Goal: Transaction & Acquisition: Book appointment/travel/reservation

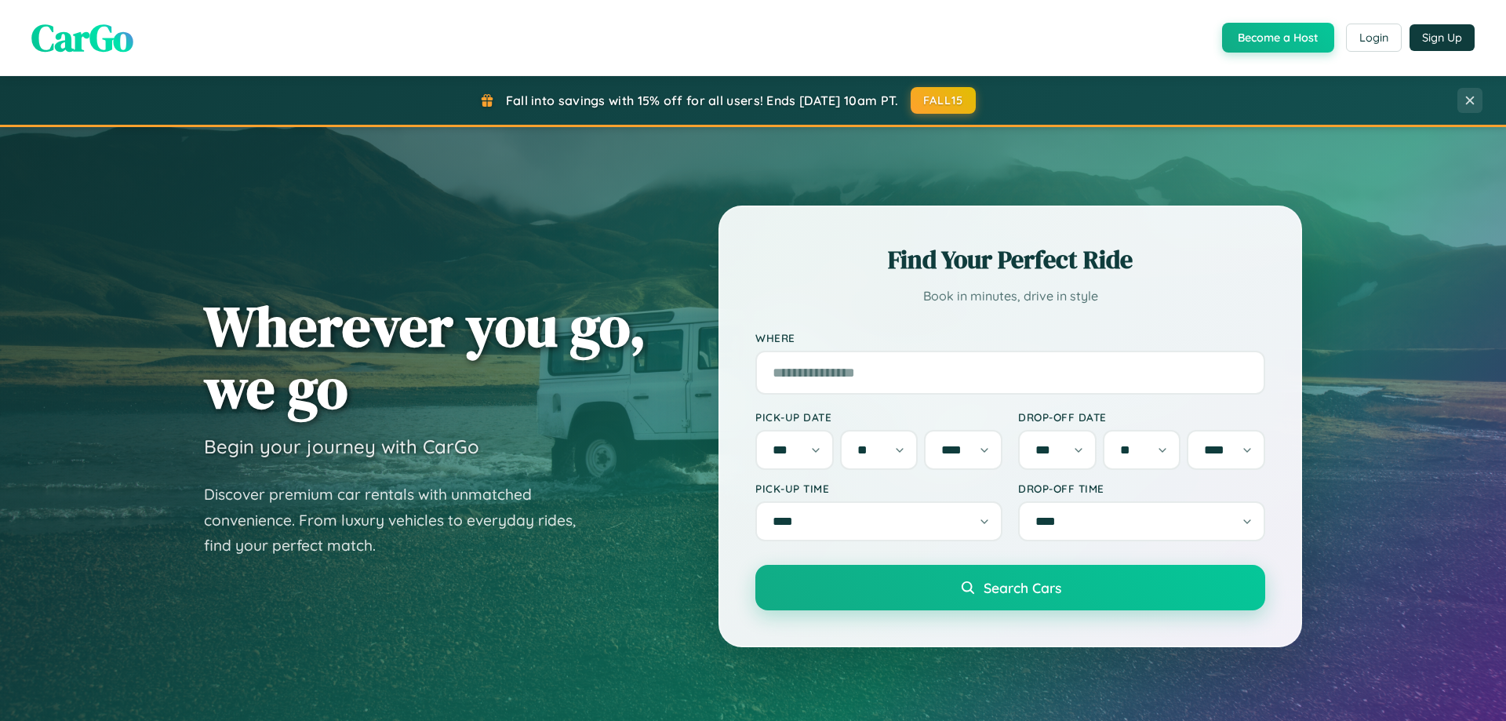
select select "*"
select select "**"
select select "****"
select select "*"
select select "**"
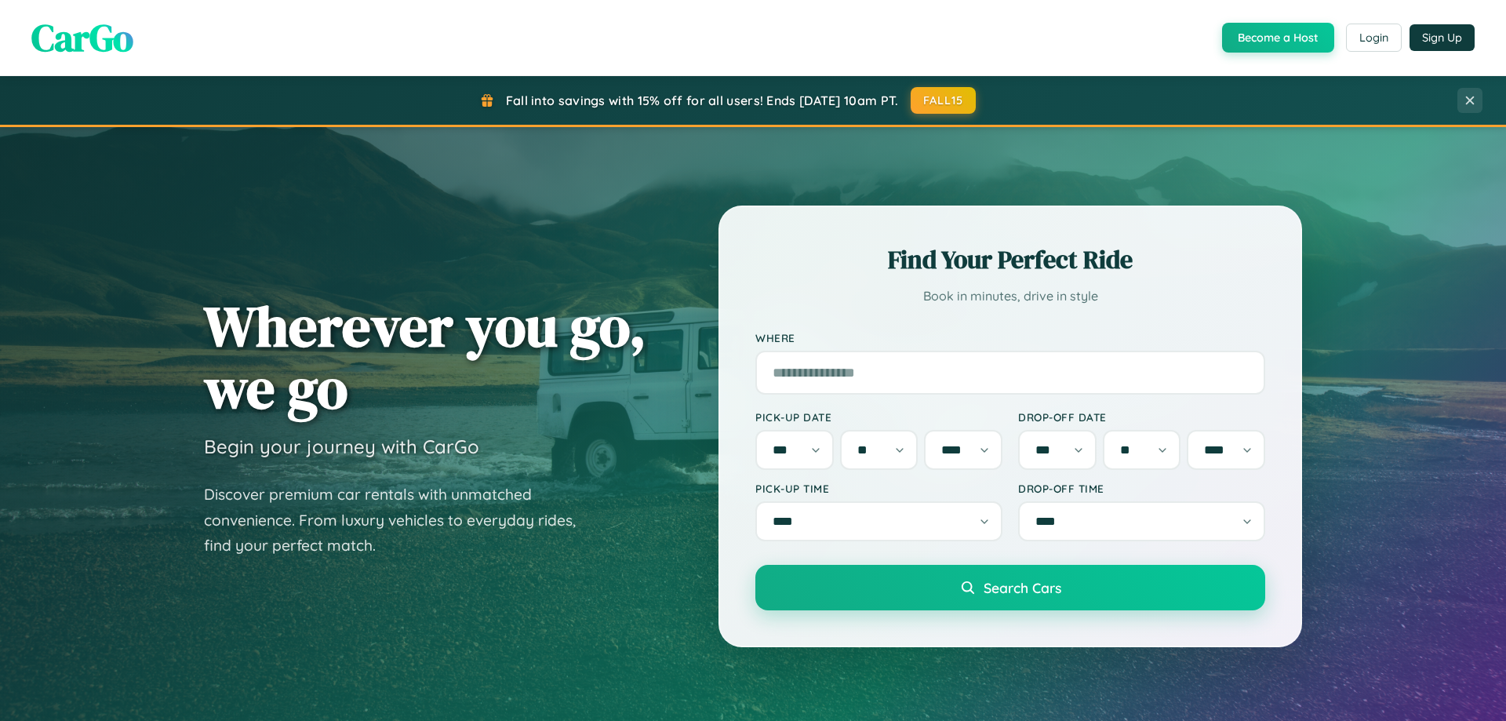
select select "****"
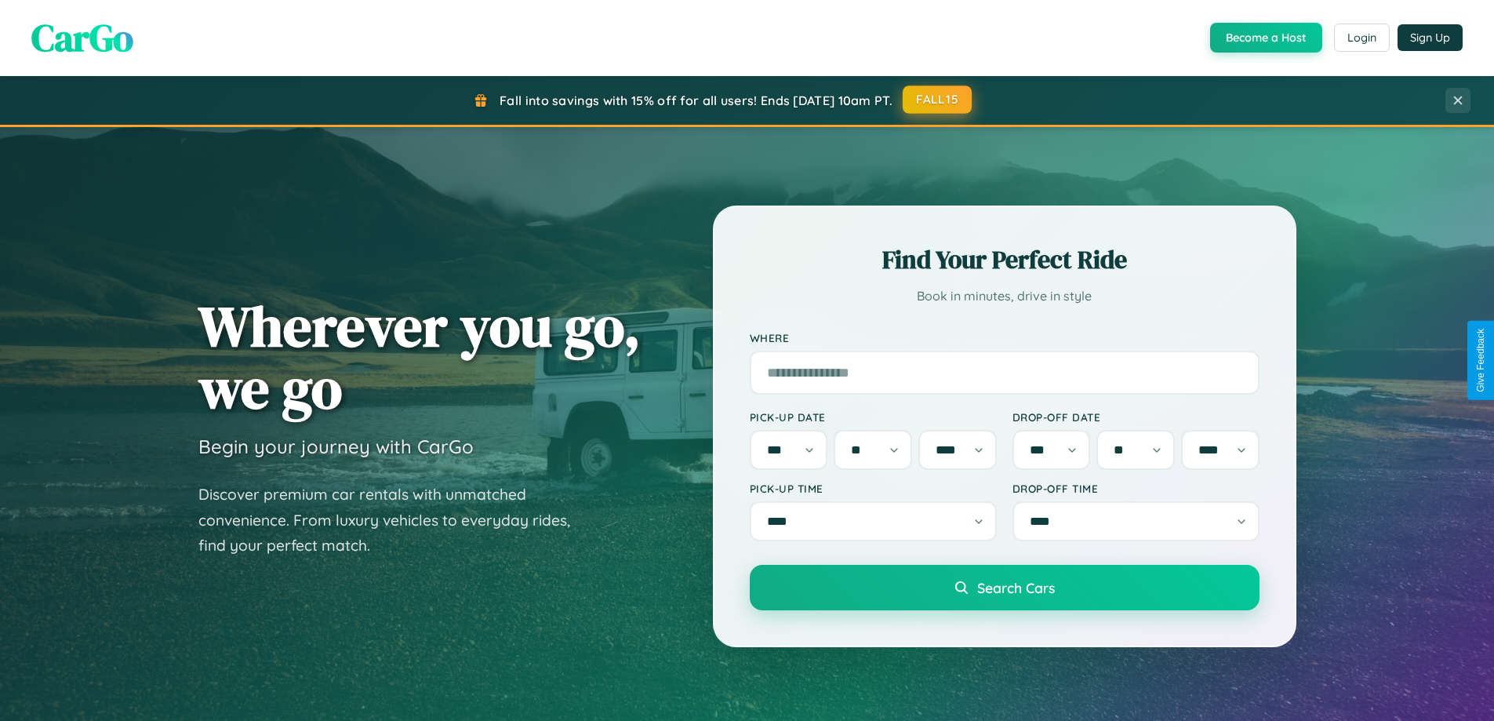
click at [938, 100] on button "FALL15" at bounding box center [937, 99] width 69 height 28
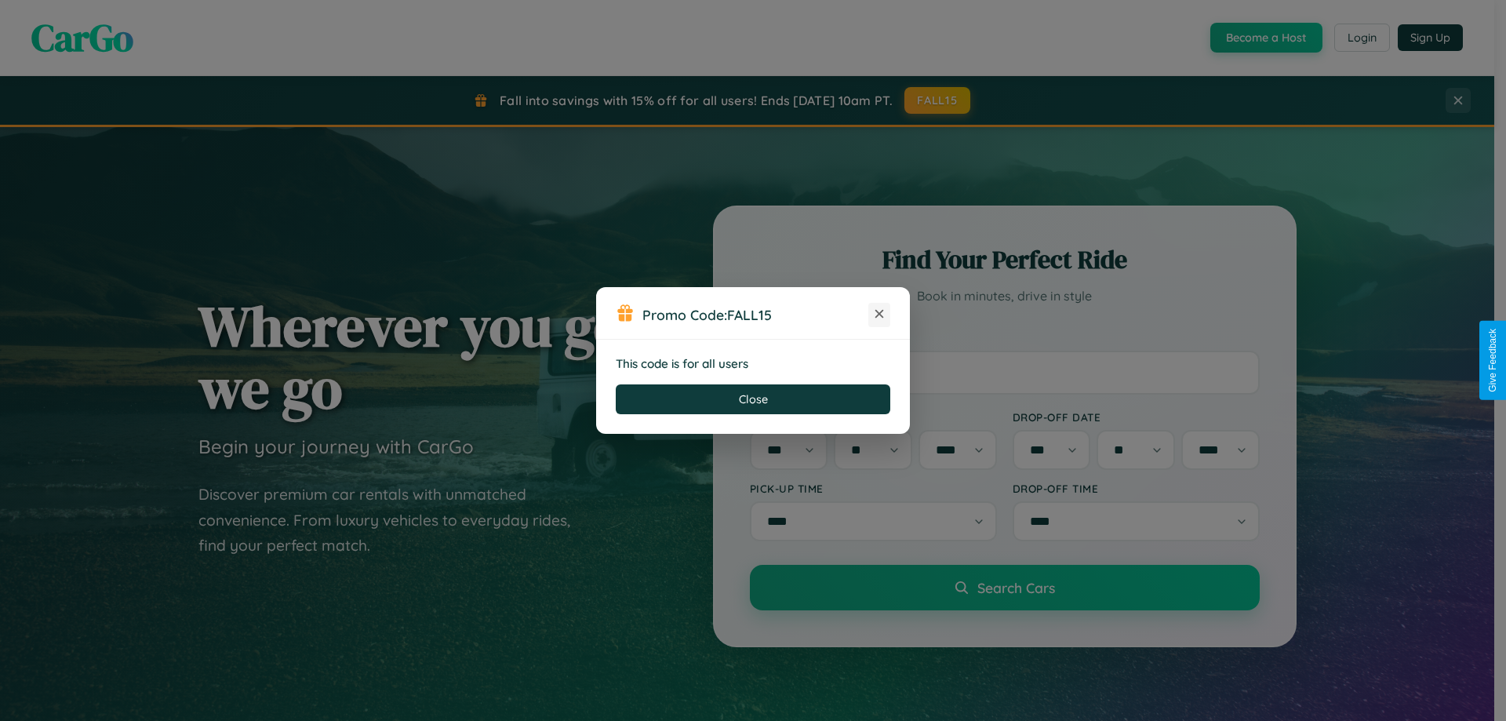
click at [879, 314] on icon at bounding box center [879, 314] width 16 height 16
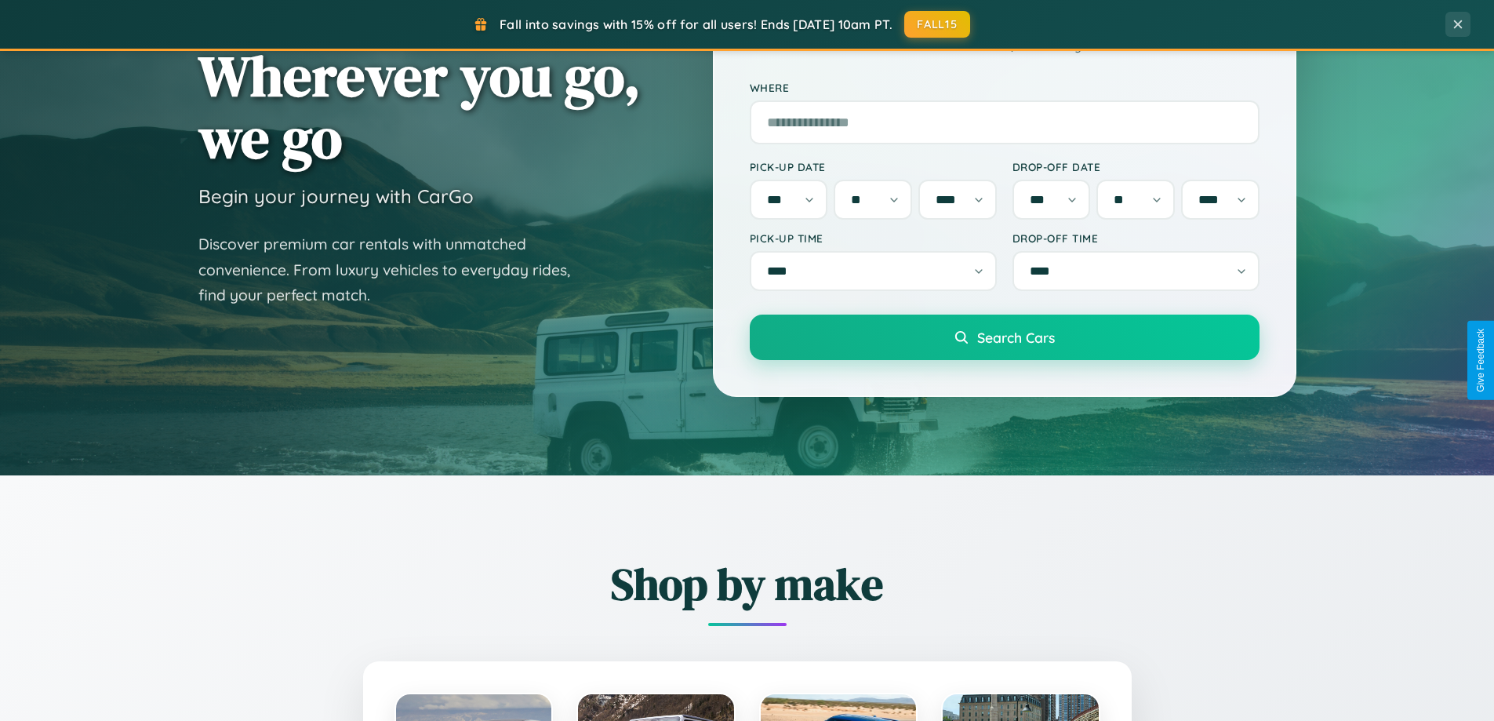
scroll to position [3017, 0]
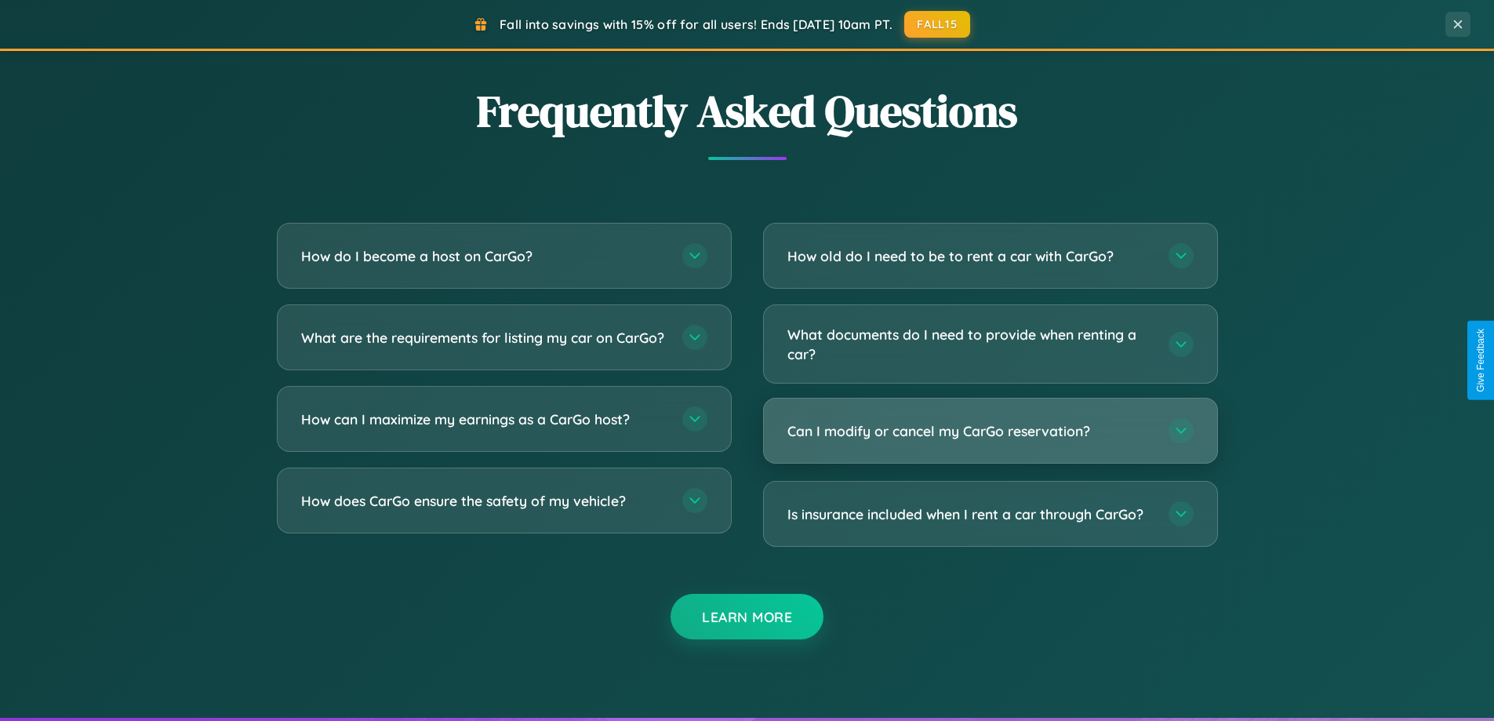
click at [990, 430] on h3 "Can I modify or cancel my CarGo reservation?" at bounding box center [969, 431] width 365 height 20
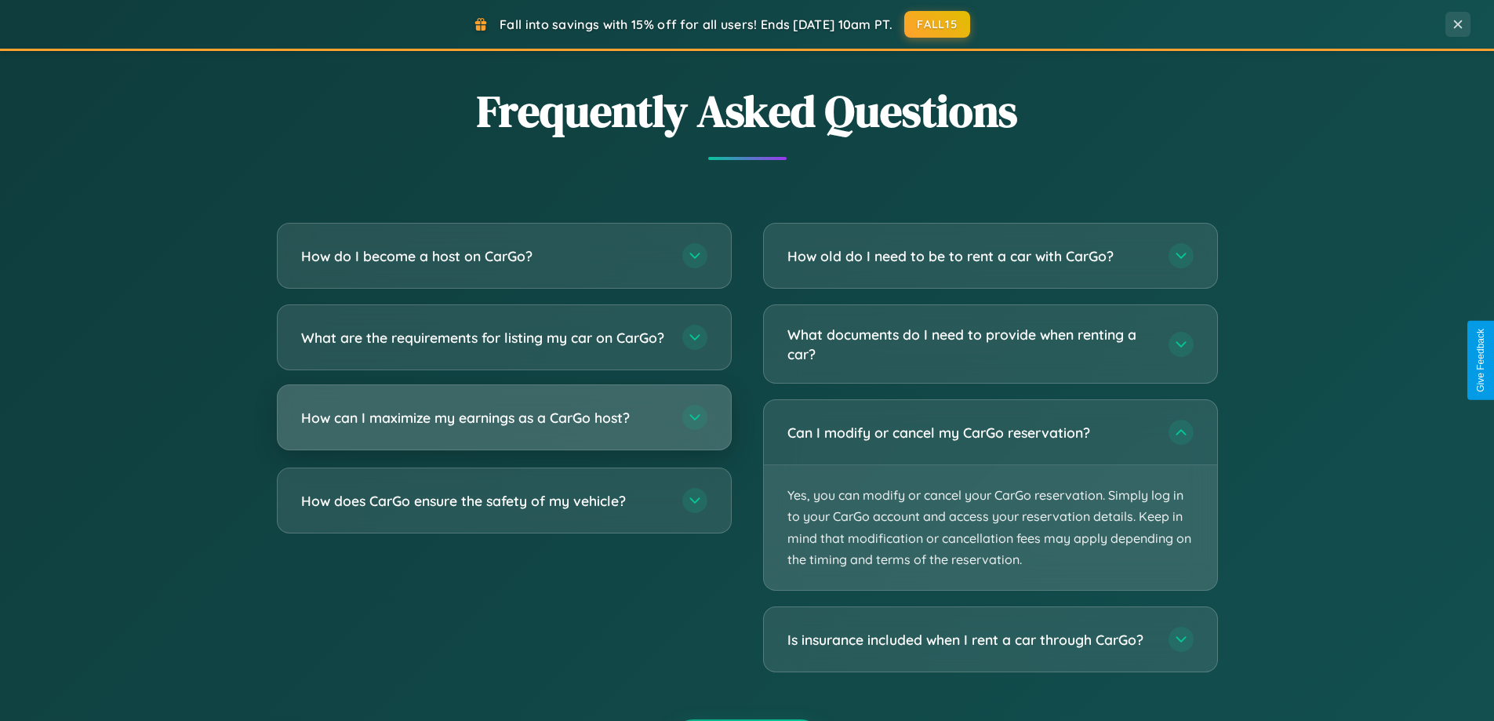
click at [503, 427] on h3 "How can I maximize my earnings as a CarGo host?" at bounding box center [483, 418] width 365 height 20
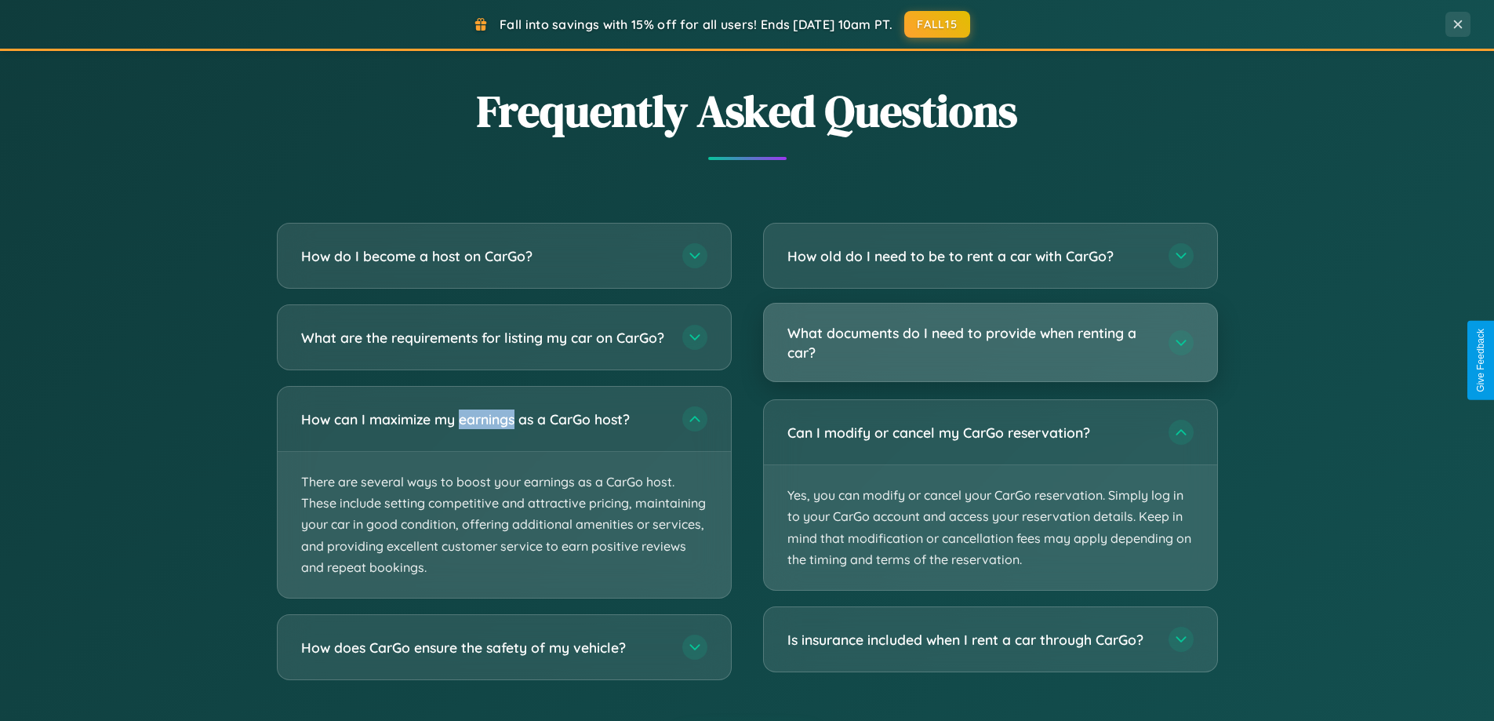
click at [990, 343] on h3 "What documents do I need to provide when renting a car?" at bounding box center [969, 342] width 365 height 38
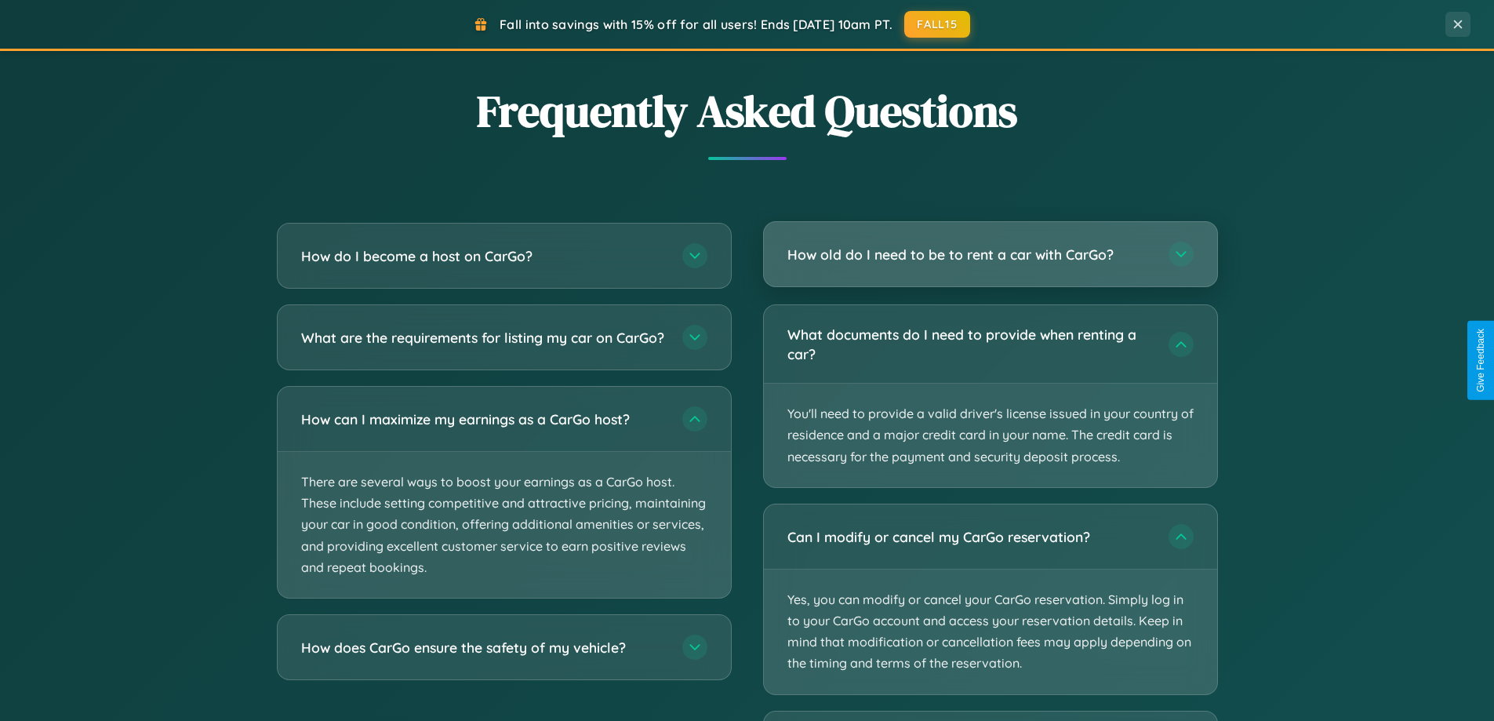
click at [990, 255] on h3 "How old do I need to be to rent a car with CarGo?" at bounding box center [969, 255] width 365 height 20
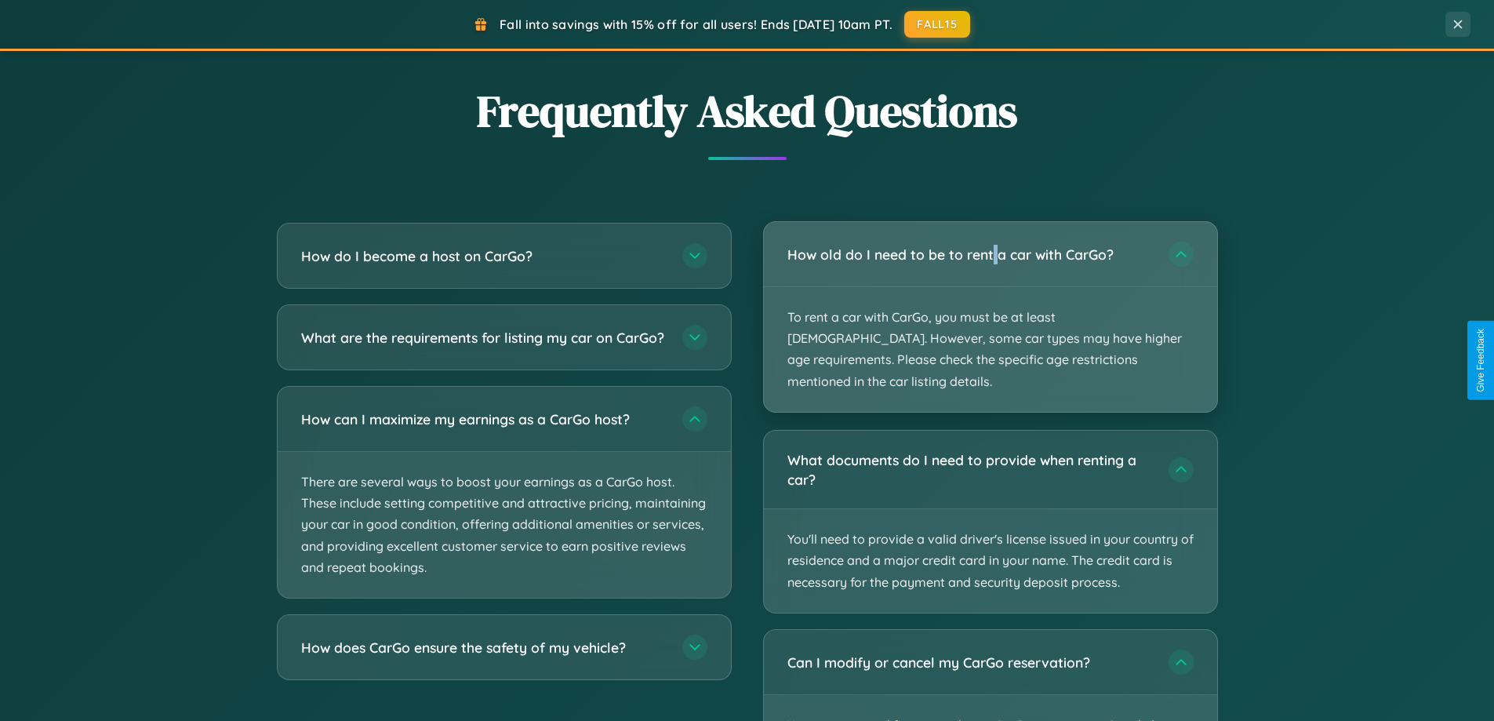
scroll to position [11, 0]
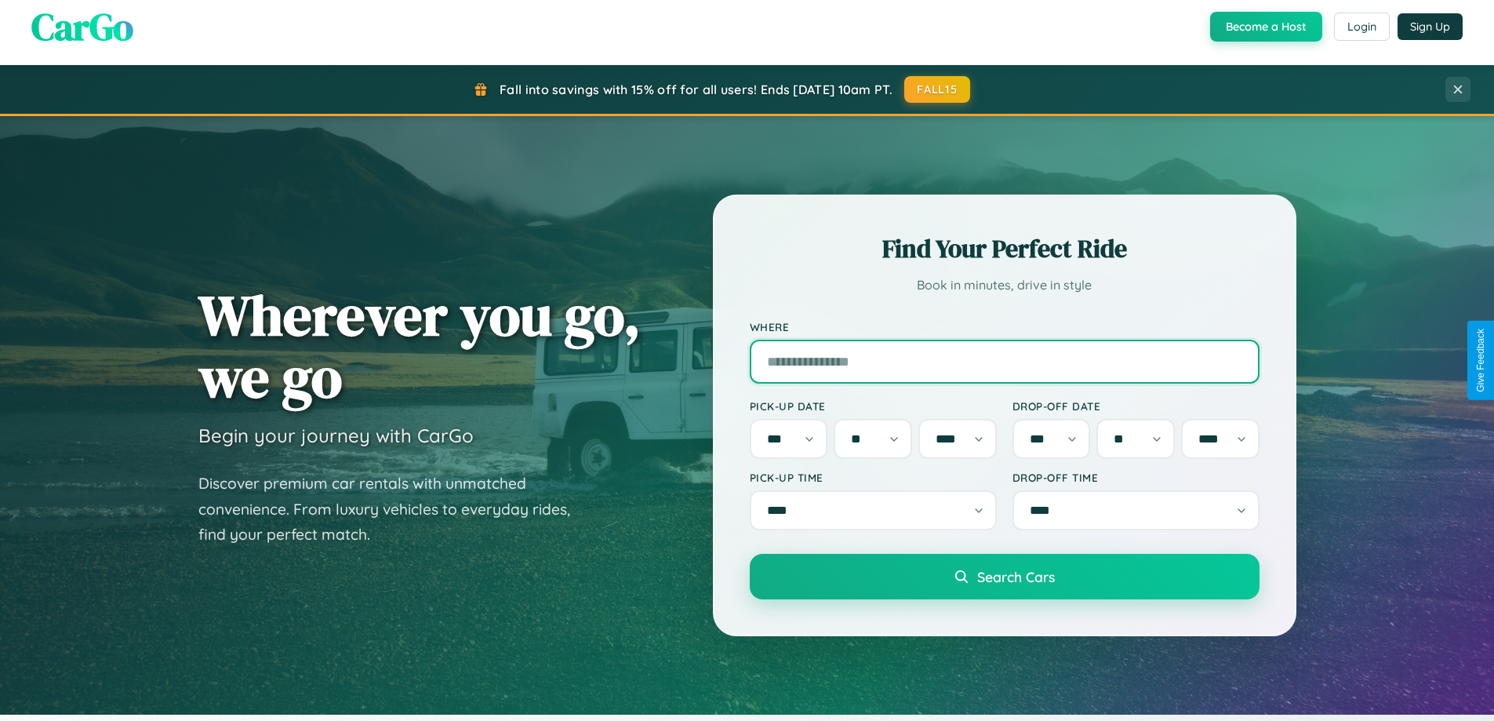
click at [1004, 360] on input "Where" at bounding box center [1005, 362] width 510 height 44
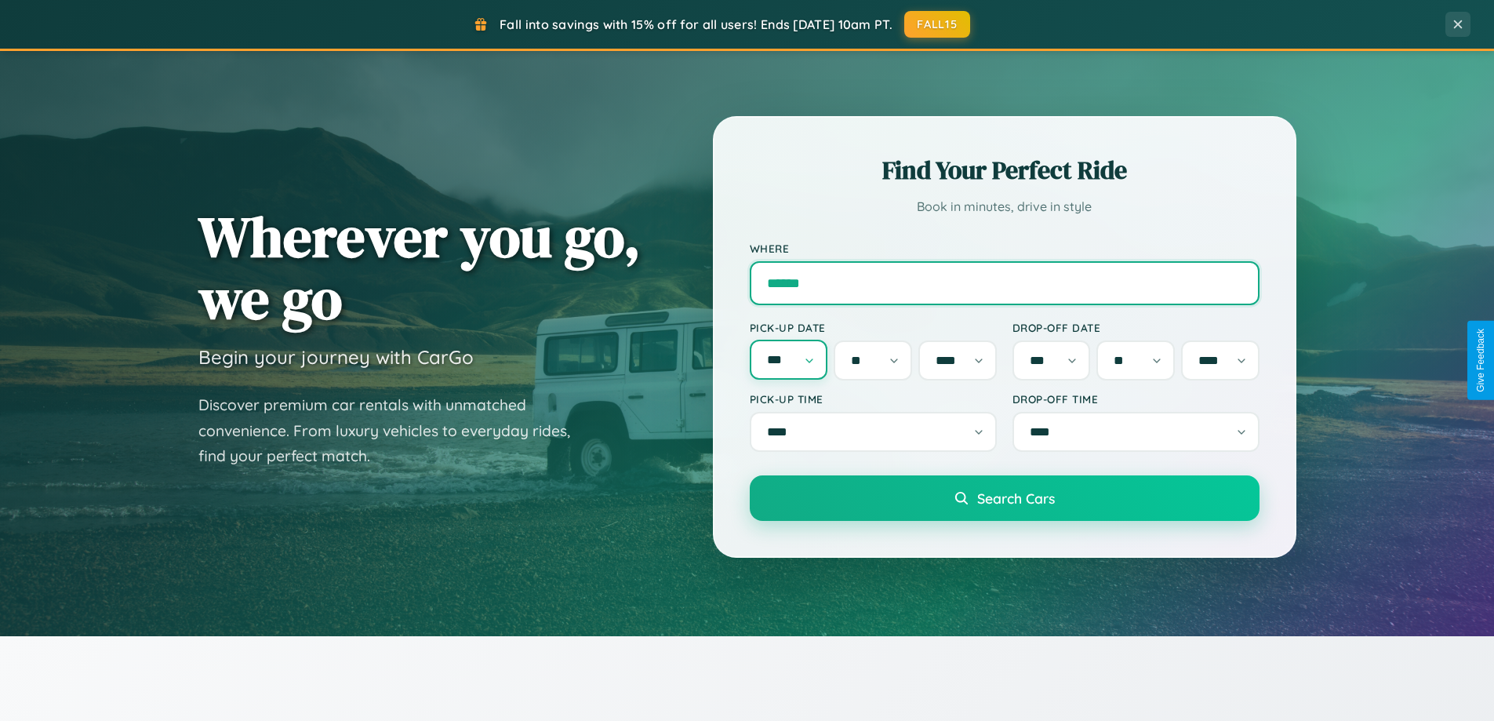
type input "******"
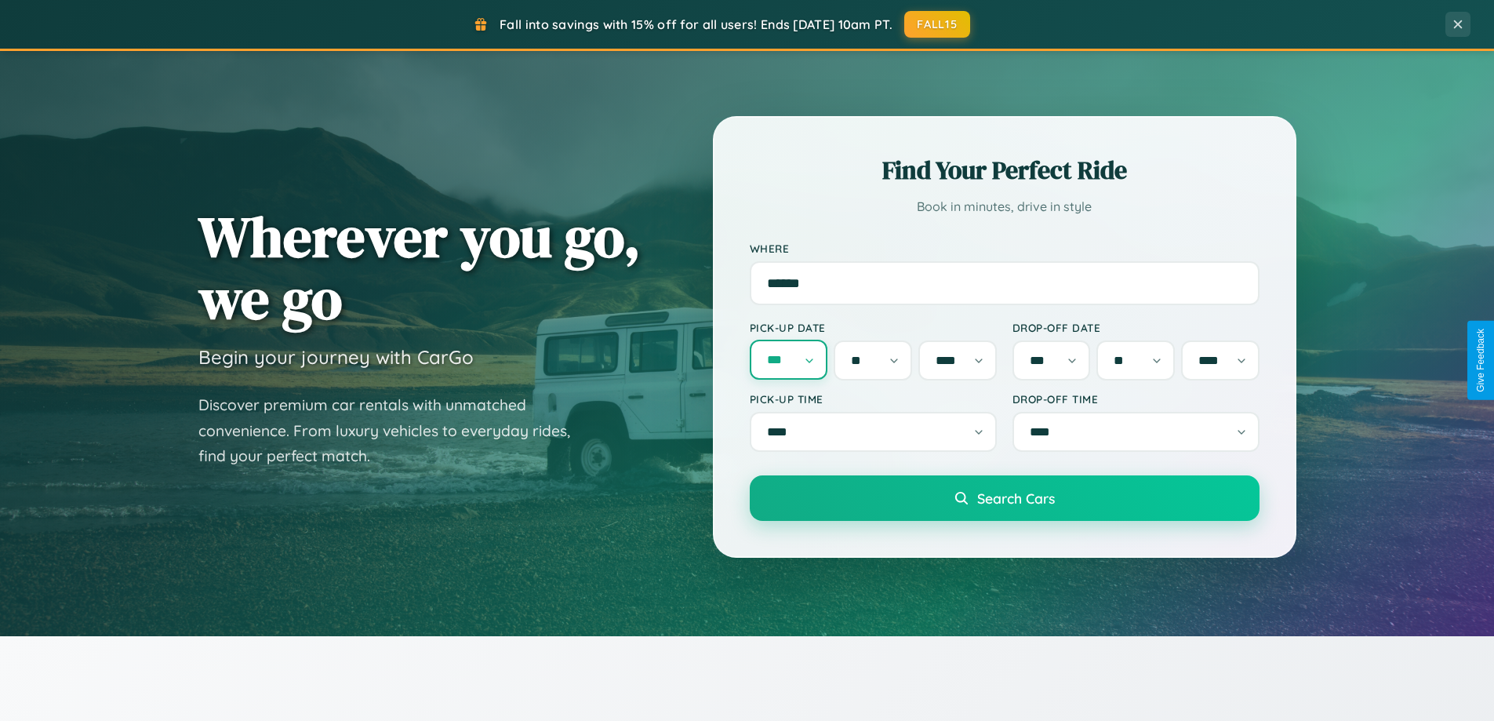
click at [788, 360] on select "*** *** *** *** *** *** *** *** *** *** *** ***" at bounding box center [789, 360] width 78 height 40
select select "**"
click at [873, 360] on select "* * * * * * * * * ** ** ** ** ** ** ** ** ** ** ** ** ** ** ** ** ** ** ** ** **" at bounding box center [873, 360] width 78 height 40
select select "**"
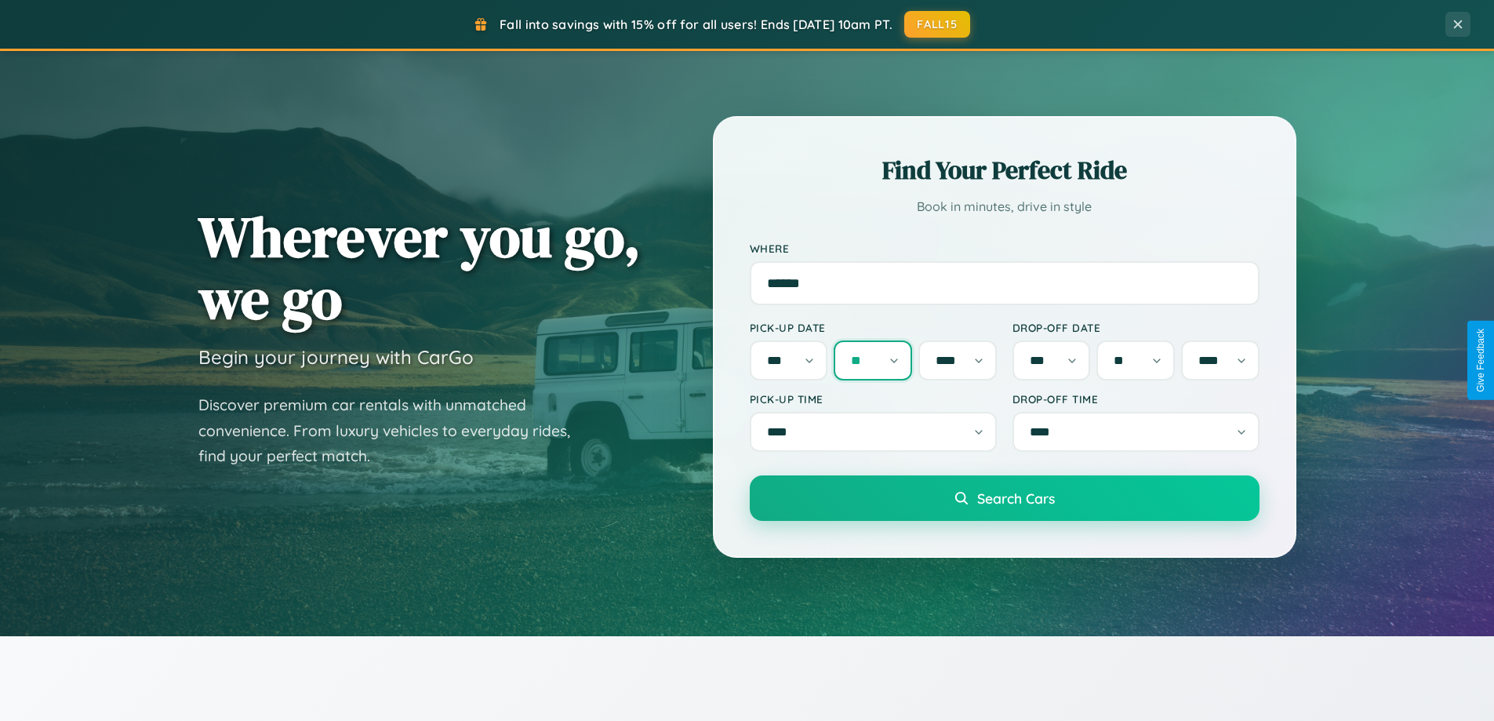
scroll to position [89, 0]
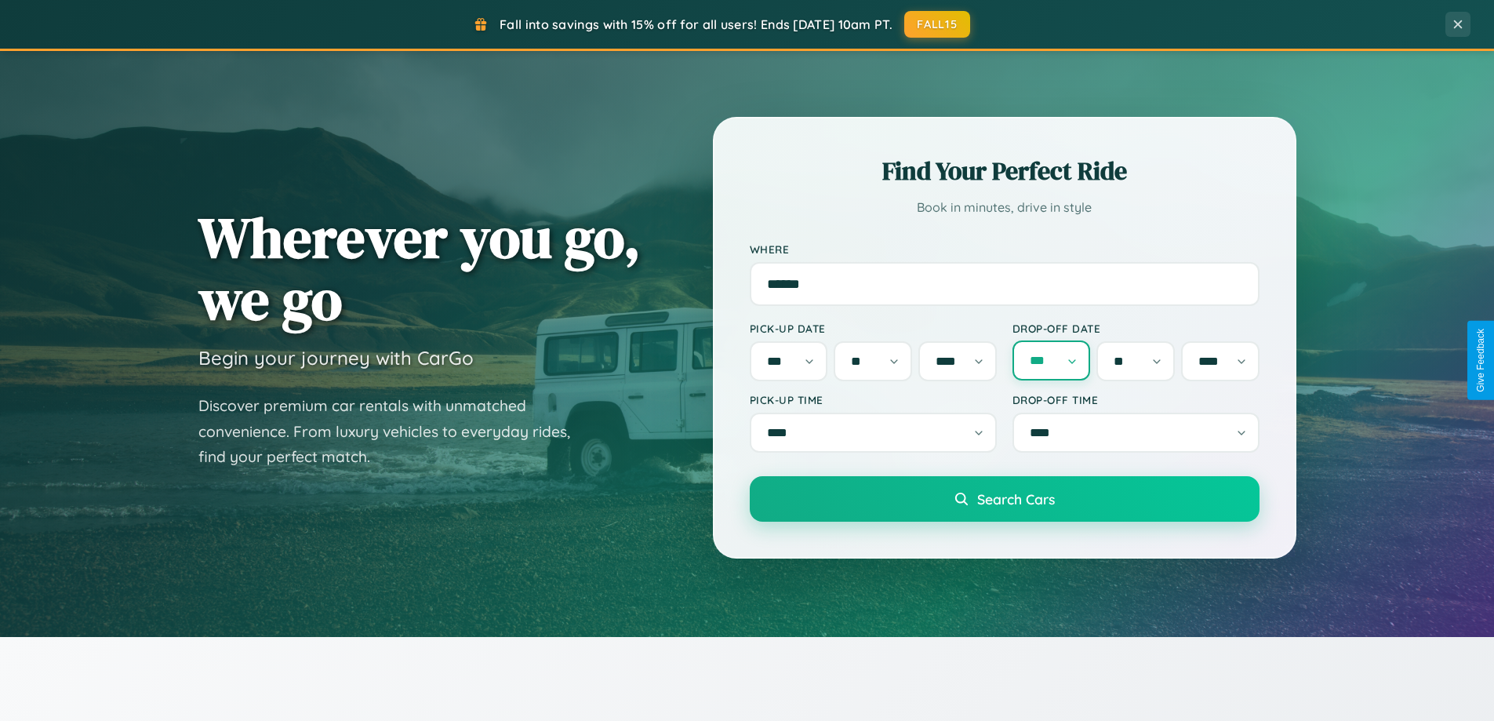
click at [1051, 360] on select "*** *** *** *** *** *** *** *** *** *** *** ***" at bounding box center [1051, 360] width 78 height 40
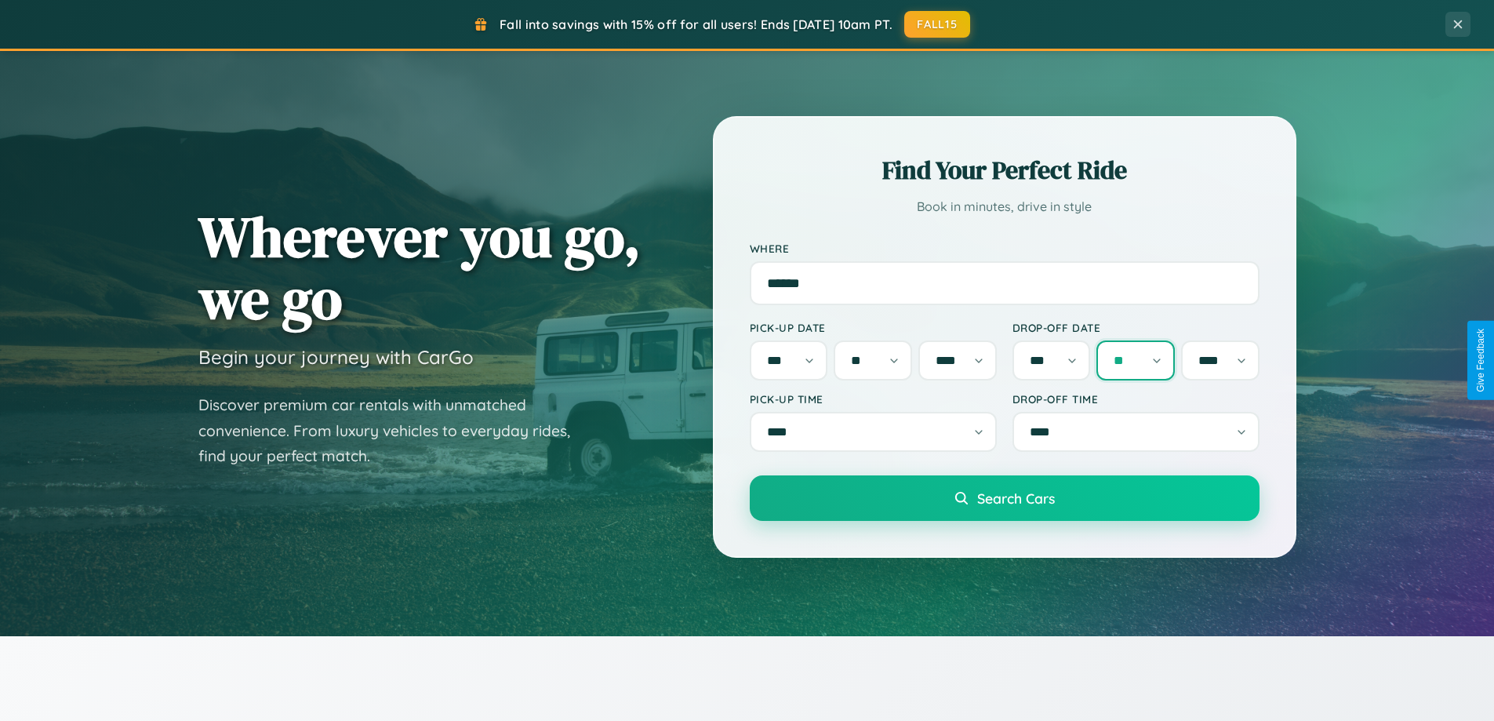
click at [1135, 360] on select "* * * * * * * * * ** ** ** ** ** ** ** ** ** ** ** ** ** ** ** ** ** ** ** ** **" at bounding box center [1135, 360] width 78 height 40
select select "**"
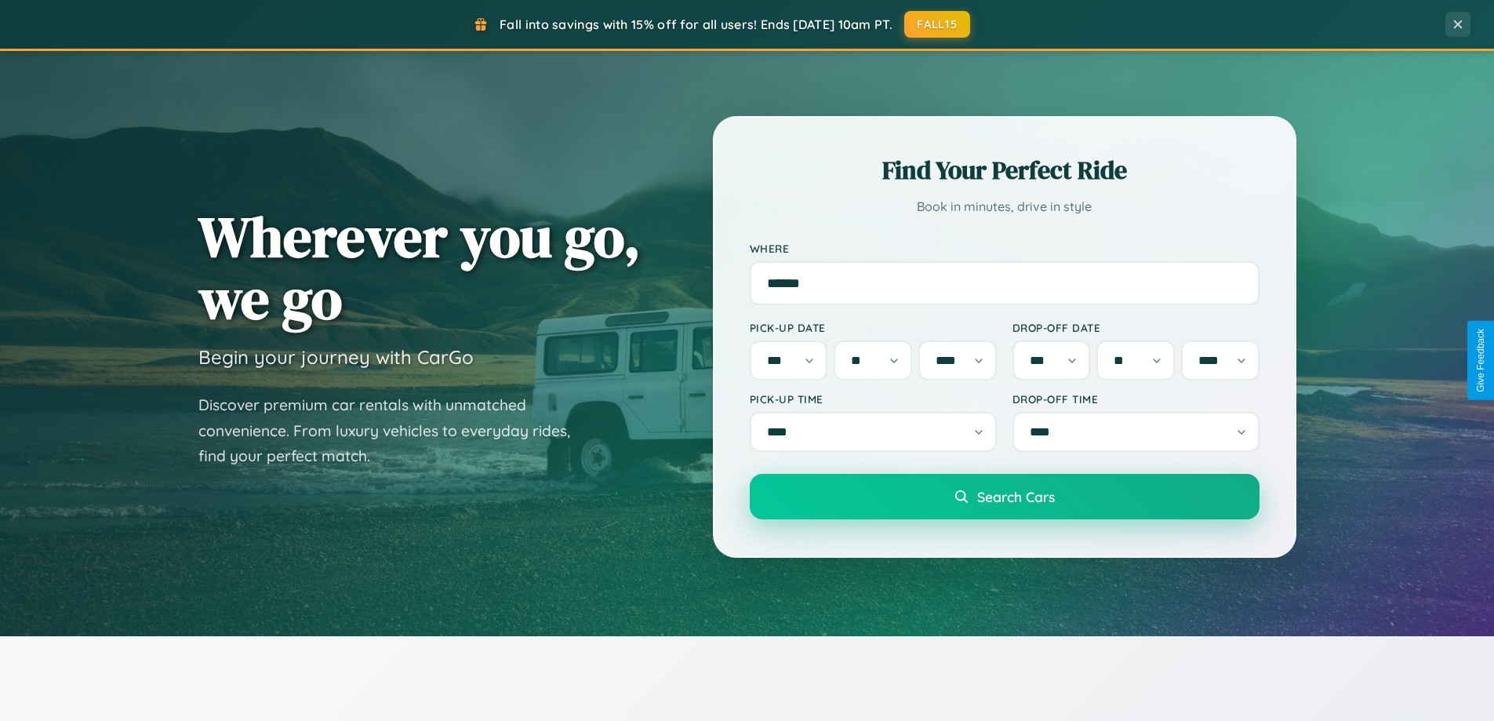
click at [1004, 501] on span "Search Cars" at bounding box center [1016, 496] width 78 height 17
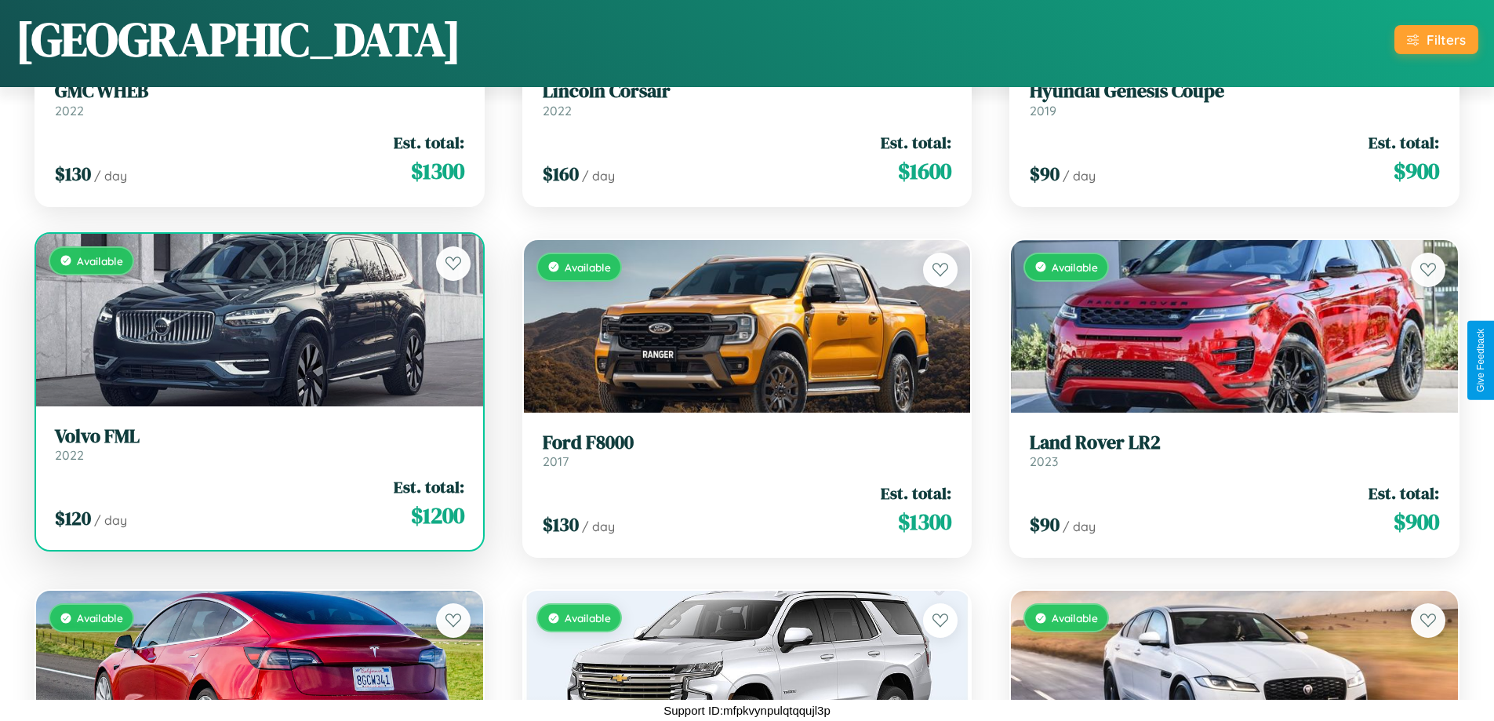
scroll to position [4083, 0]
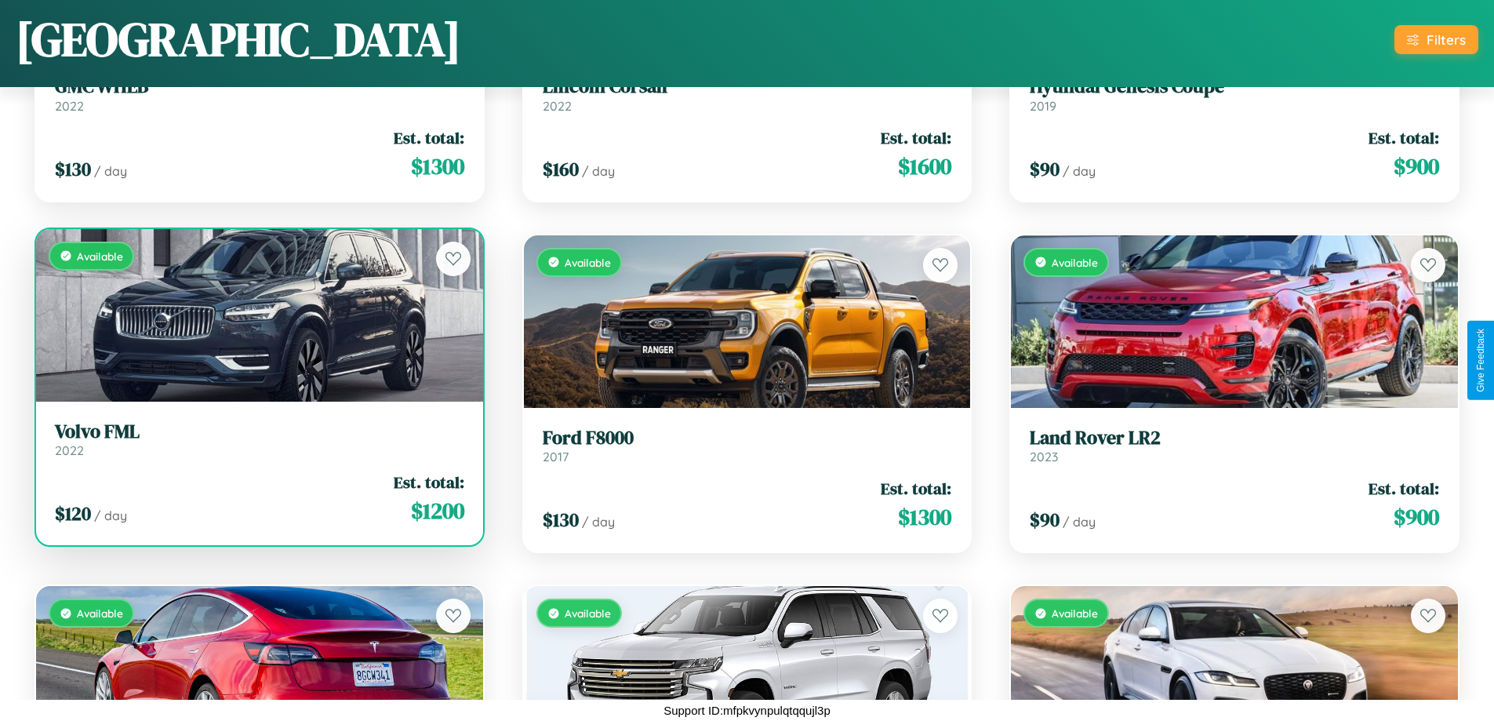
click at [257, 444] on link "Volvo FML 2022" at bounding box center [259, 439] width 409 height 38
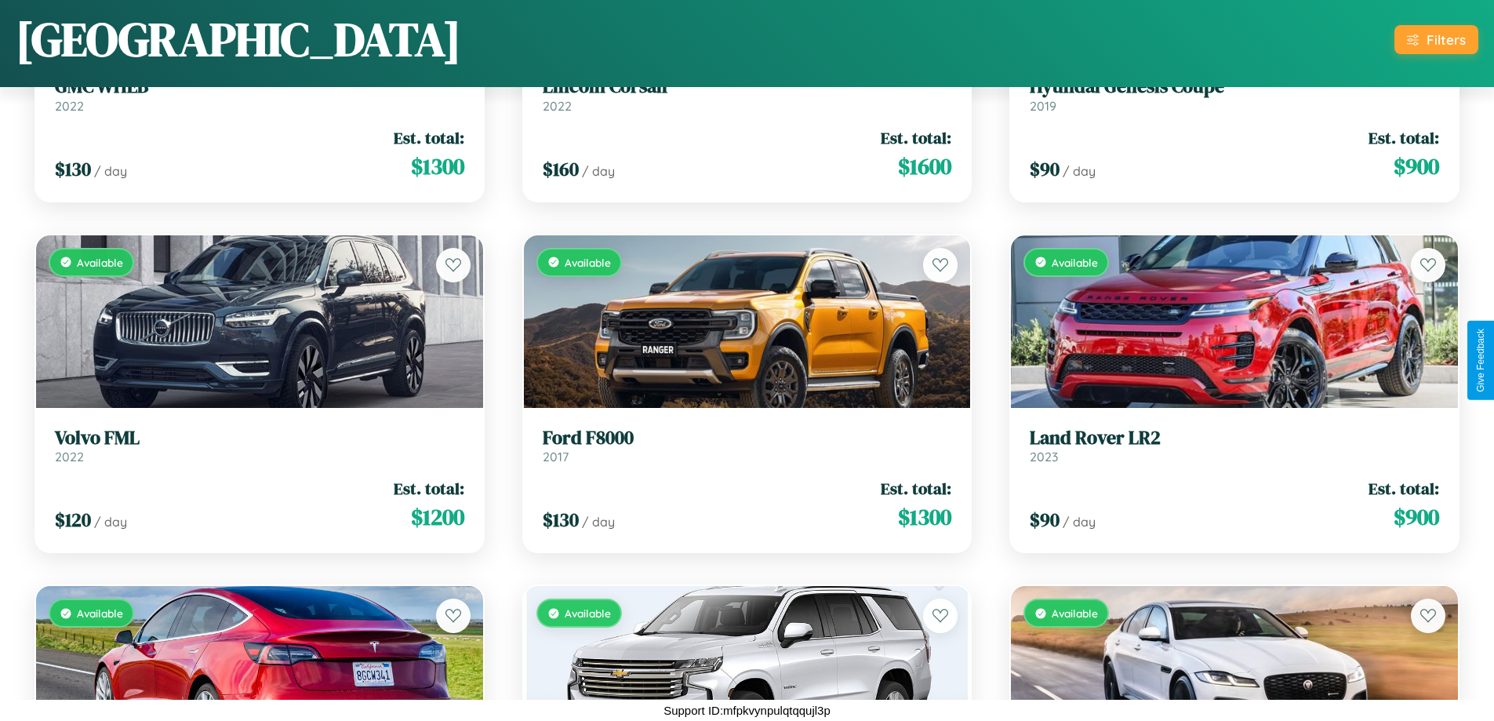
scroll to position [1390, 0]
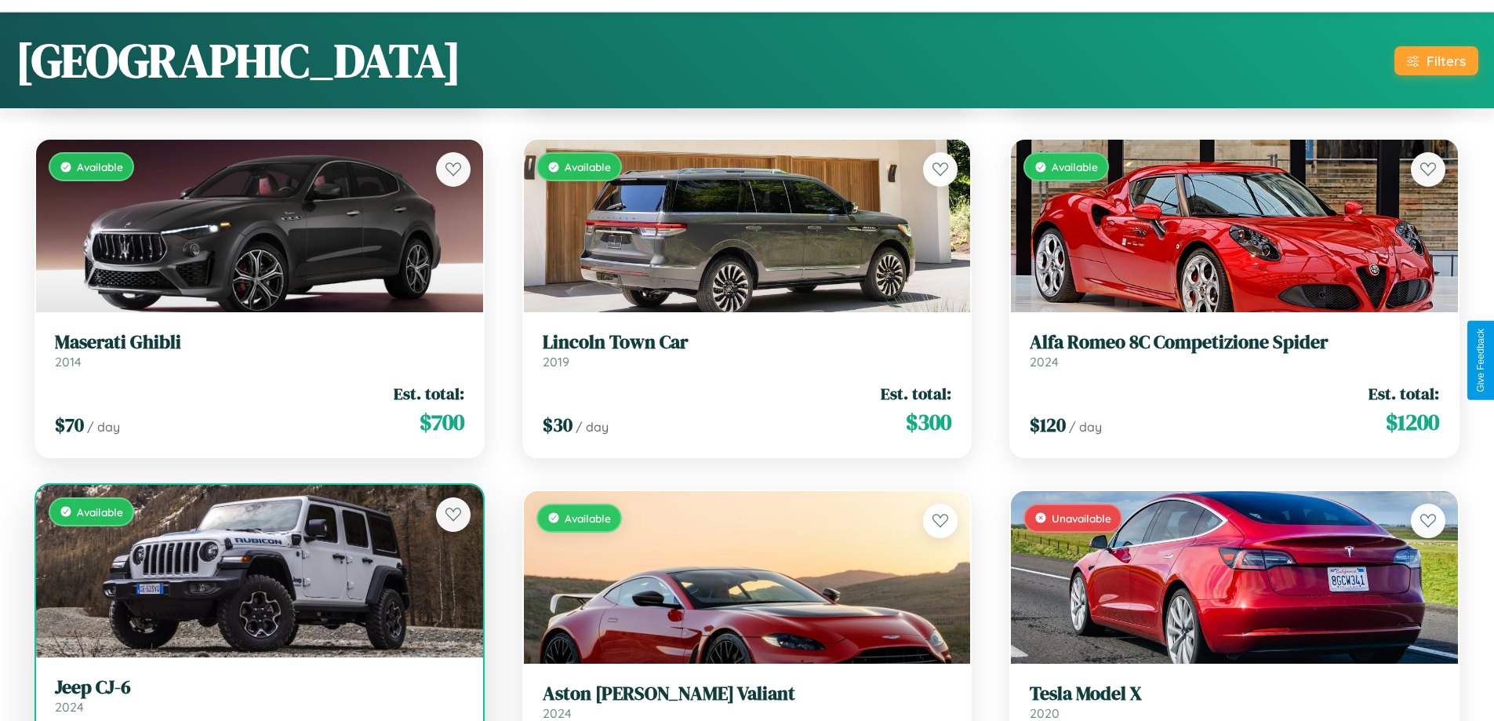
click at [257, 701] on link "Jeep CJ-6 2024" at bounding box center [259, 695] width 409 height 38
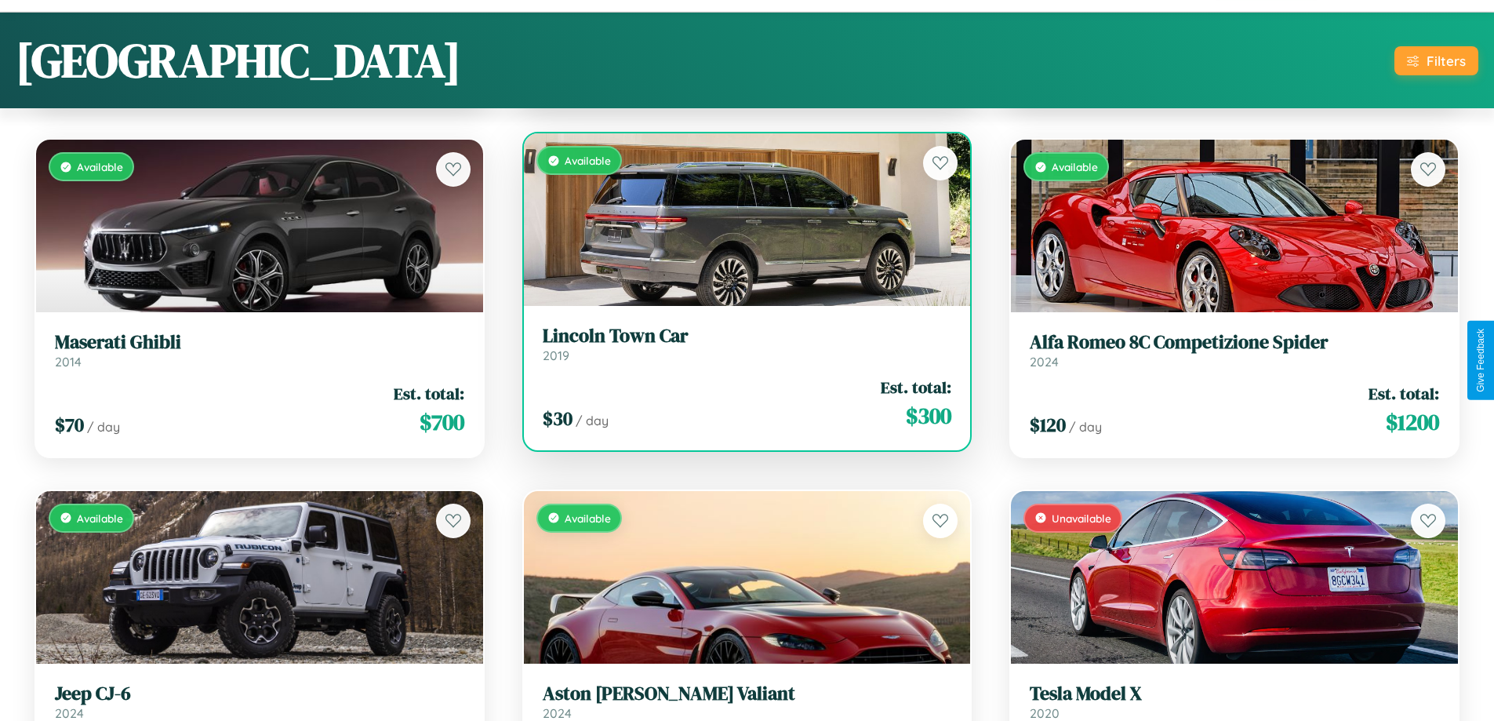
scroll to position [1274, 0]
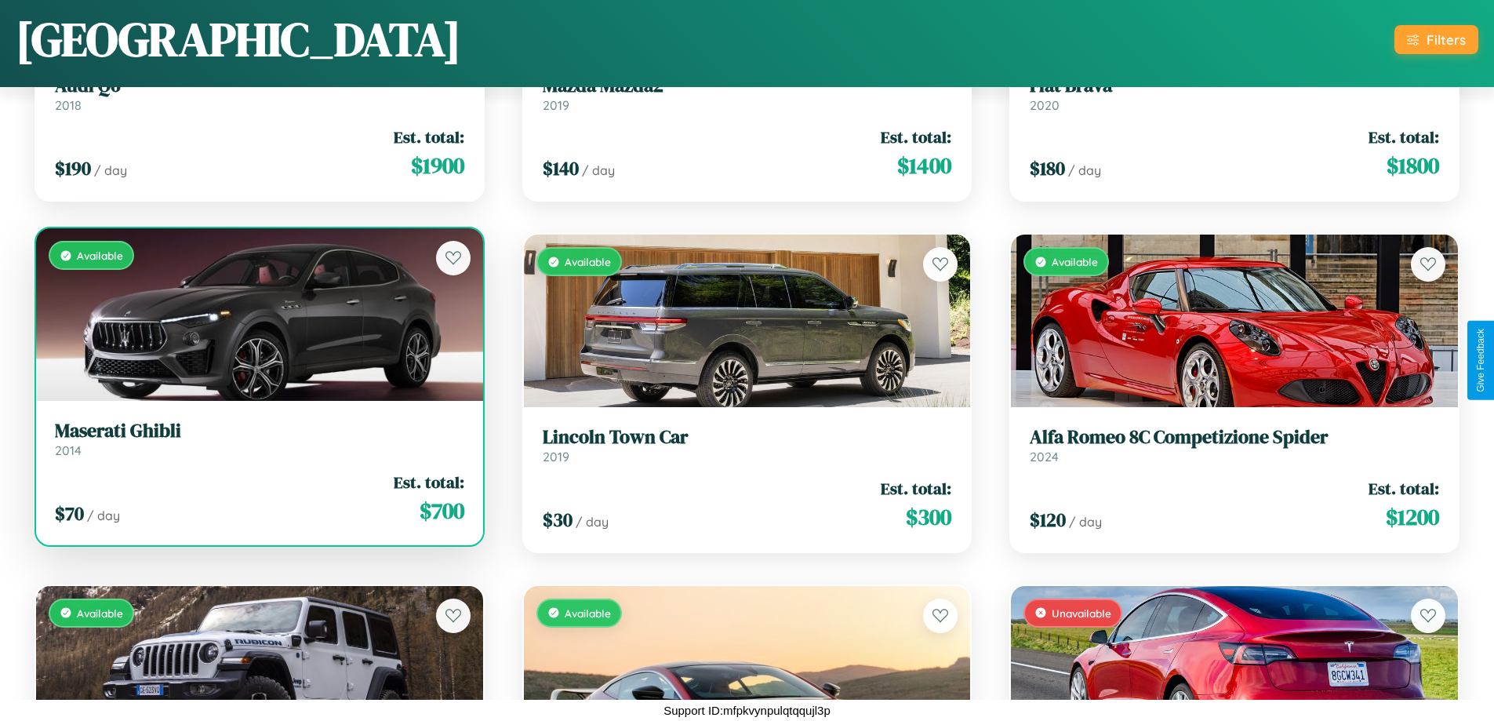
click at [257, 438] on h3 "Maserati Ghibli" at bounding box center [259, 431] width 409 height 23
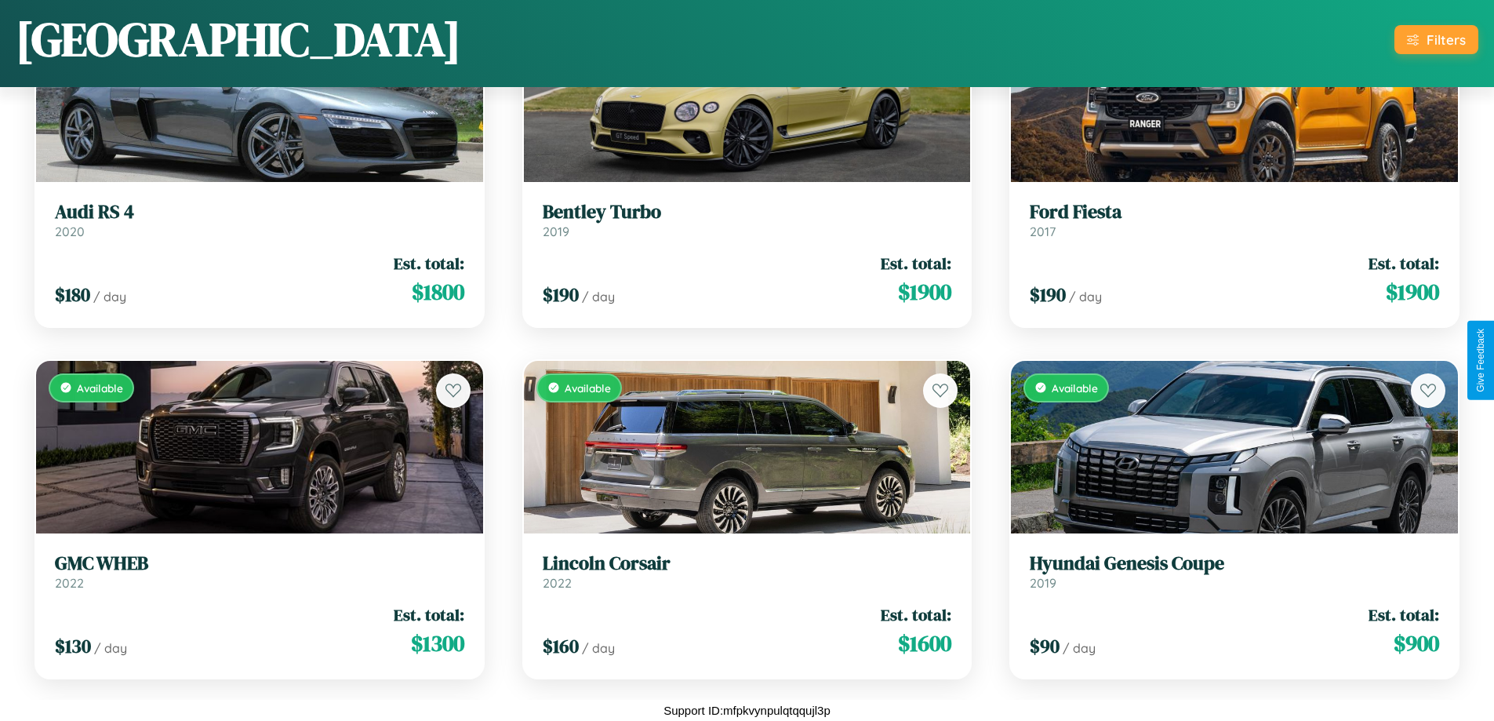
scroll to position [4083, 0]
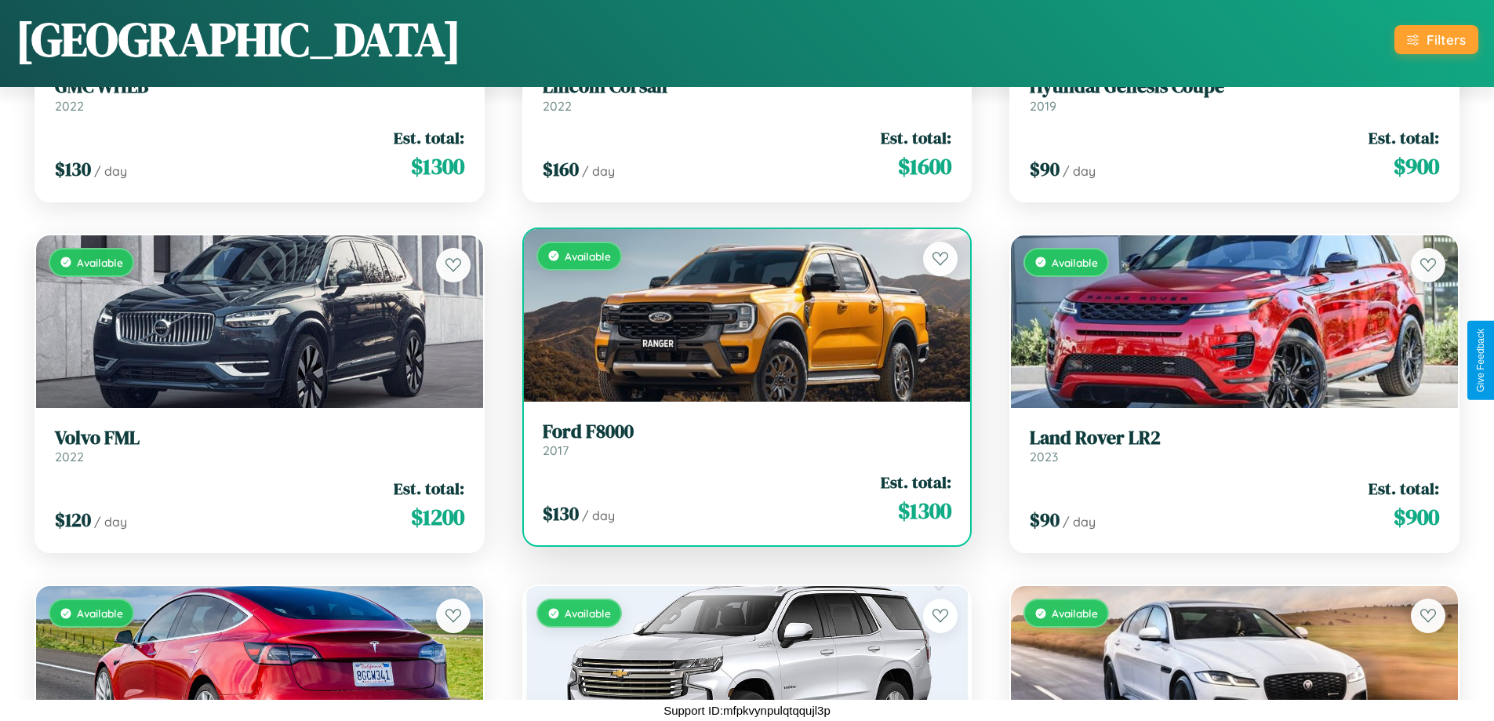
click at [740, 438] on h3 "Ford F8000" at bounding box center [747, 431] width 409 height 23
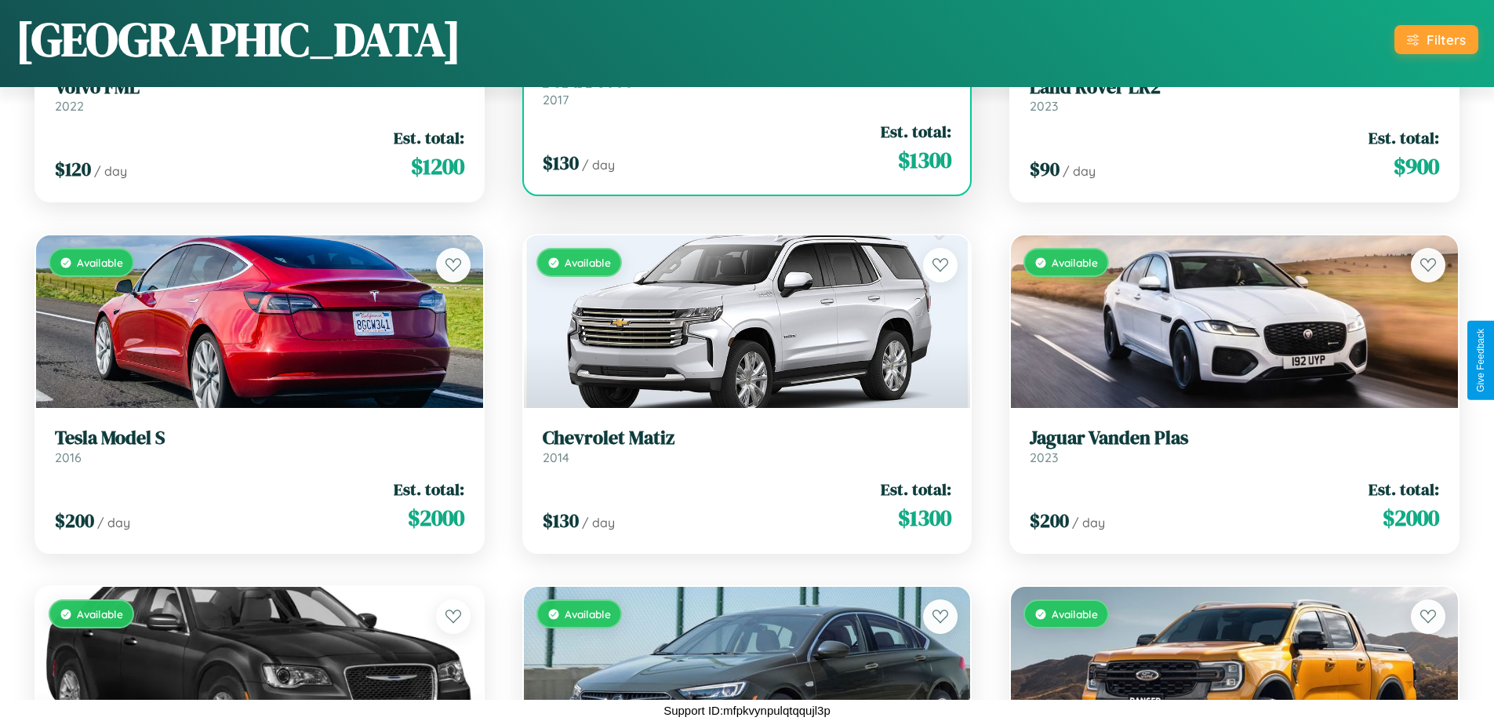
scroll to position [5839, 0]
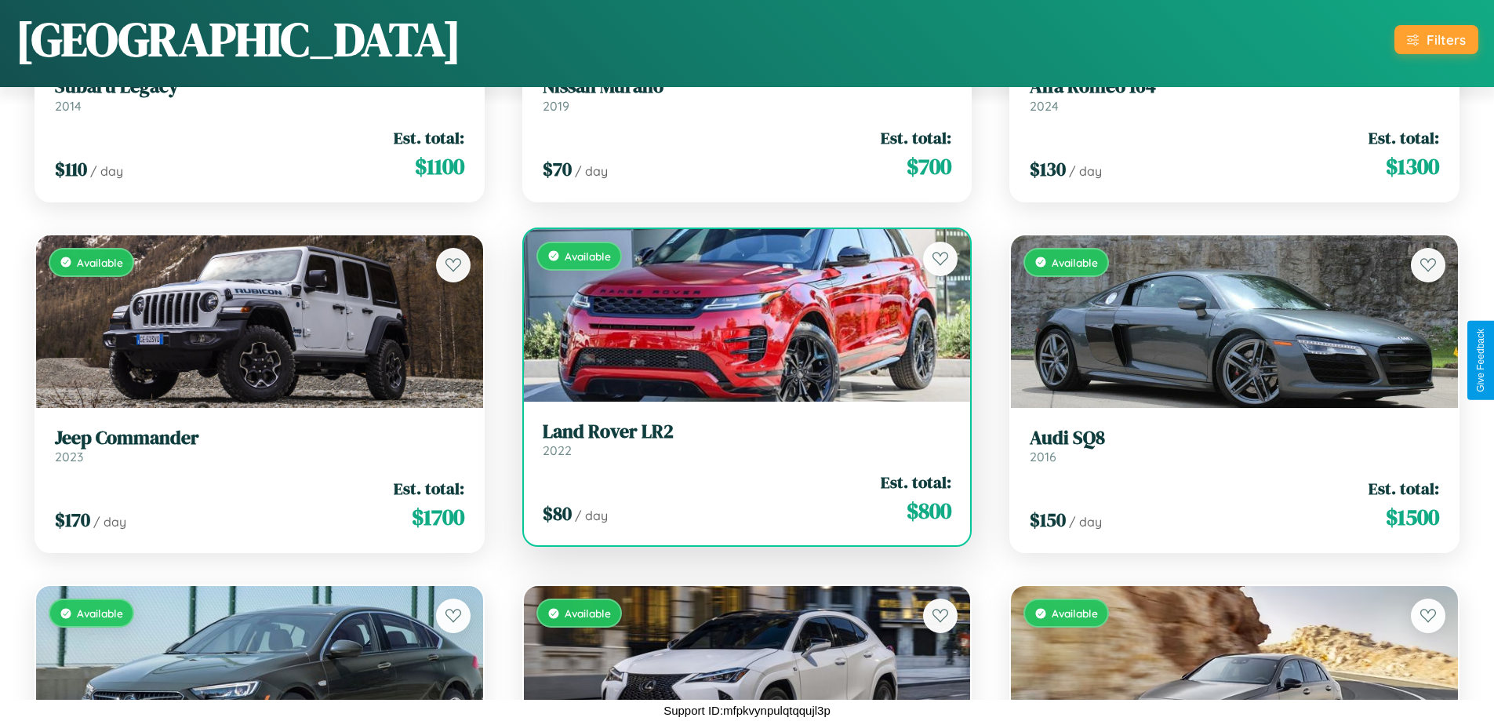
click at [740, 314] on div "Available" at bounding box center [747, 315] width 447 height 173
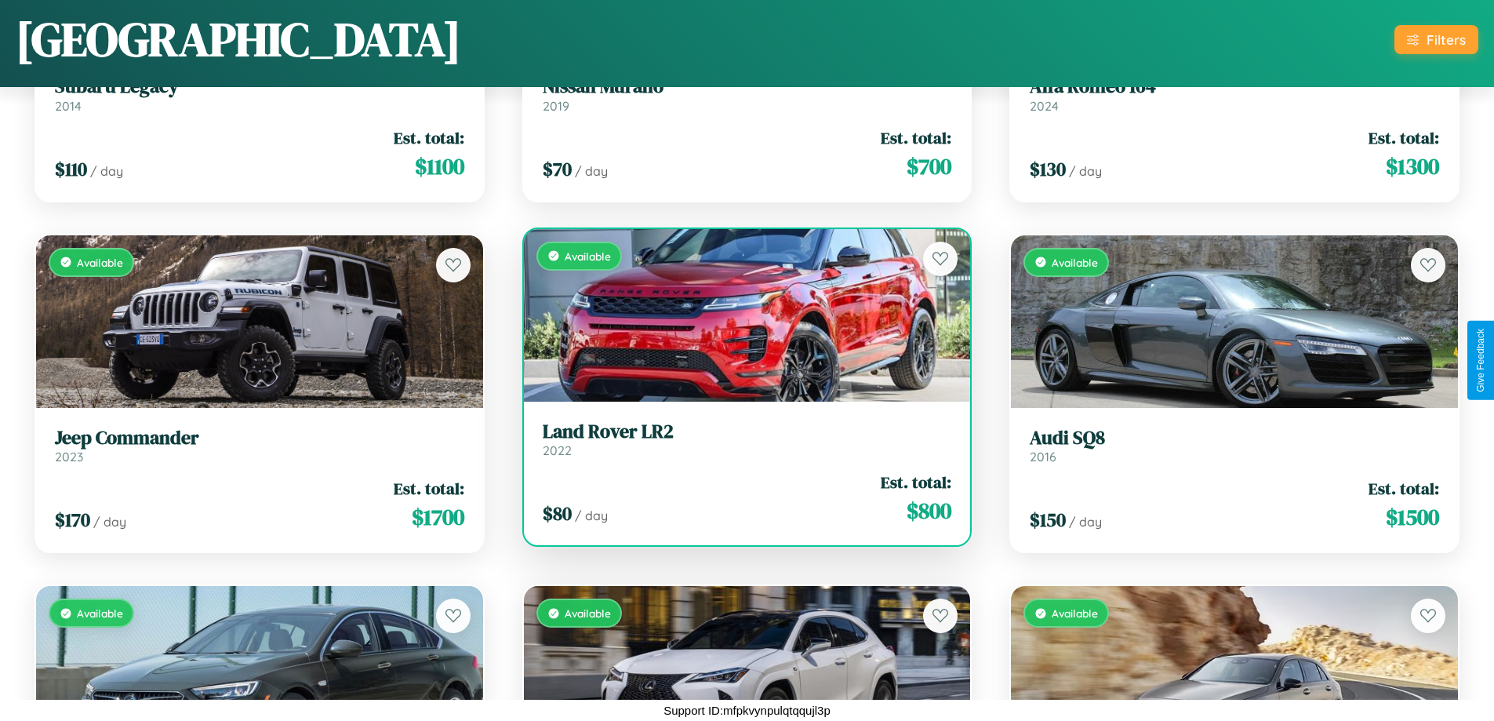
click at [740, 314] on div "Available" at bounding box center [747, 315] width 447 height 173
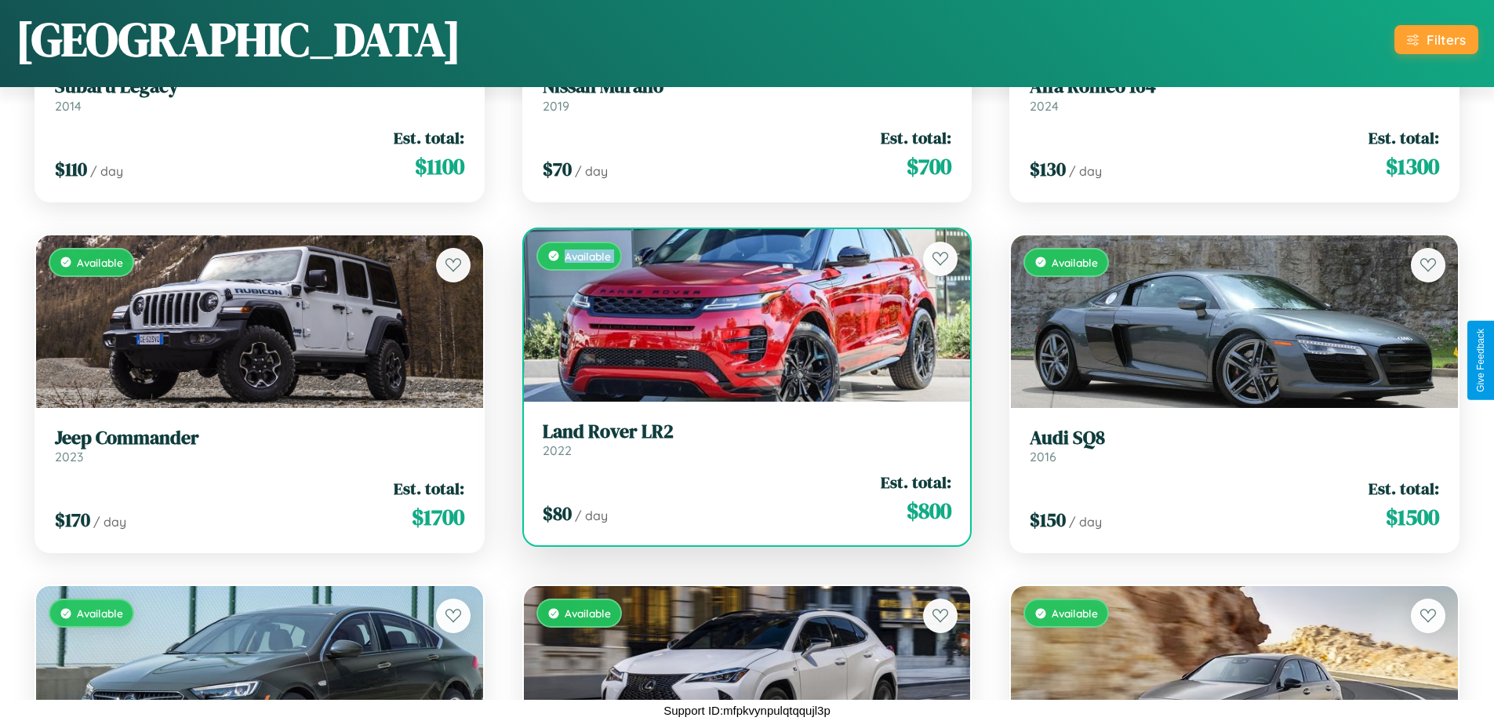
click at [740, 314] on div "Available" at bounding box center [747, 315] width 447 height 173
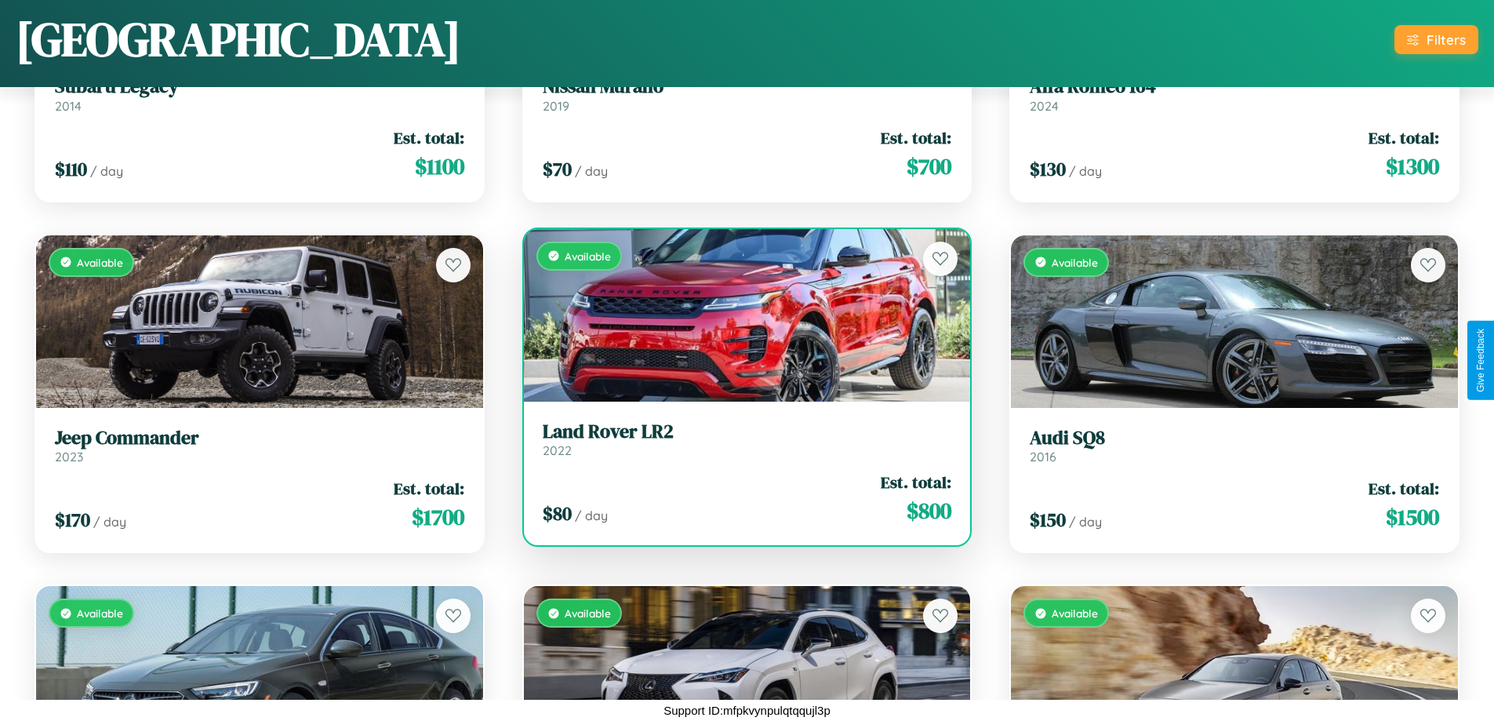
click at [740, 314] on div "Available" at bounding box center [747, 315] width 447 height 173
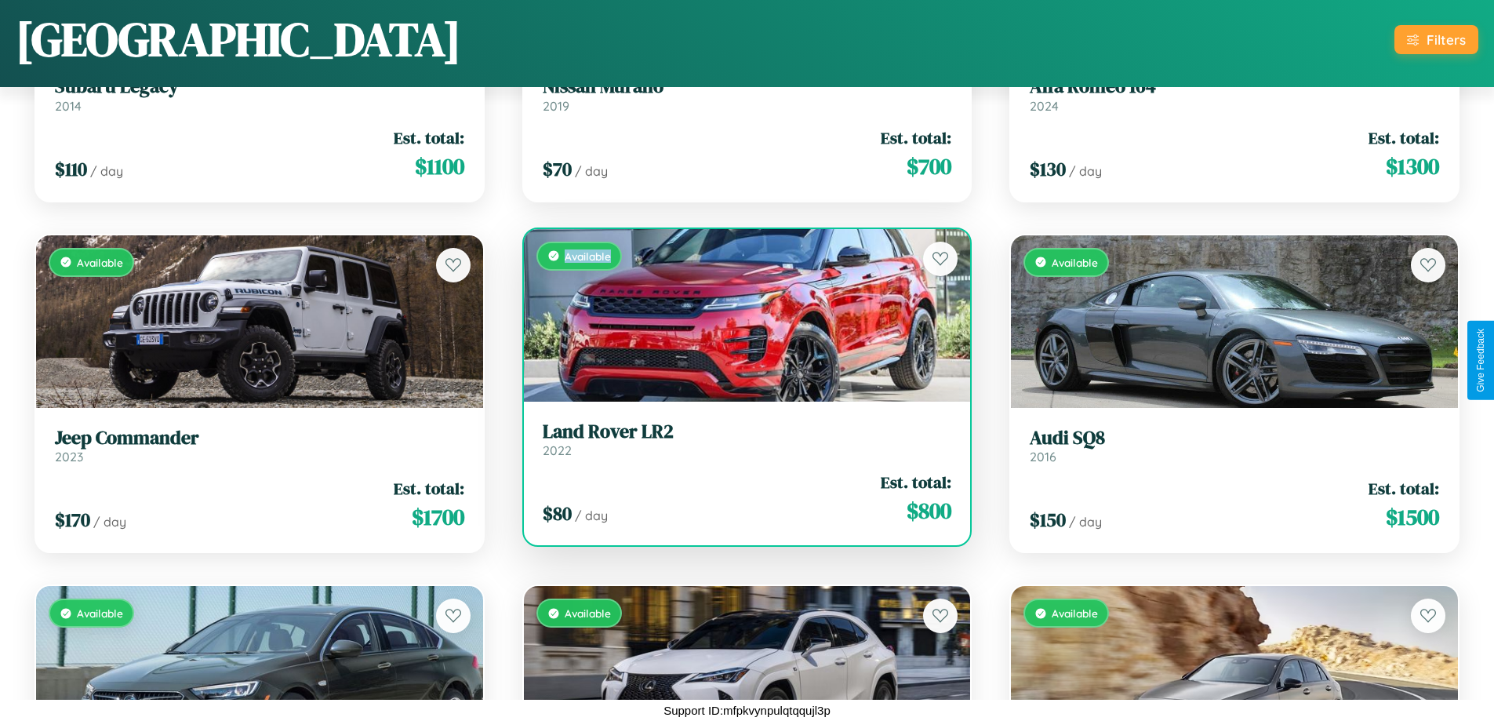
click at [740, 314] on div "Available" at bounding box center [747, 315] width 447 height 173
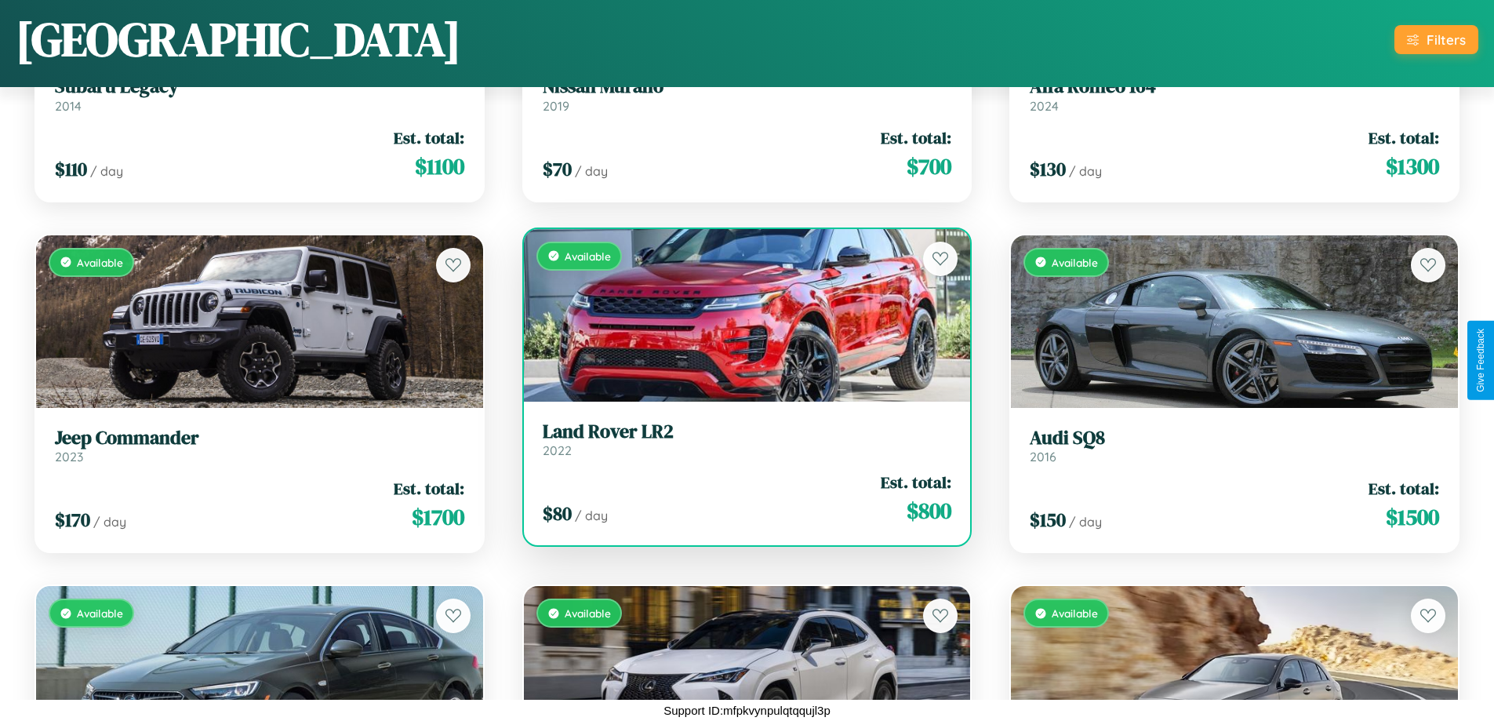
click at [740, 438] on h3 "Land Rover LR2" at bounding box center [747, 431] width 409 height 23
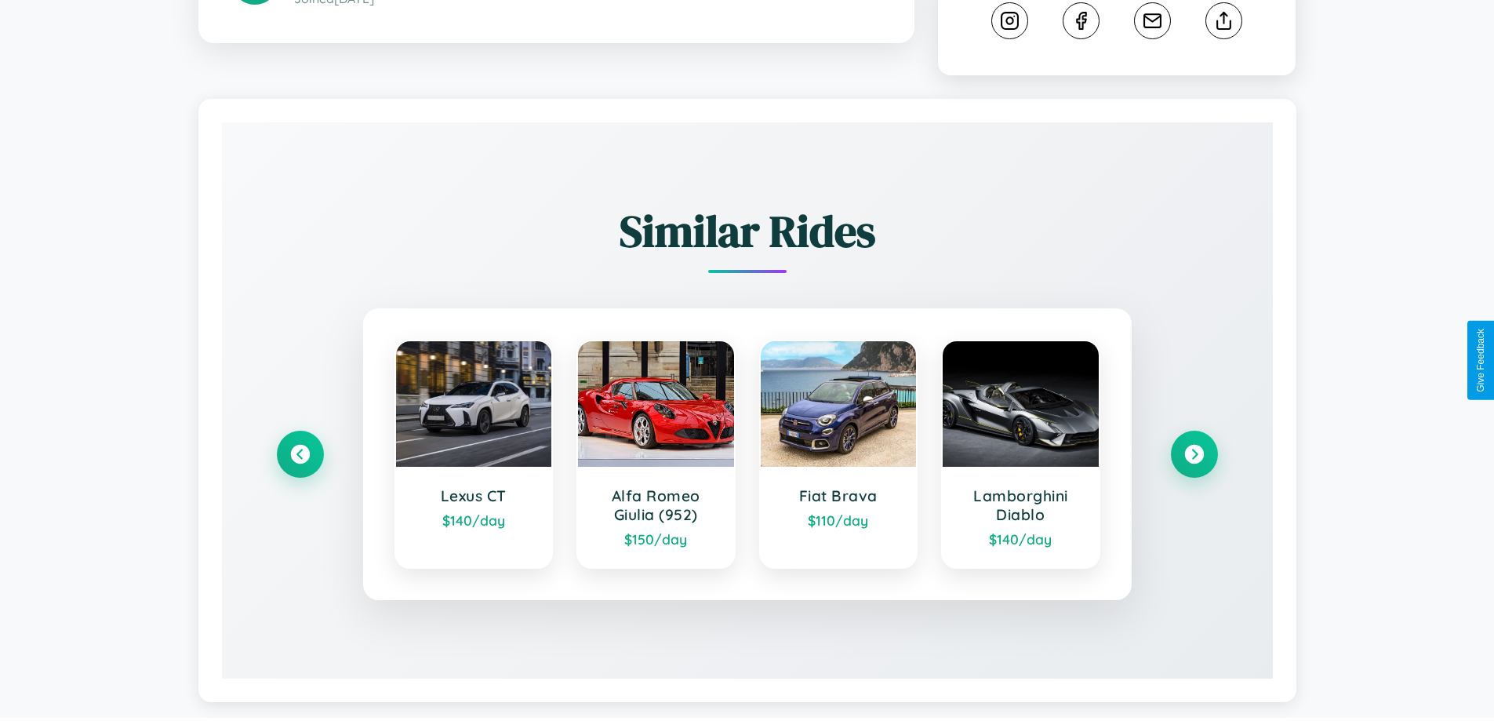
scroll to position [863, 0]
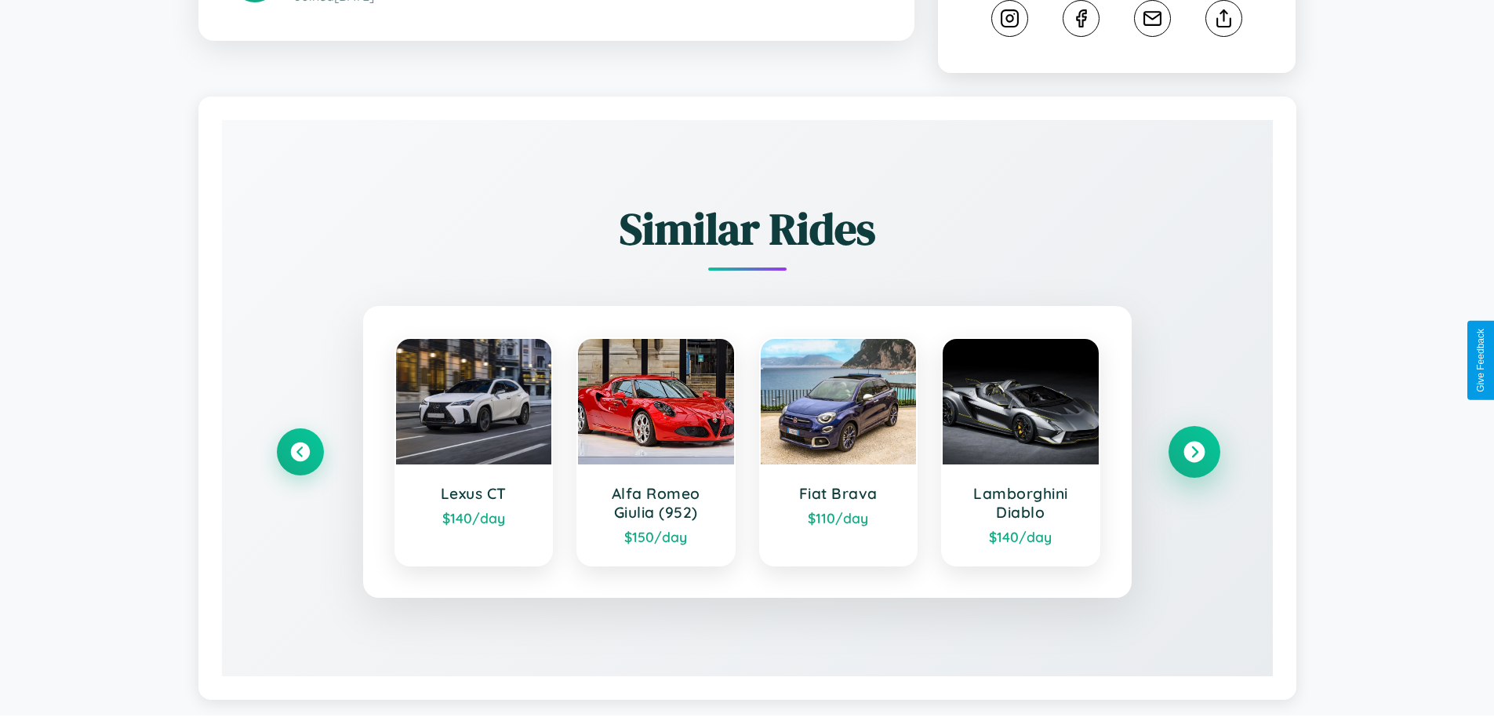
click at [1193, 441] on icon at bounding box center [1193, 451] width 21 height 21
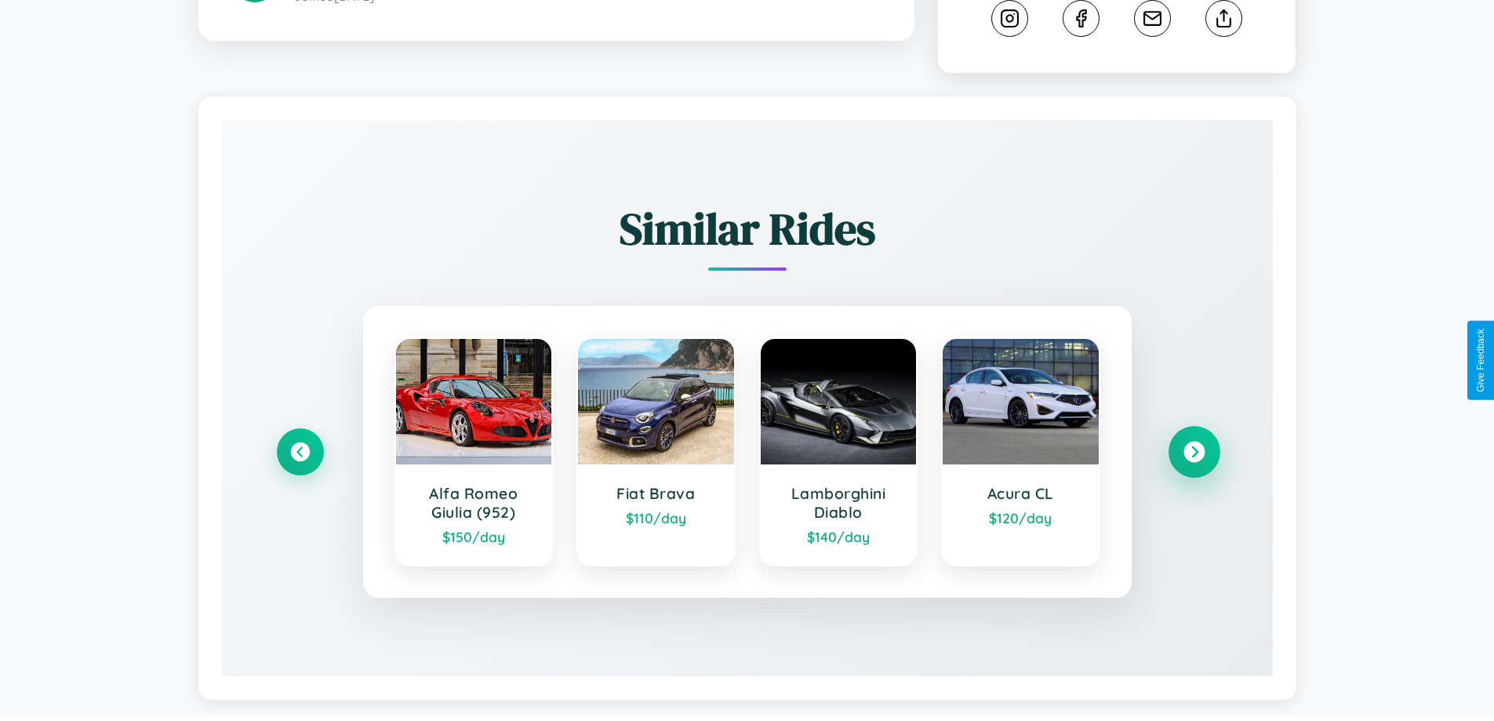
click at [1193, 441] on icon at bounding box center [1193, 451] width 21 height 21
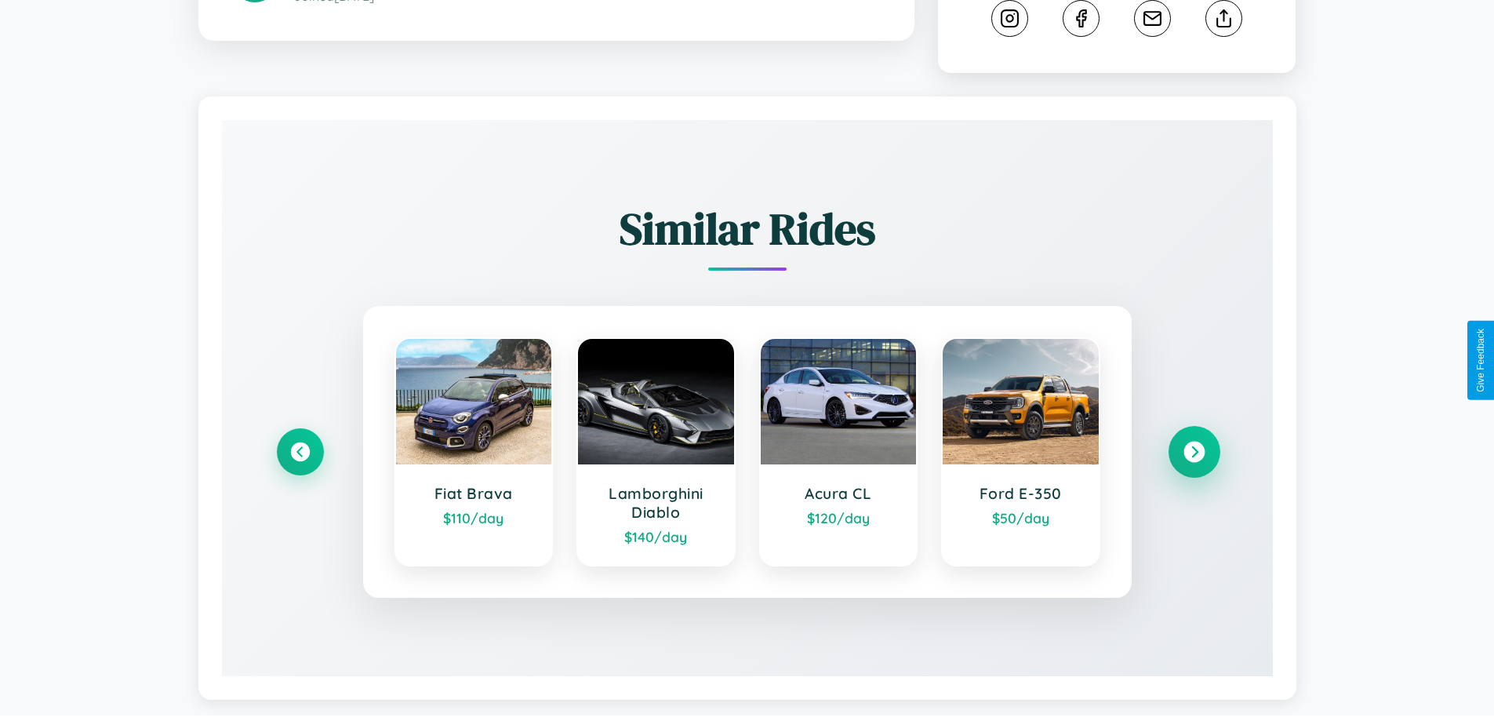
click at [1193, 441] on icon at bounding box center [1193, 451] width 21 height 21
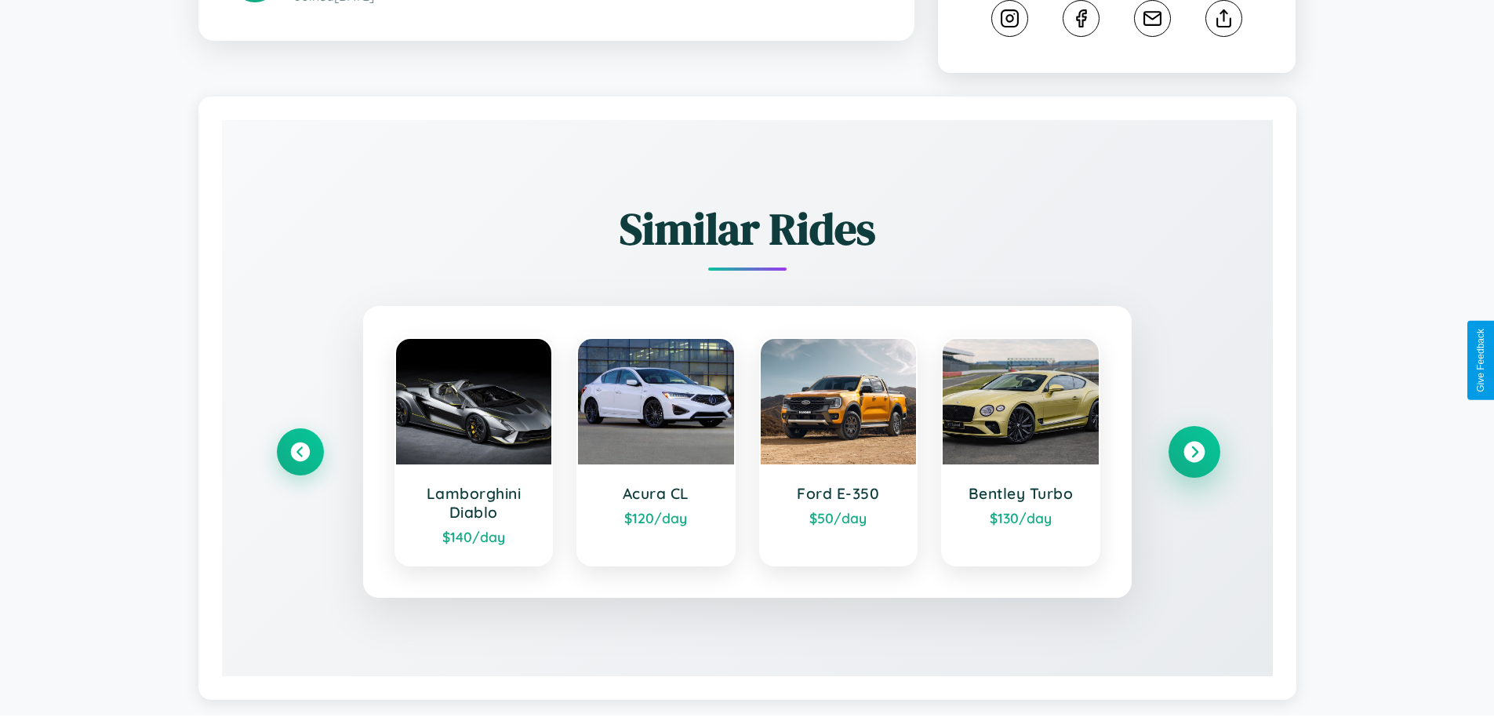
click at [1193, 441] on icon at bounding box center [1193, 451] width 21 height 21
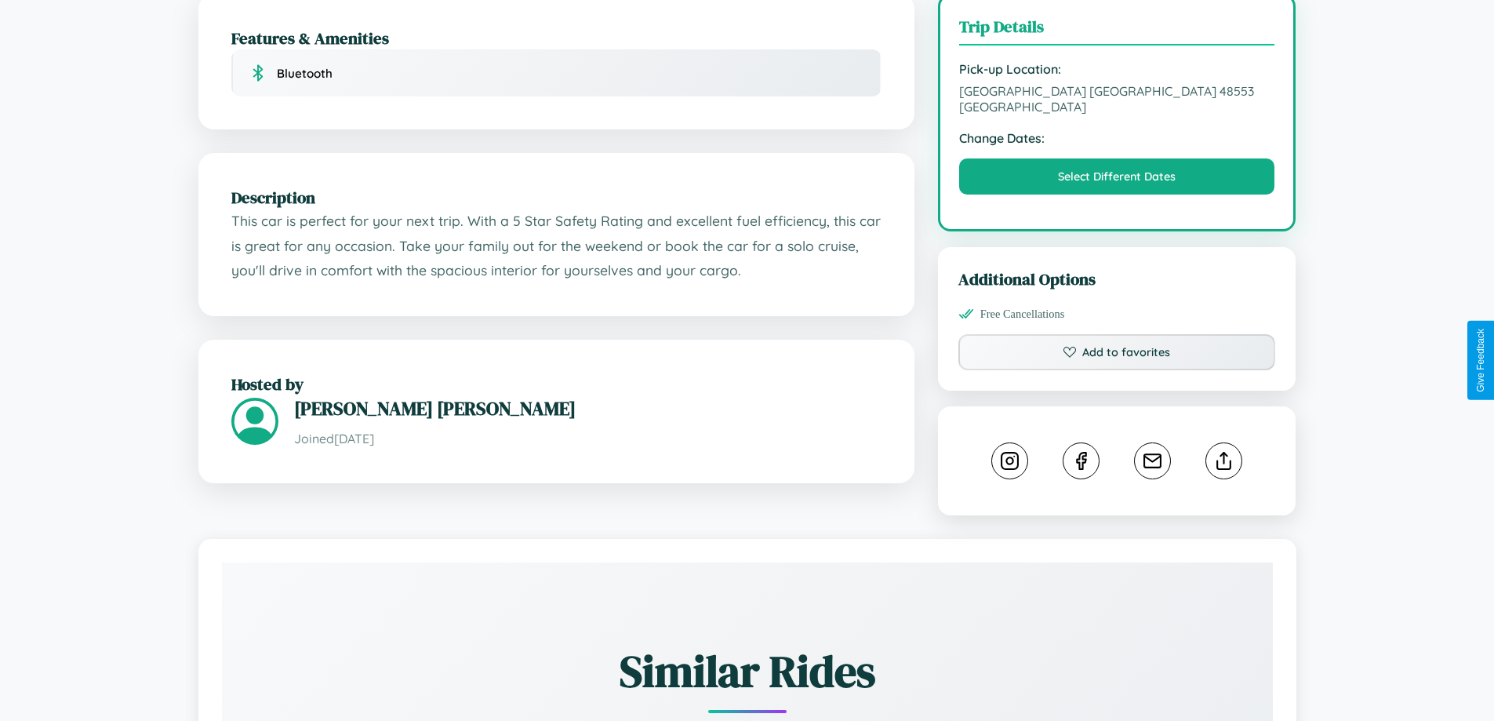
scroll to position [398, 0]
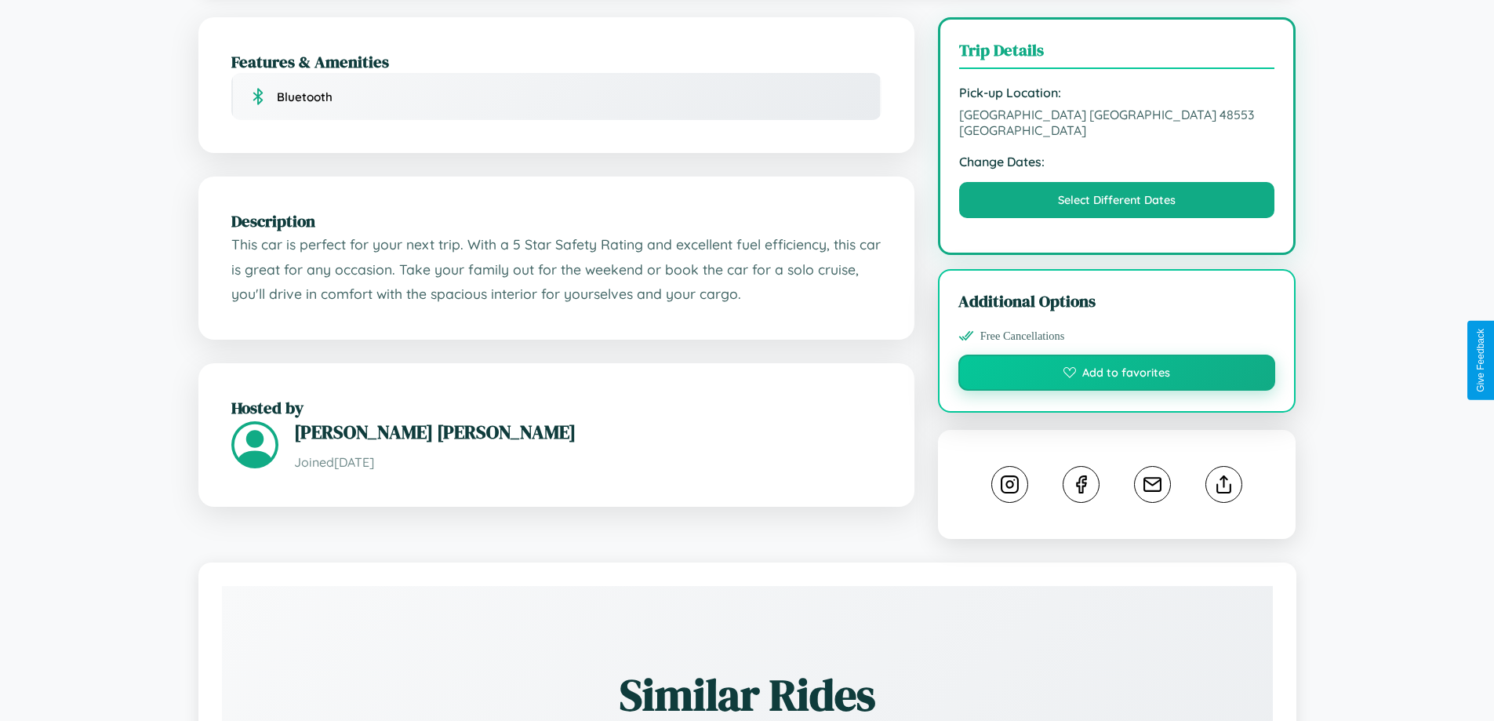
click at [1117, 360] on button "Add to favorites" at bounding box center [1117, 372] width 318 height 36
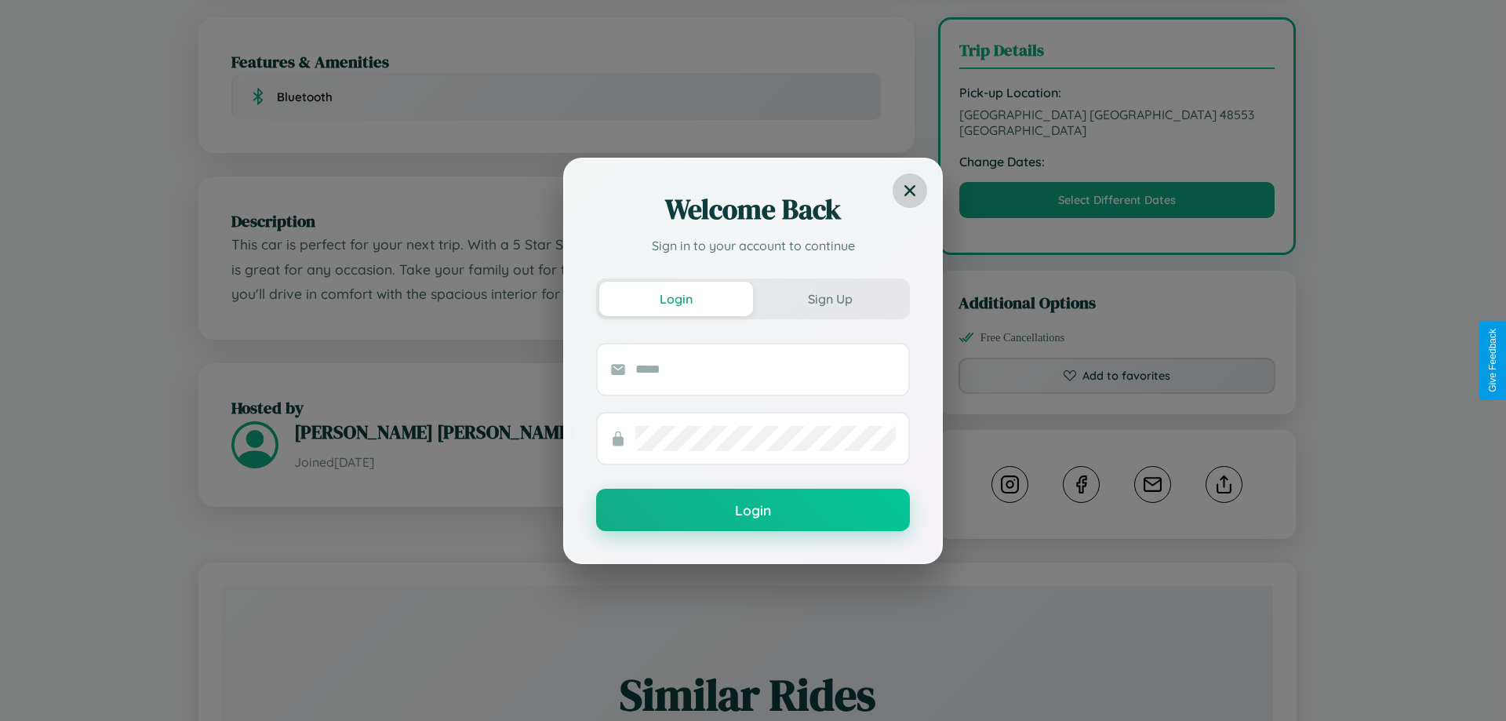
click at [910, 190] on icon at bounding box center [909, 189] width 11 height 11
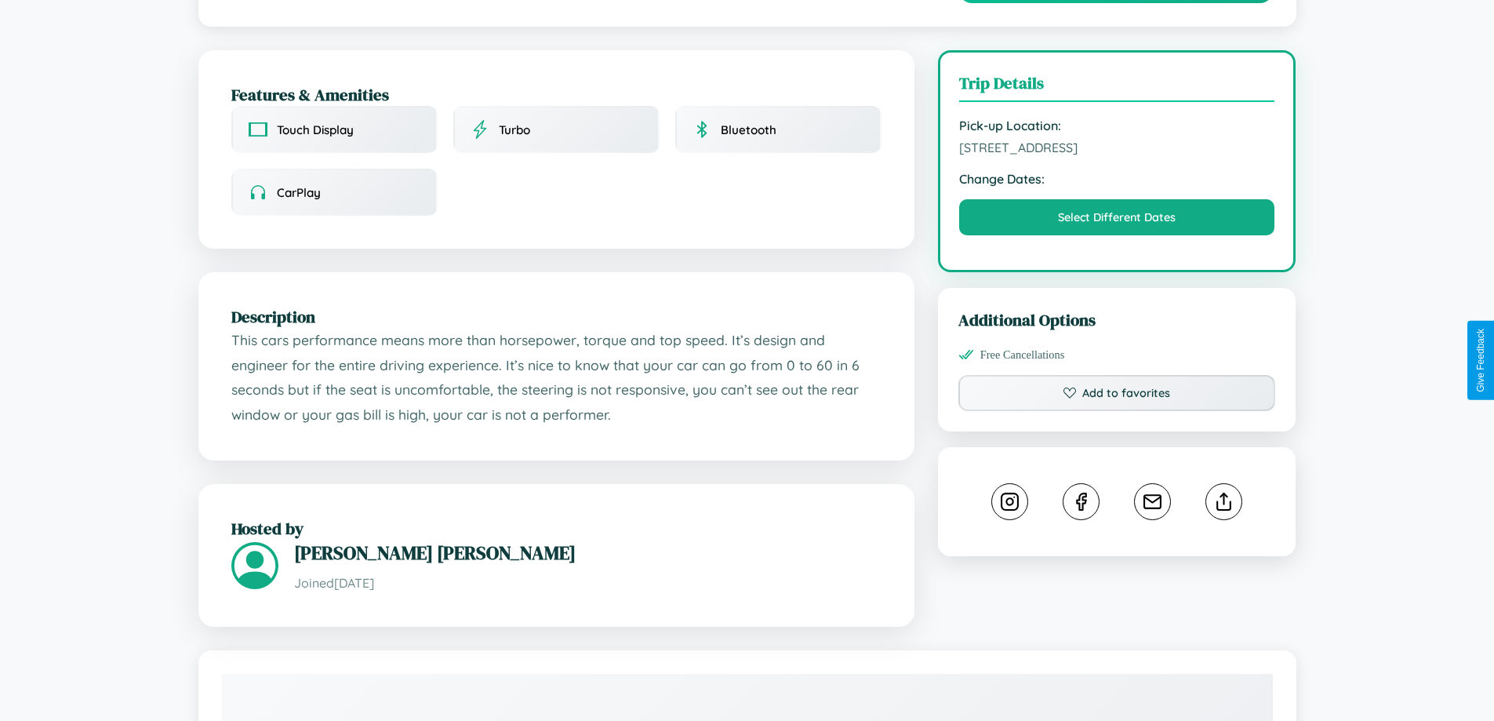
scroll to position [398, 0]
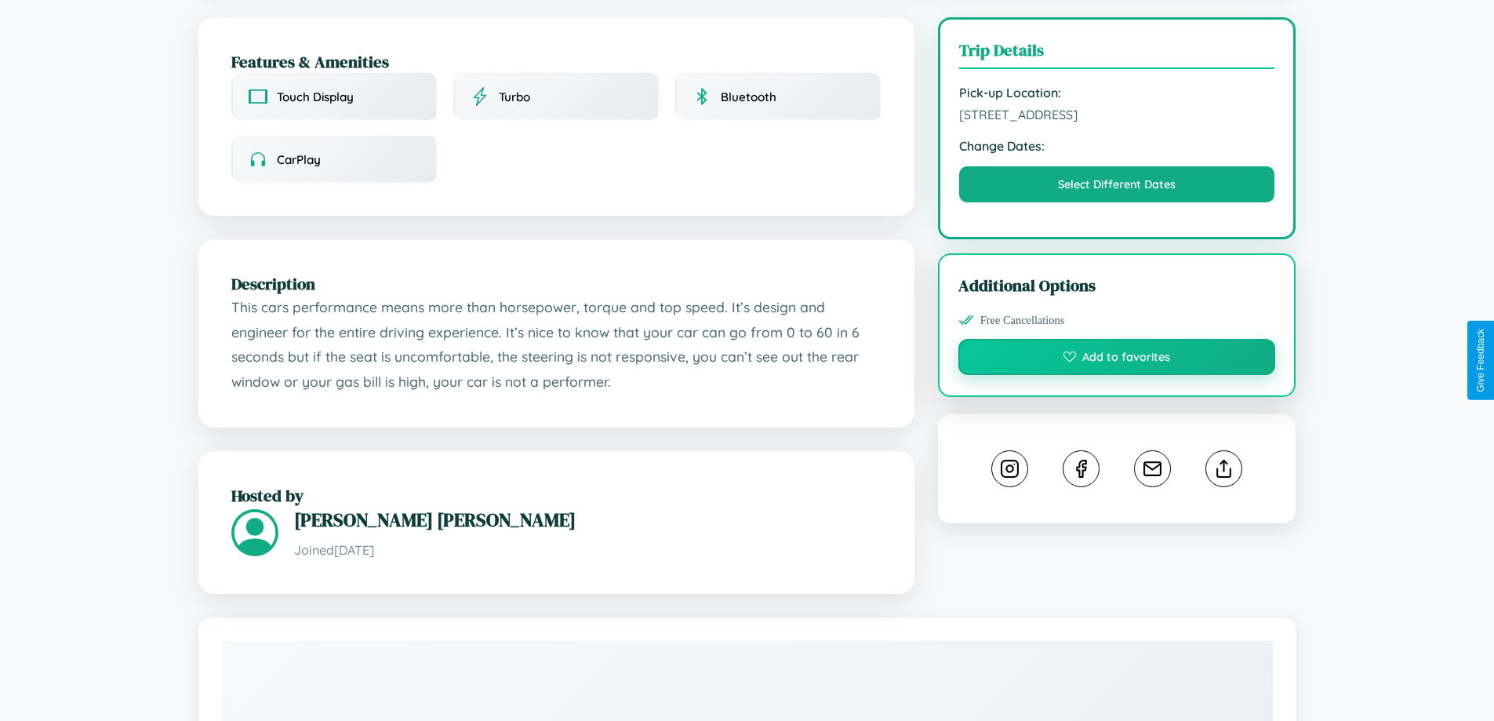
click at [1117, 357] on button "Add to favorites" at bounding box center [1117, 357] width 318 height 36
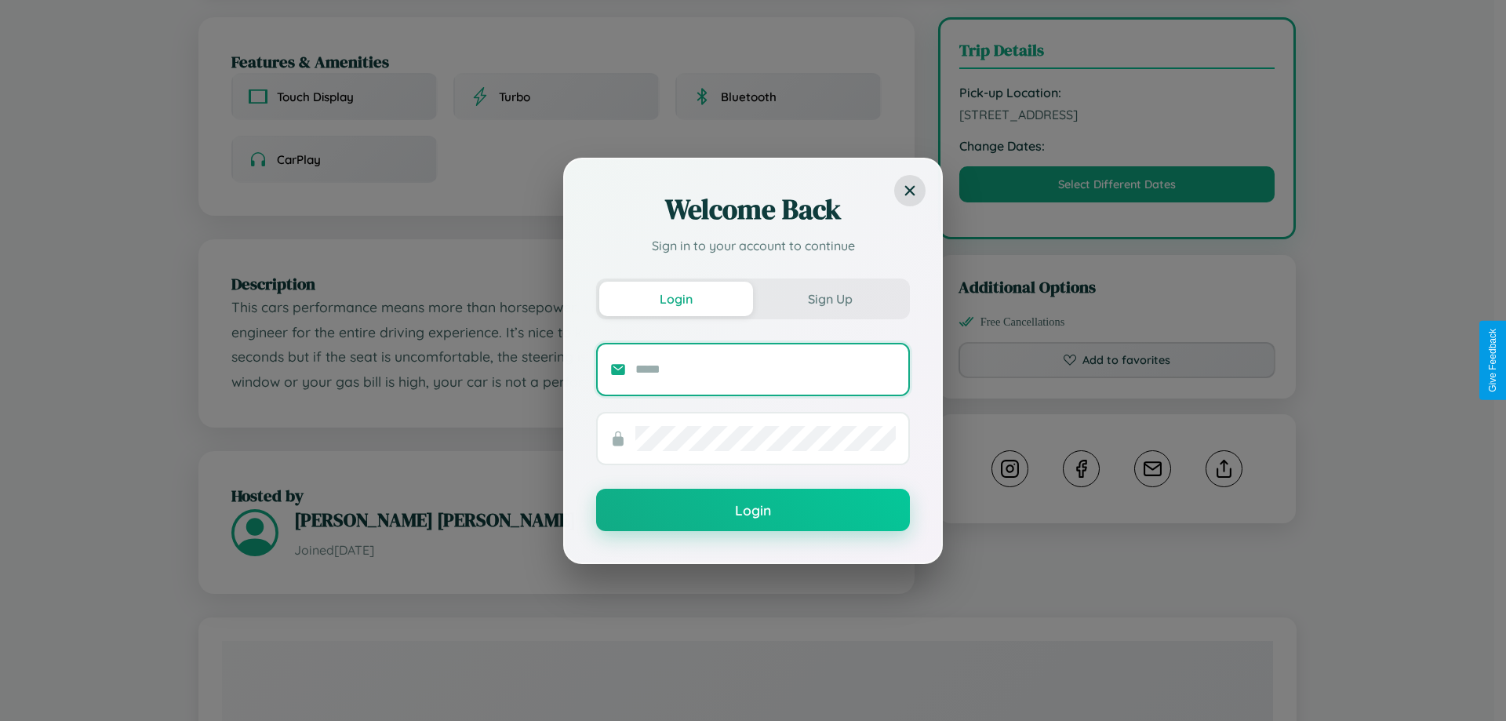
click at [765, 369] on input "text" at bounding box center [765, 369] width 260 height 25
type input "**********"
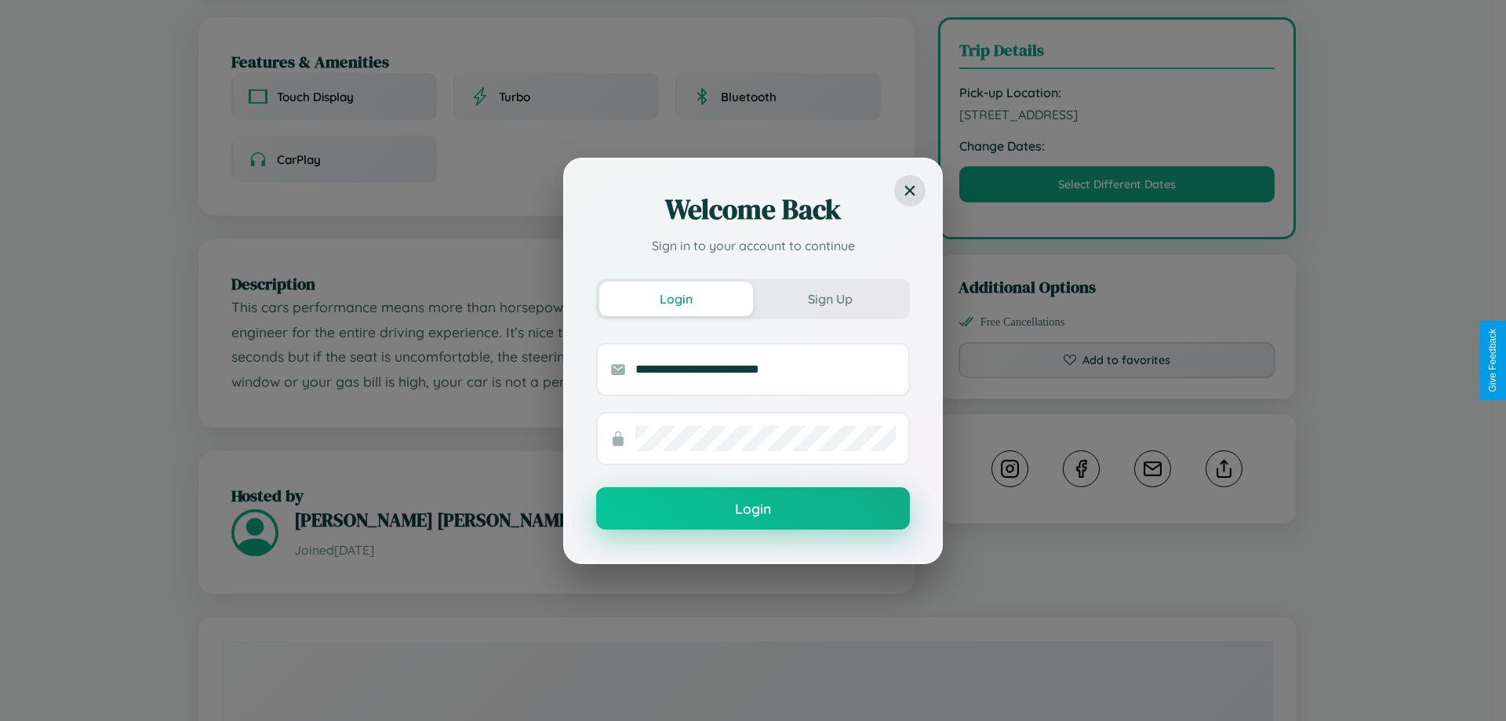
click at [753, 509] on button "Login" at bounding box center [753, 508] width 314 height 42
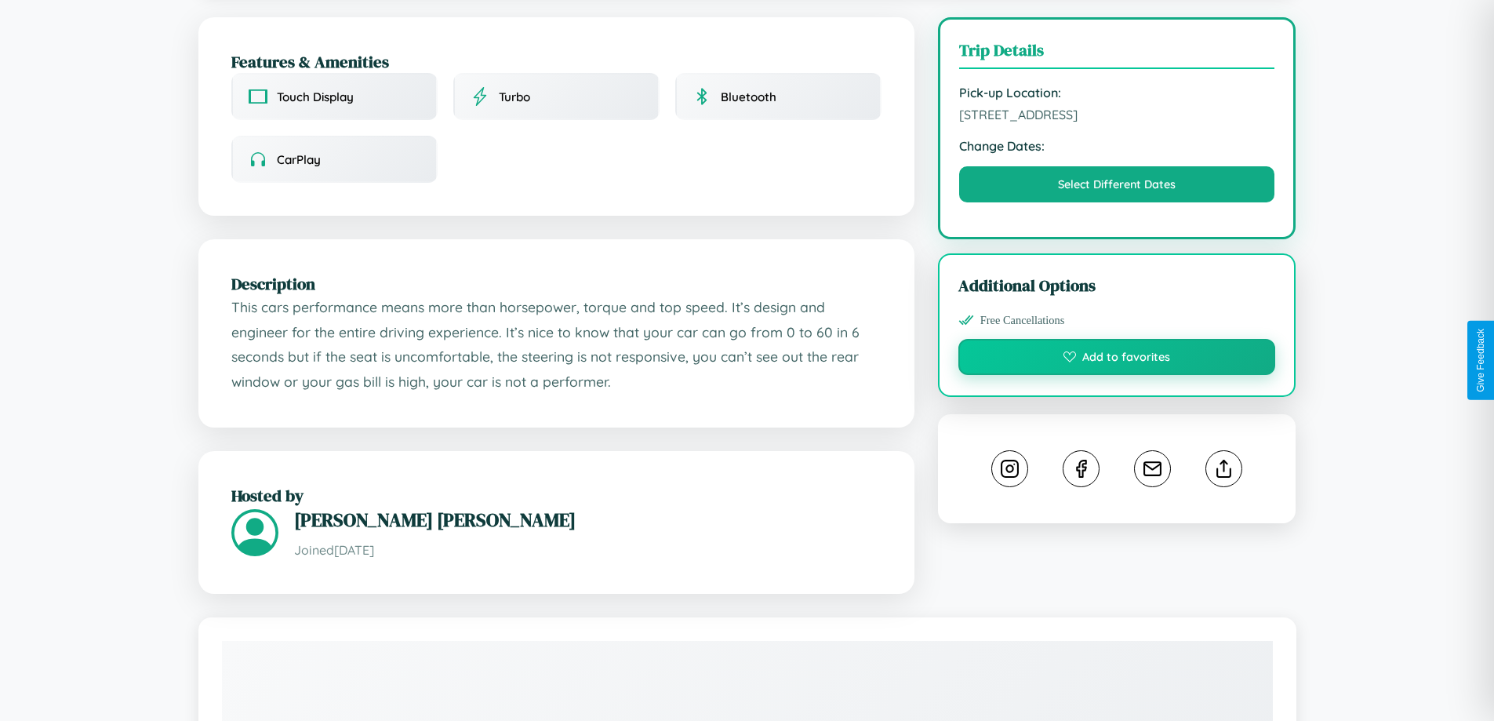
click at [1117, 357] on button "Add to favorites" at bounding box center [1117, 357] width 318 height 36
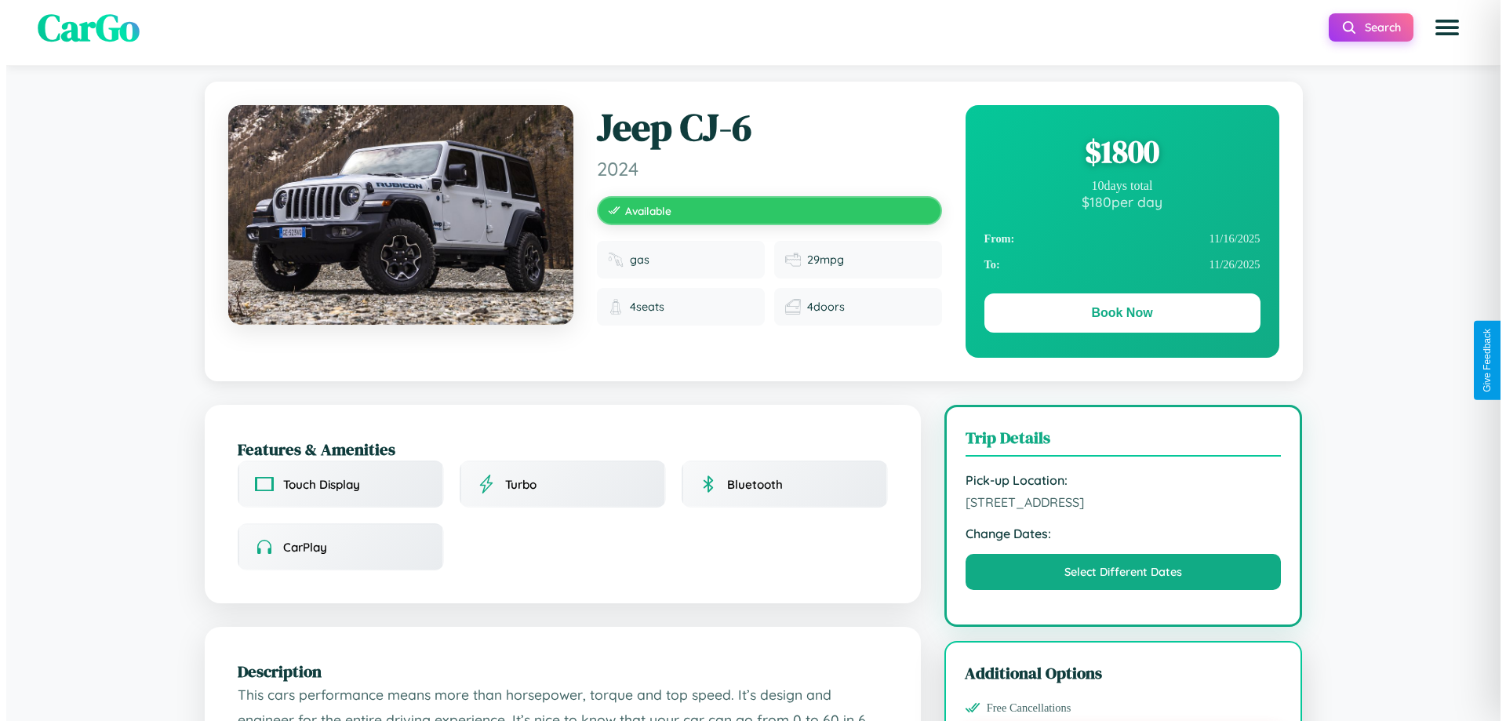
scroll to position [0, 0]
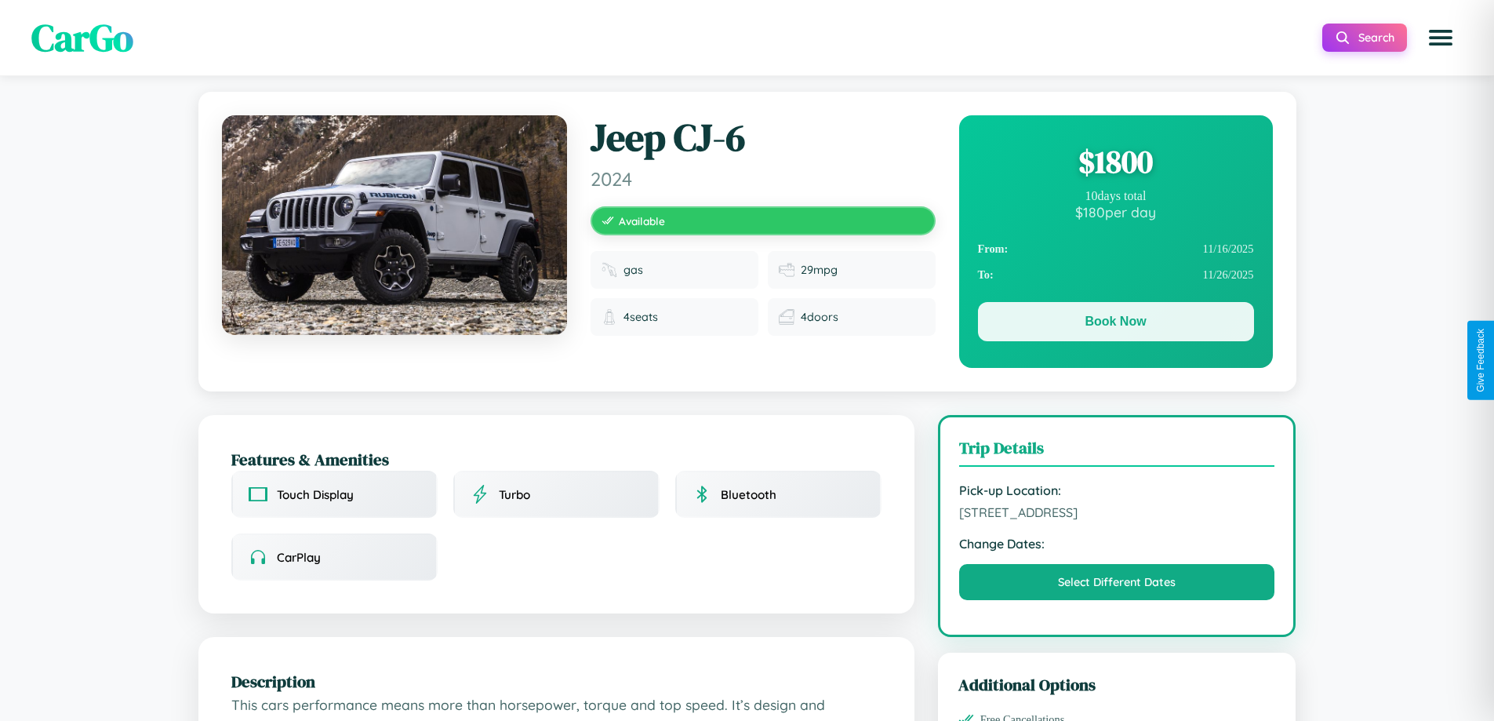
click at [1115, 323] on button "Book Now" at bounding box center [1116, 321] width 276 height 39
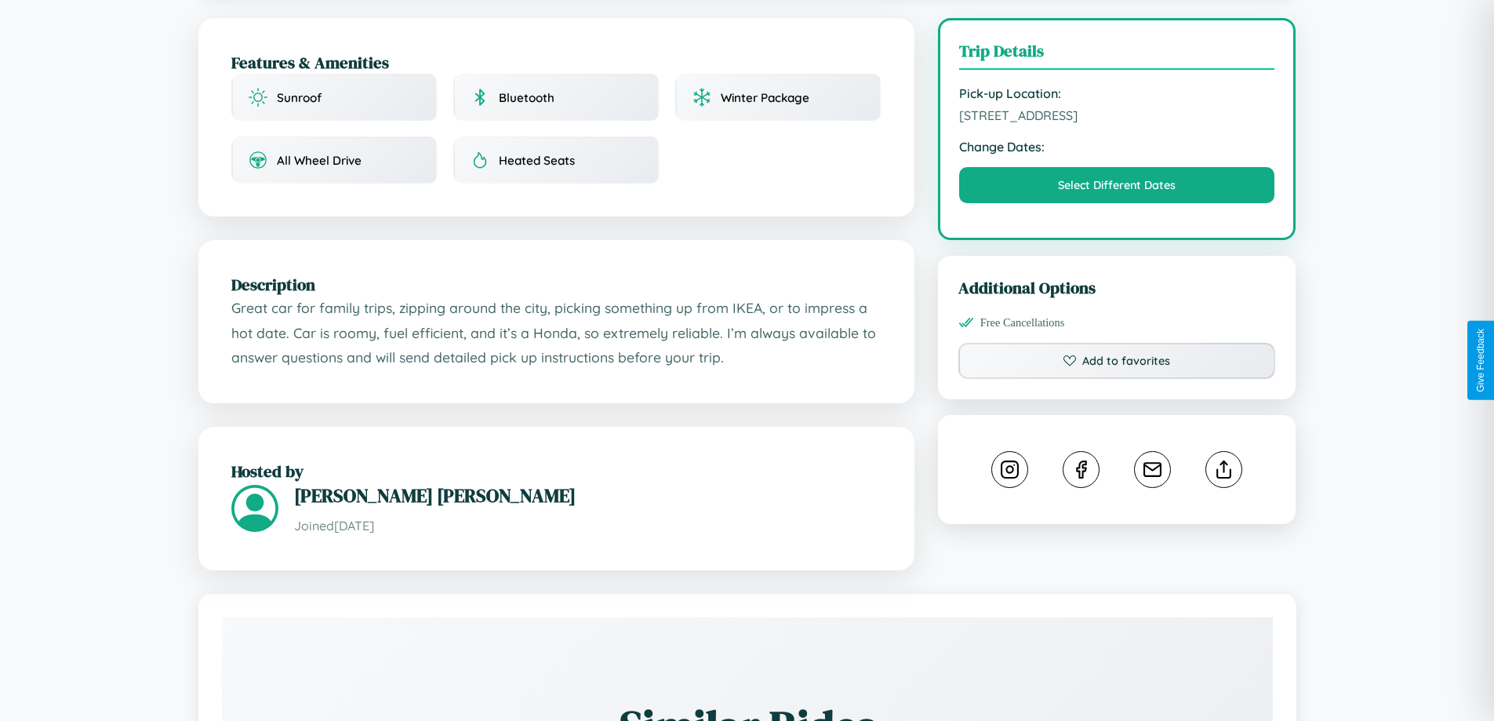
scroll to position [398, 0]
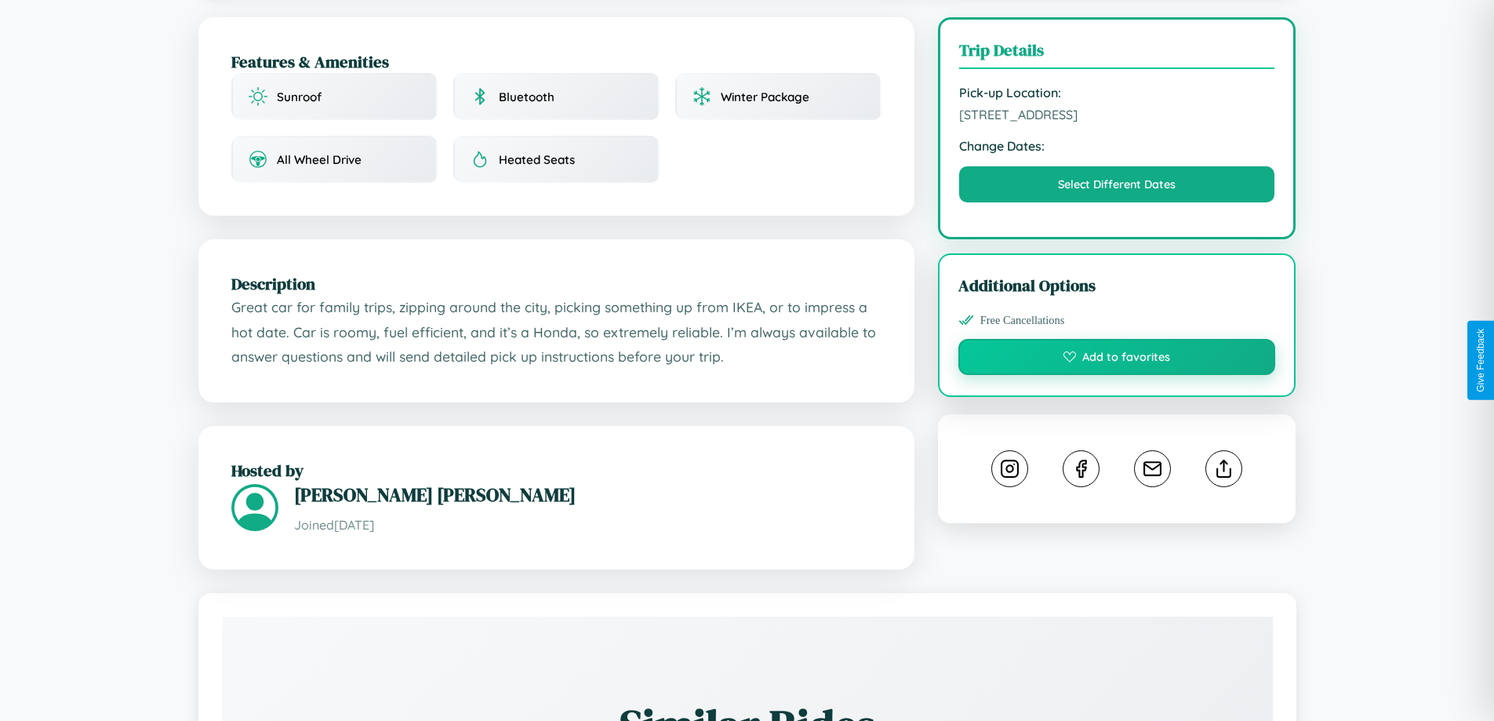
click at [1117, 359] on button "Add to favorites" at bounding box center [1117, 357] width 318 height 36
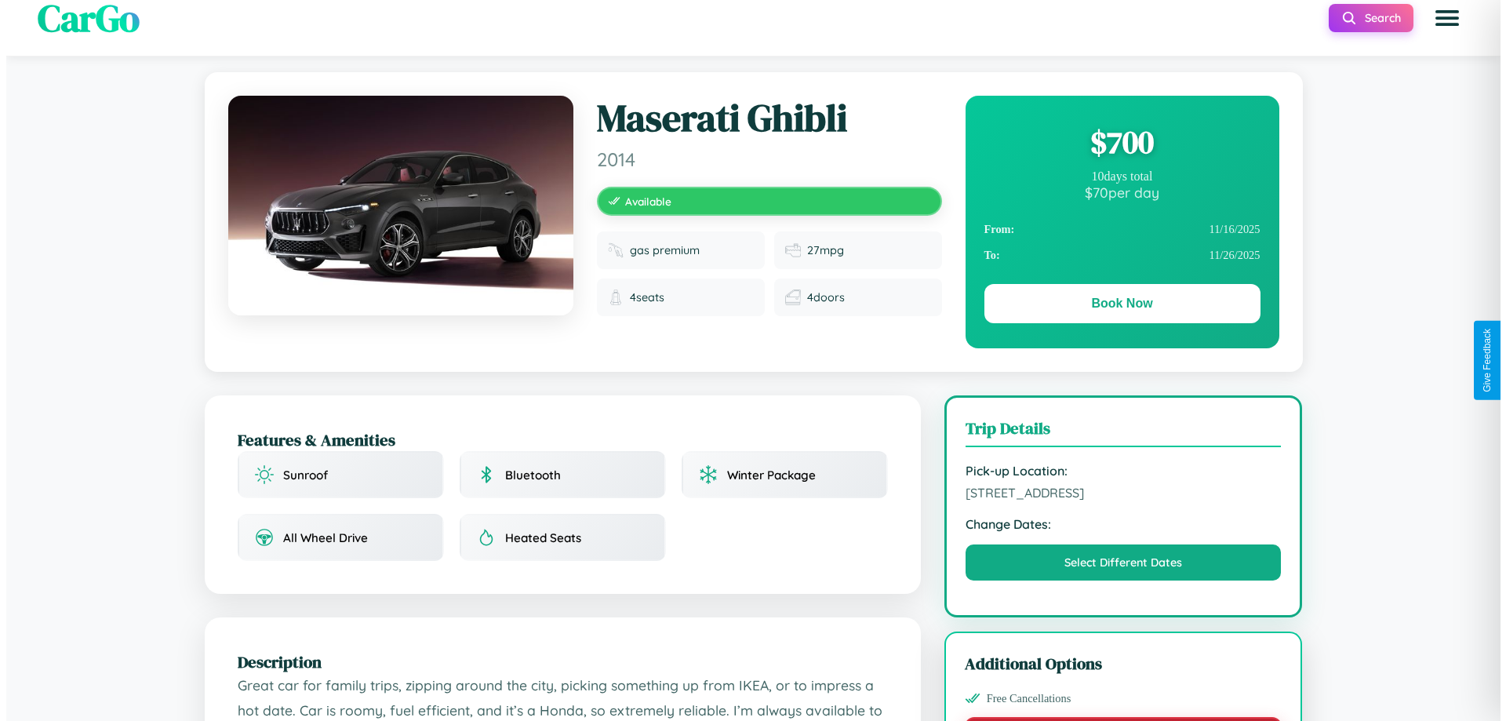
scroll to position [0, 0]
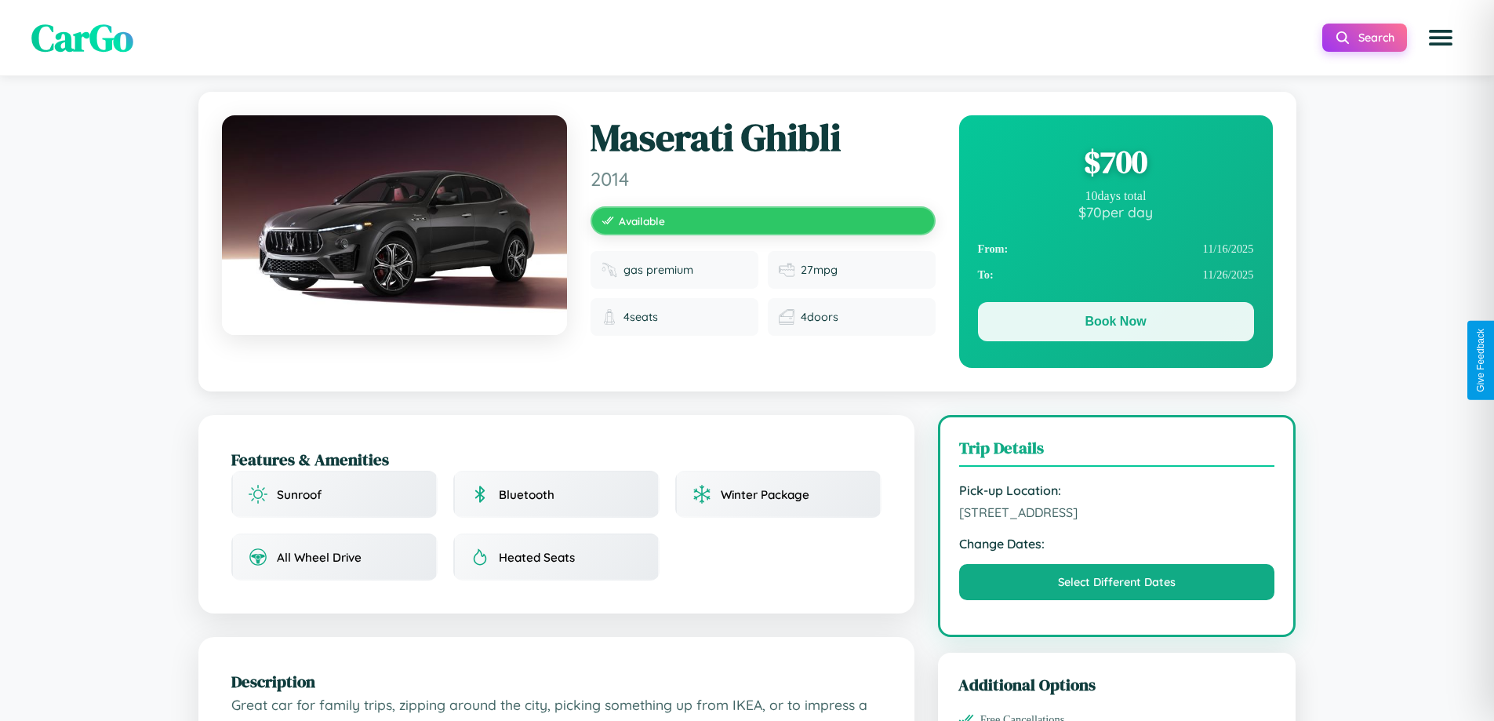
click at [1115, 321] on button "Book Now" at bounding box center [1116, 321] width 276 height 39
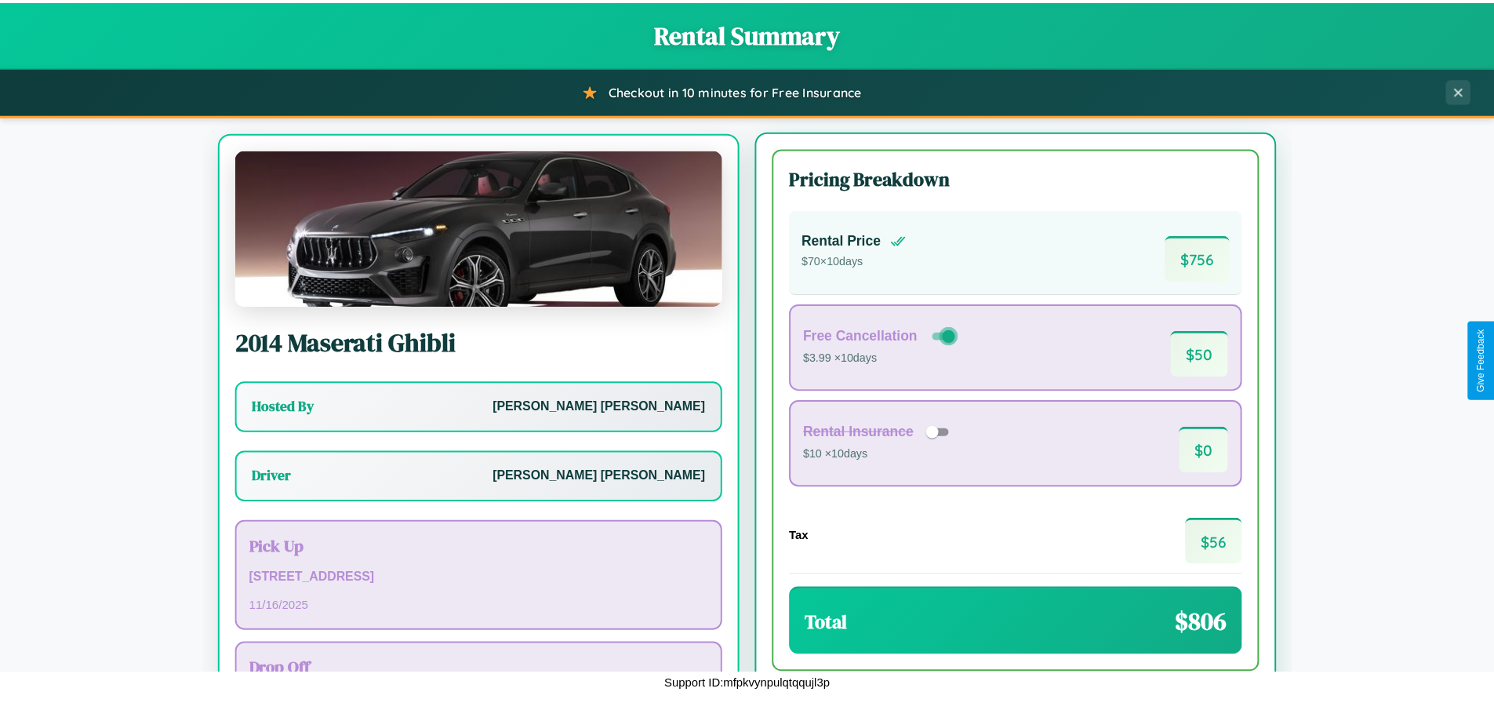
scroll to position [73, 0]
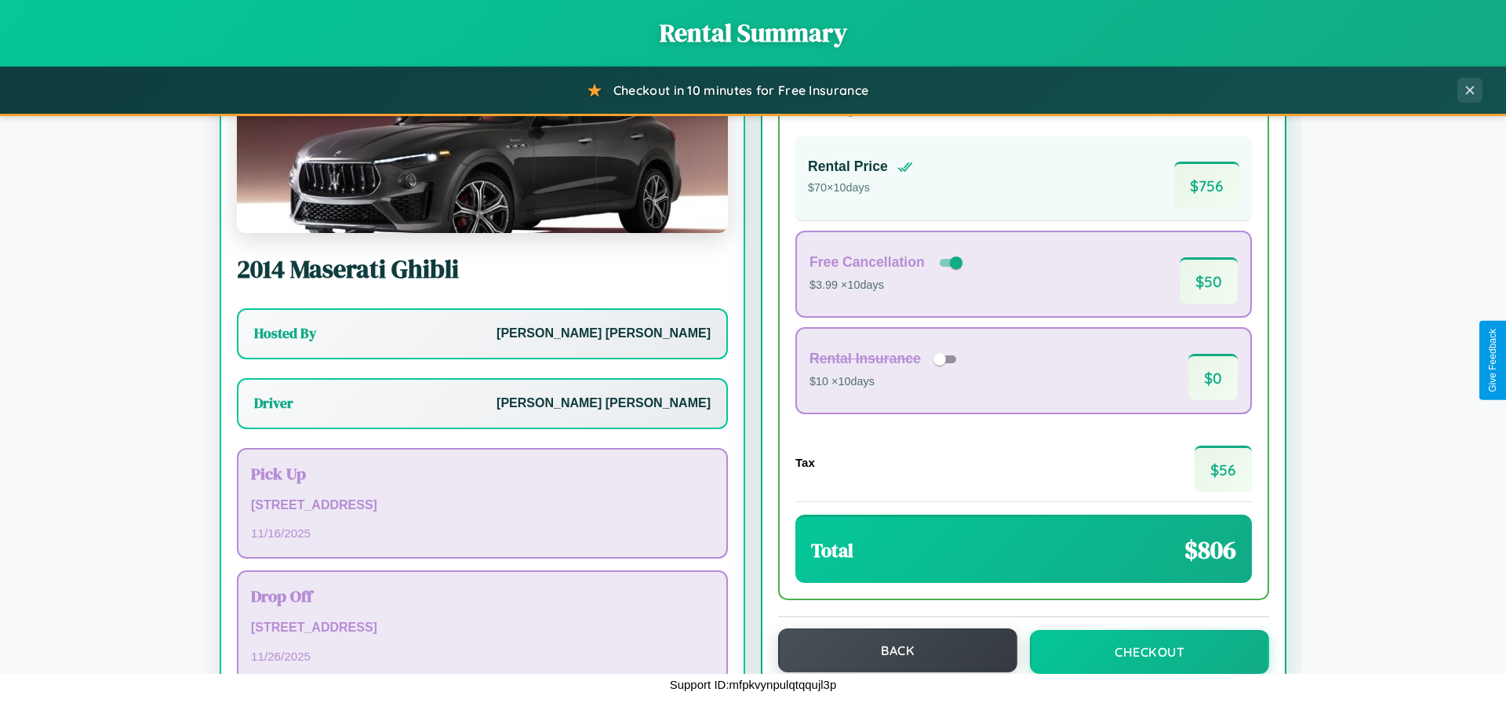
click at [890, 650] on button "Back" at bounding box center [897, 650] width 239 height 44
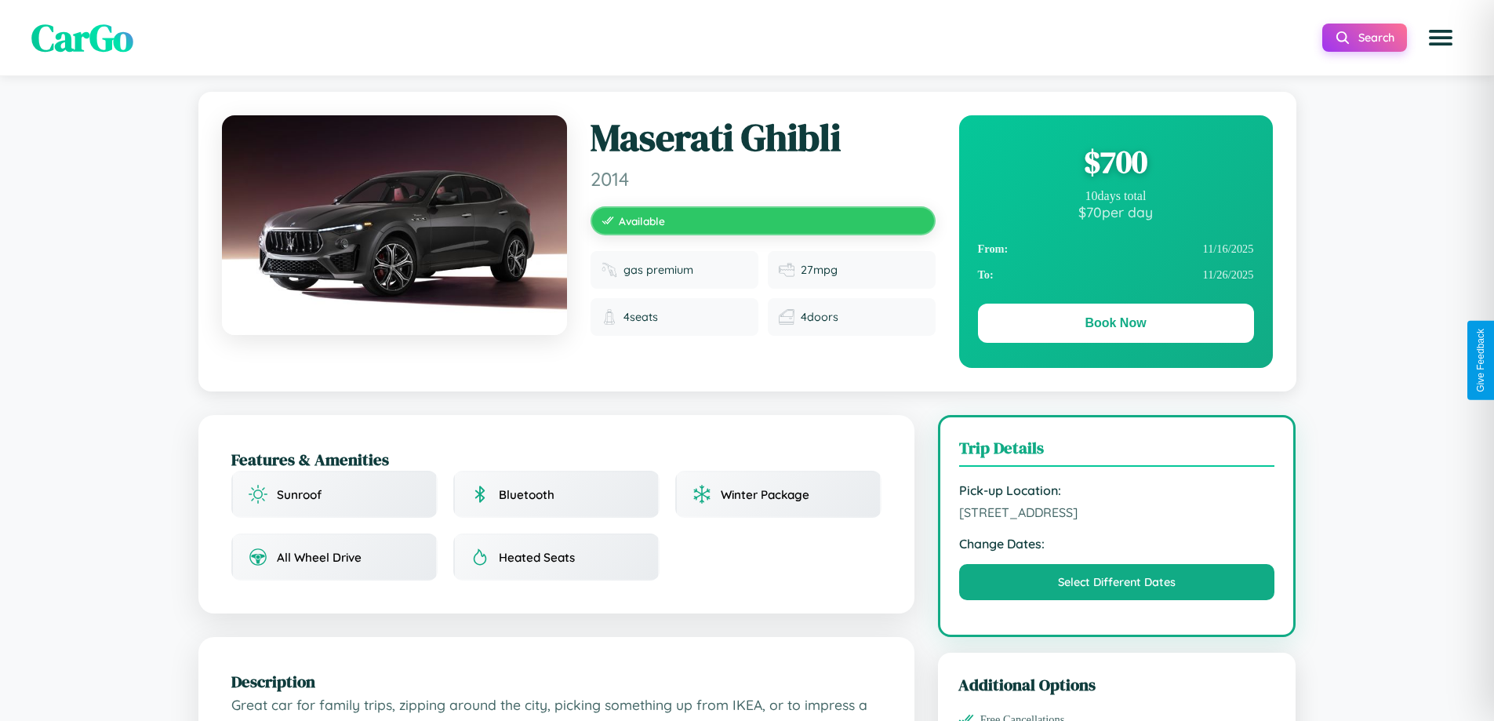
click at [1115, 162] on div "$ 700" at bounding box center [1116, 161] width 276 height 42
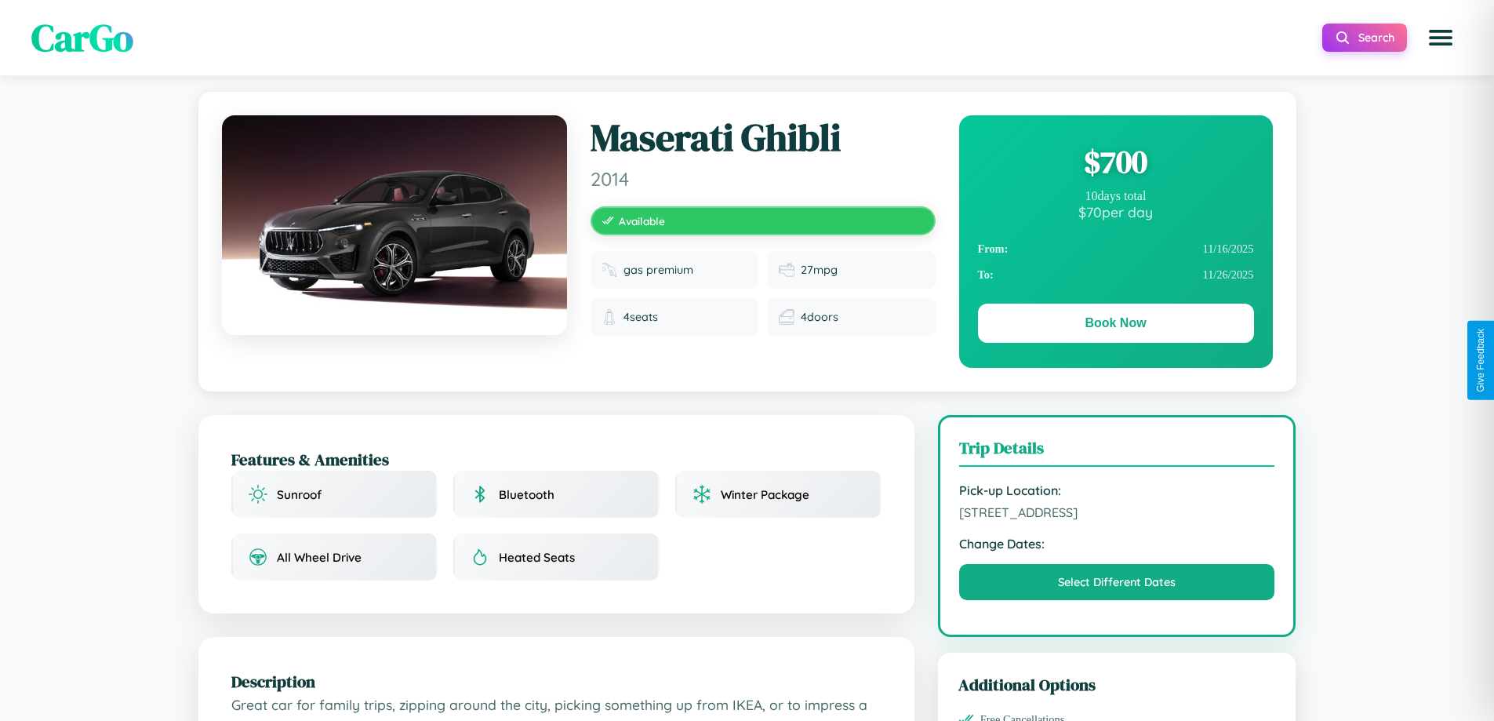
click at [1115, 162] on div "$ 700" at bounding box center [1116, 161] width 276 height 42
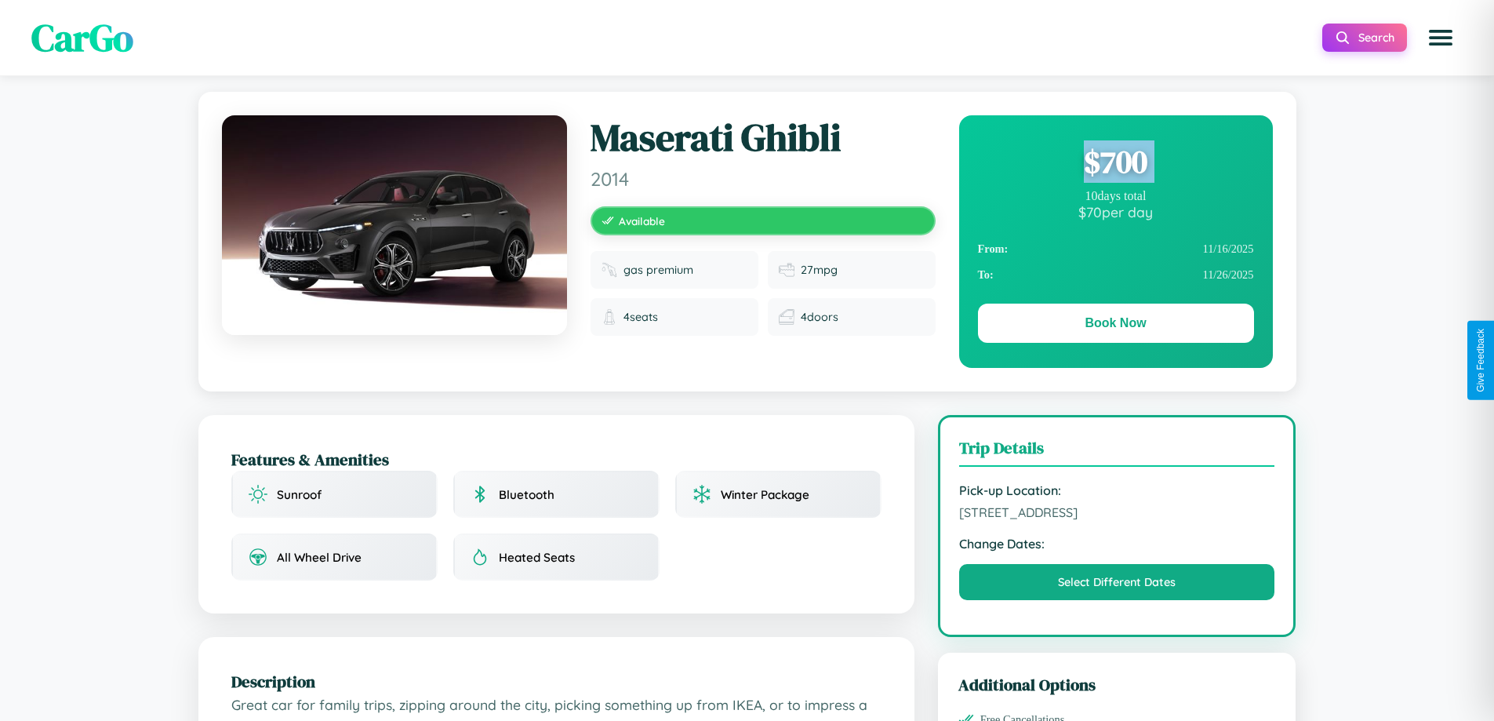
click at [1115, 162] on div "$ 700" at bounding box center [1116, 161] width 276 height 42
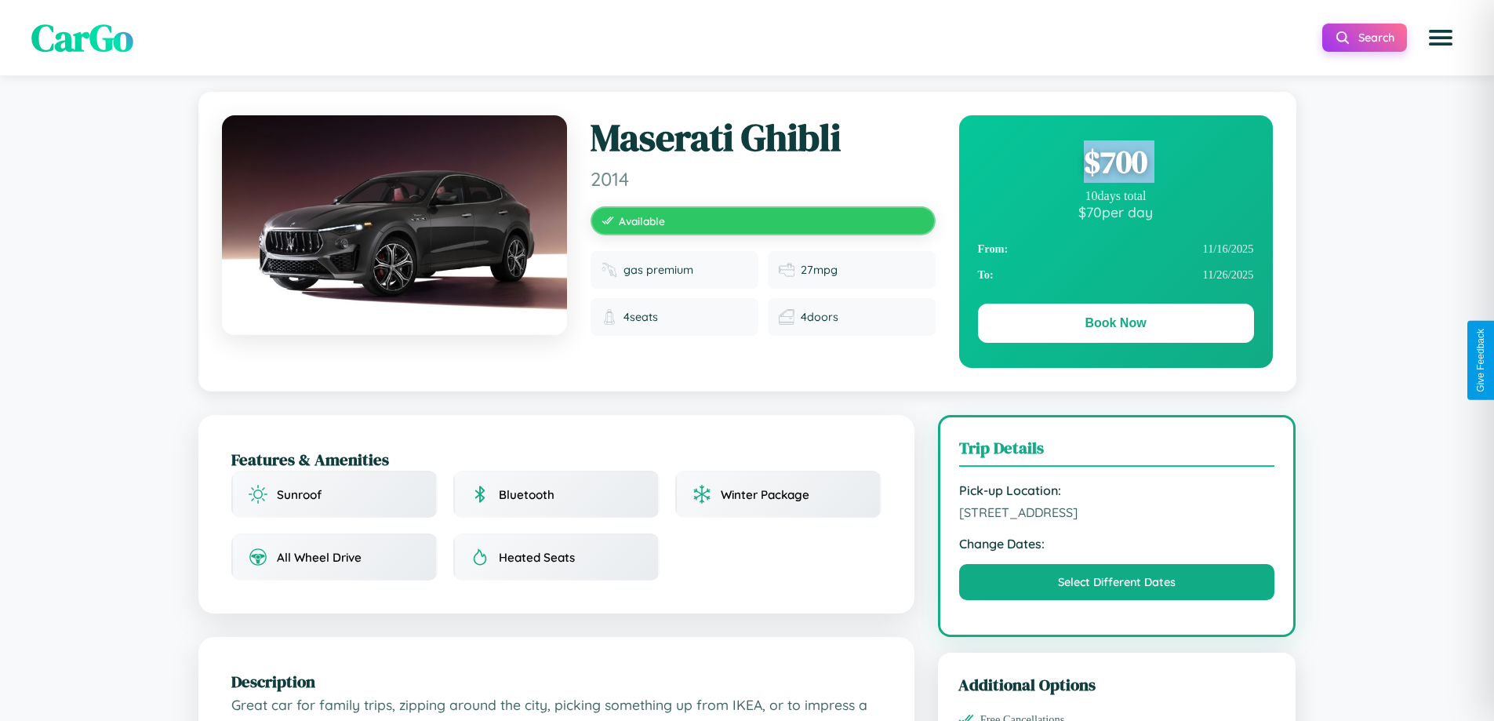
click at [1115, 162] on div "$ 700" at bounding box center [1116, 161] width 276 height 42
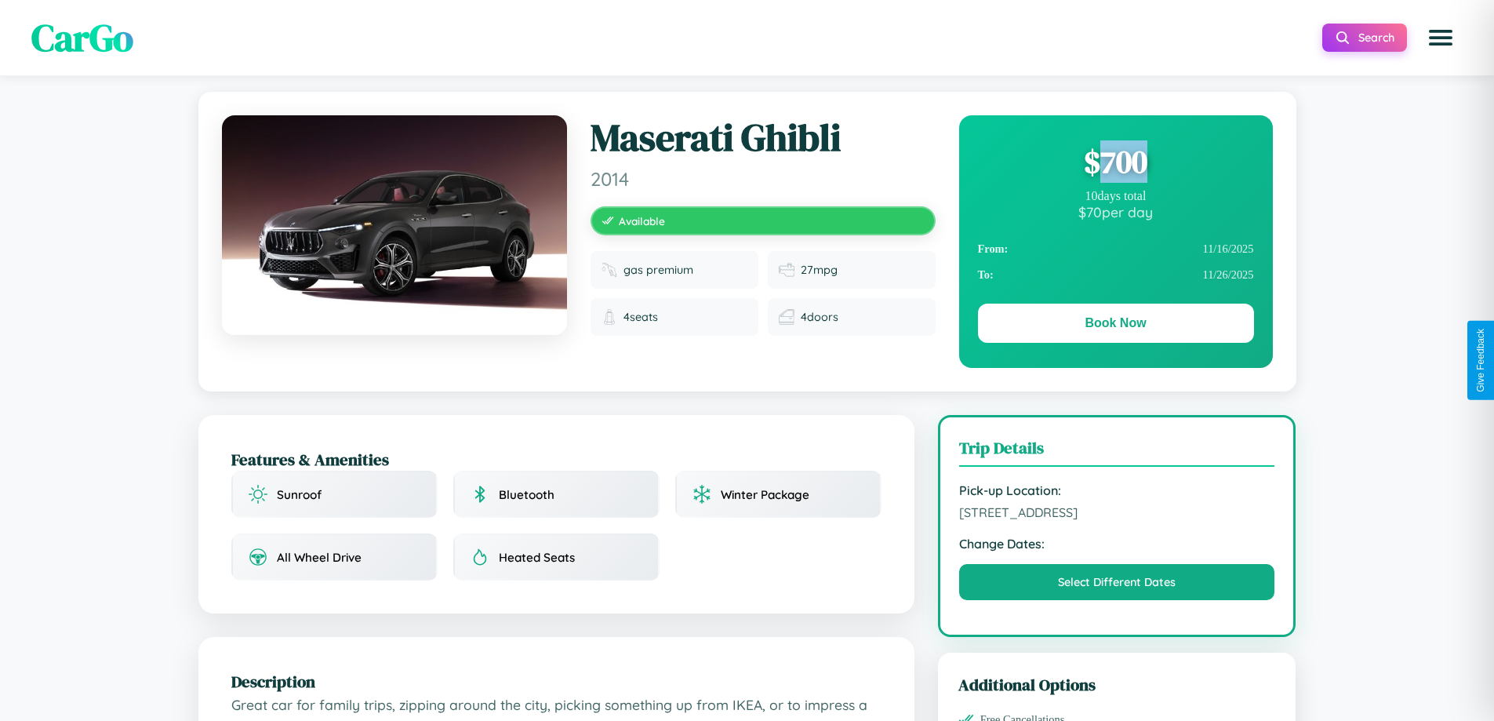
click at [1115, 162] on div "$ 700" at bounding box center [1116, 161] width 276 height 42
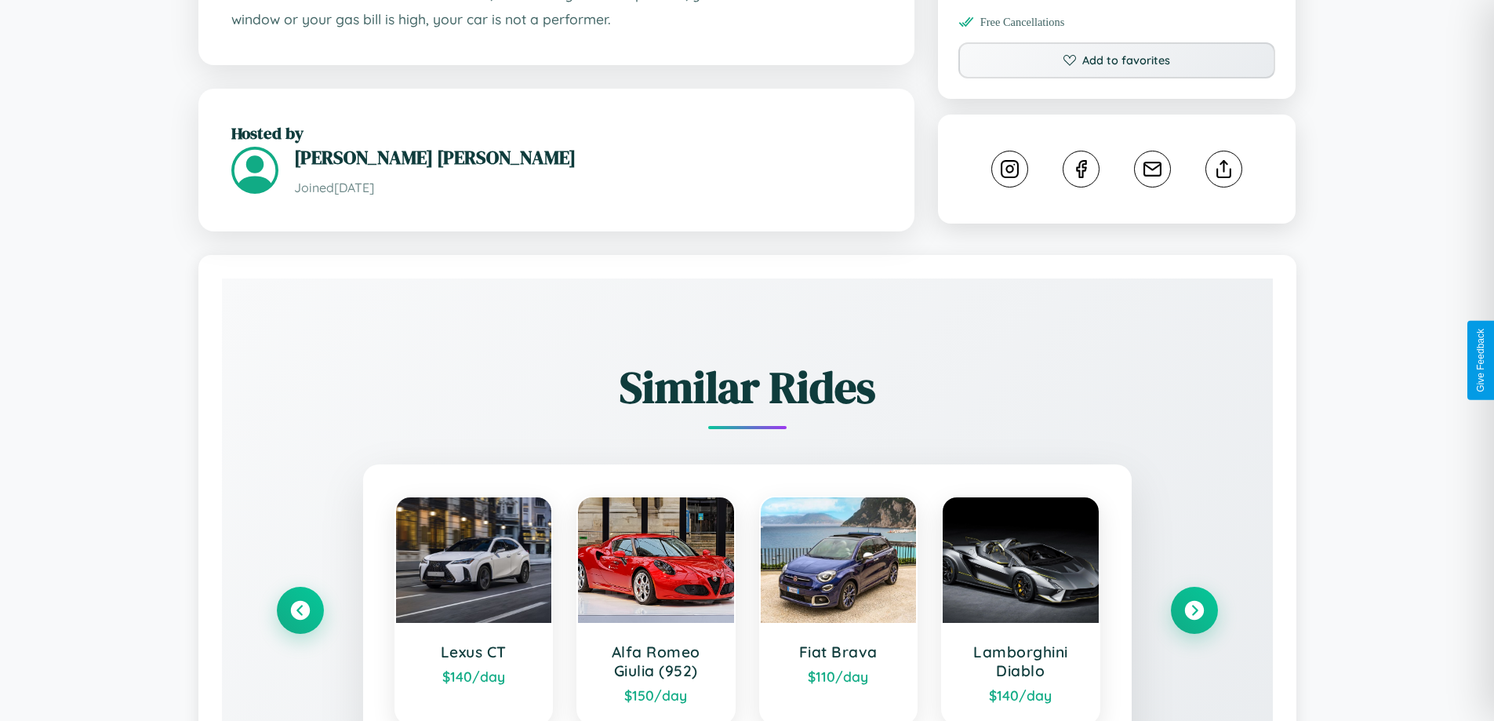
scroll to position [871, 0]
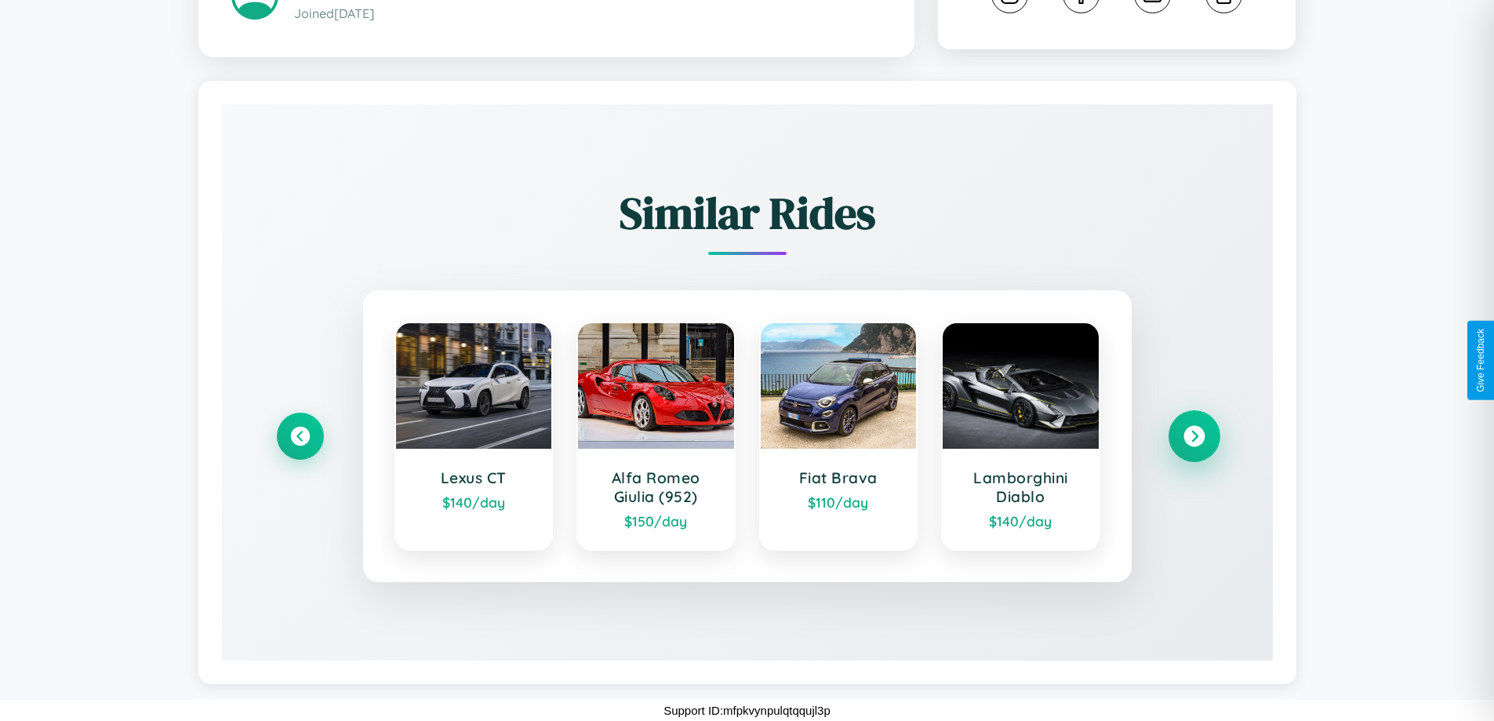
click at [1193, 436] on icon at bounding box center [1193, 436] width 21 height 21
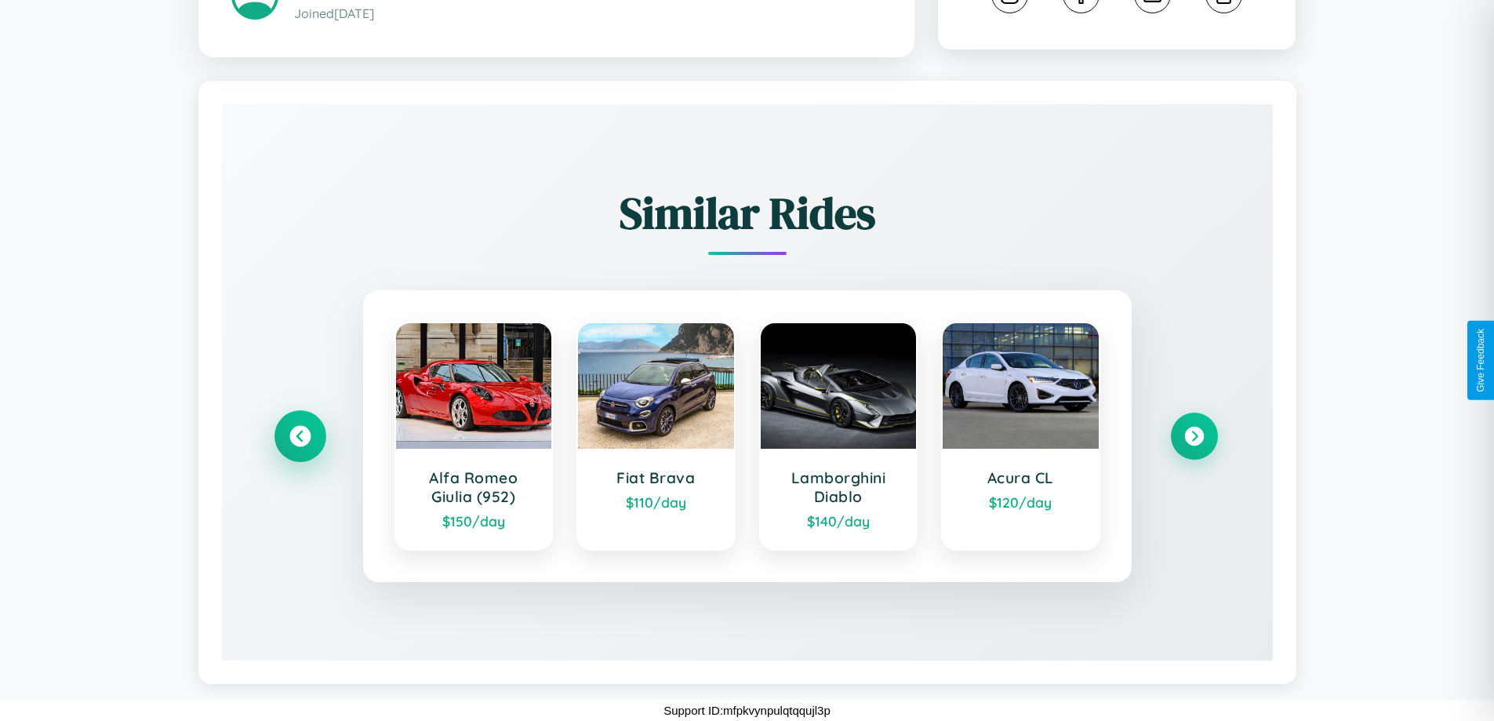
click at [300, 436] on icon at bounding box center [299, 436] width 21 height 21
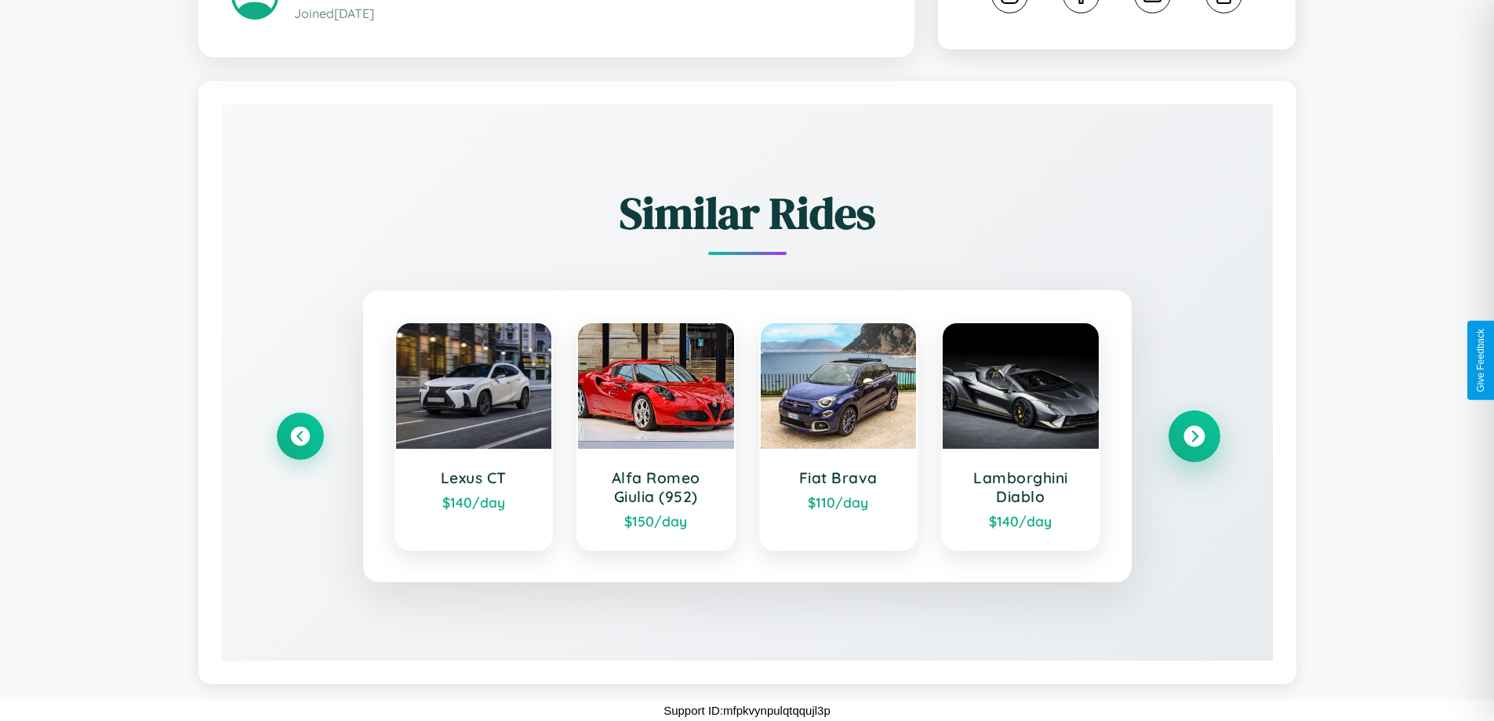
click at [1193, 436] on icon at bounding box center [1193, 436] width 21 height 21
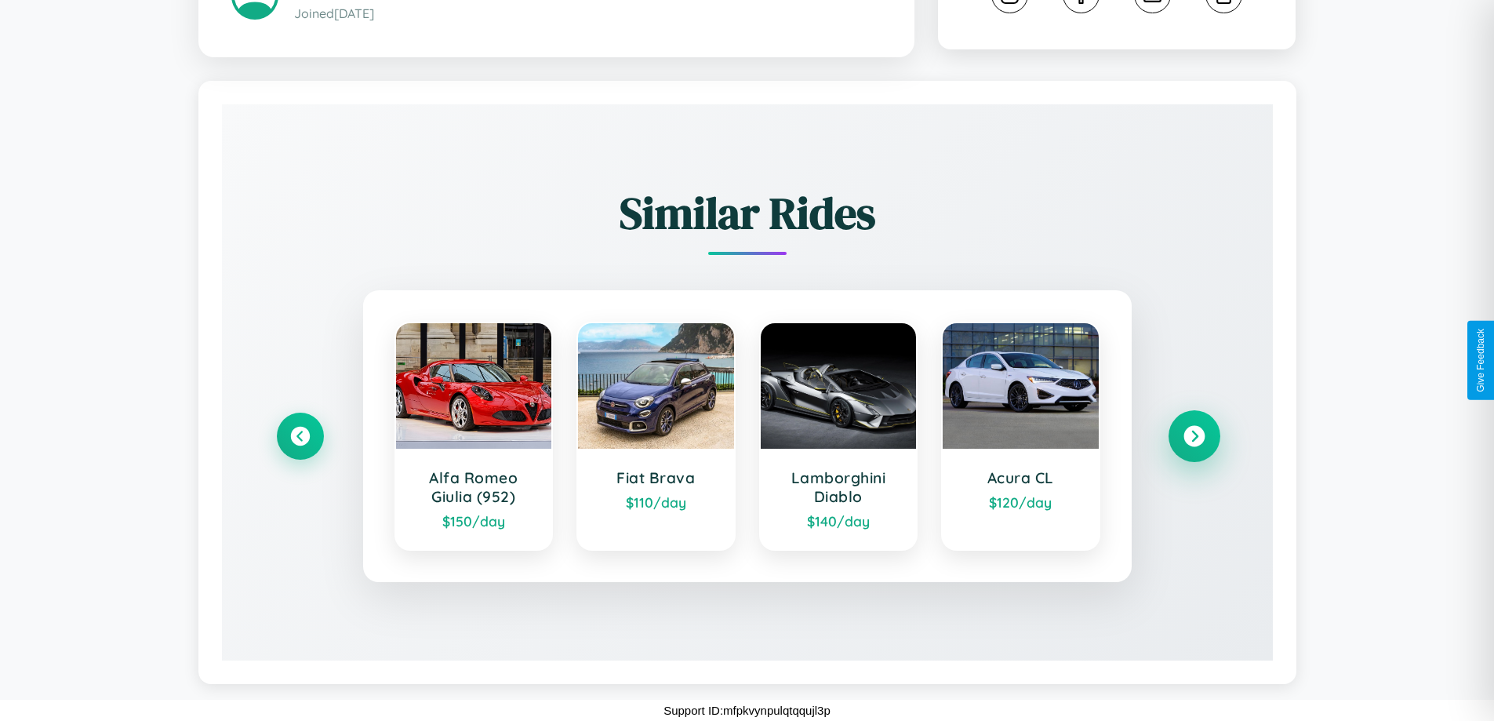
click at [1193, 436] on icon at bounding box center [1193, 436] width 21 height 21
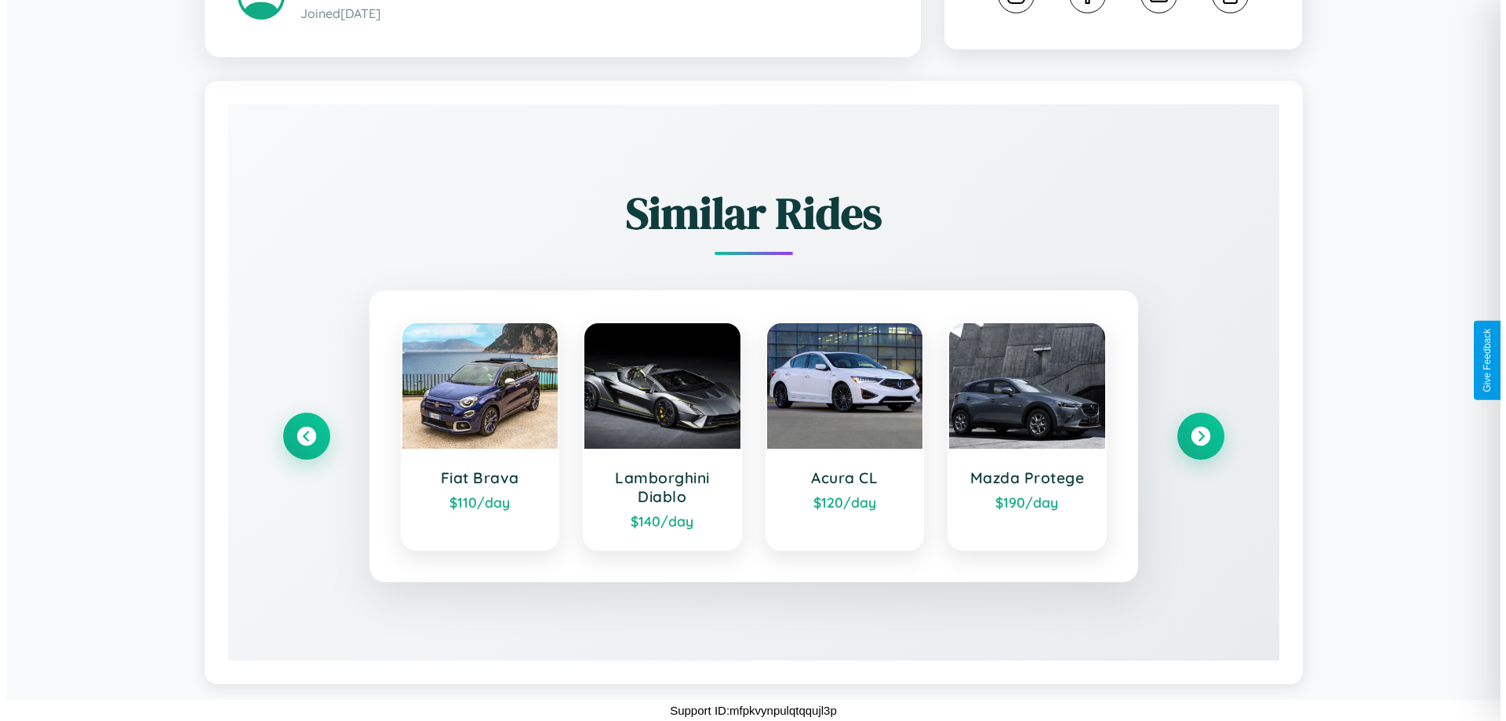
scroll to position [0, 0]
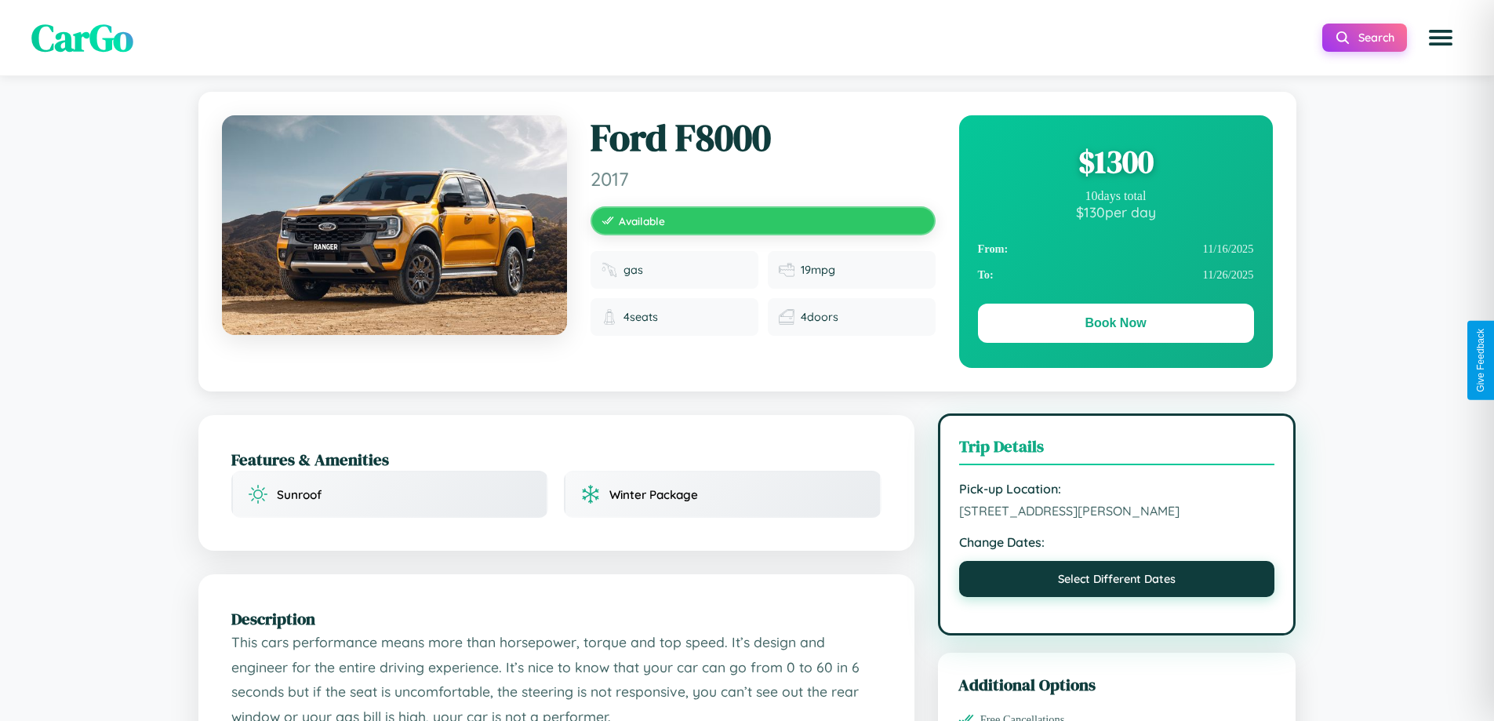
click at [1117, 579] on button "Select Different Dates" at bounding box center [1117, 579] width 316 height 36
select select "*"
select select "****"
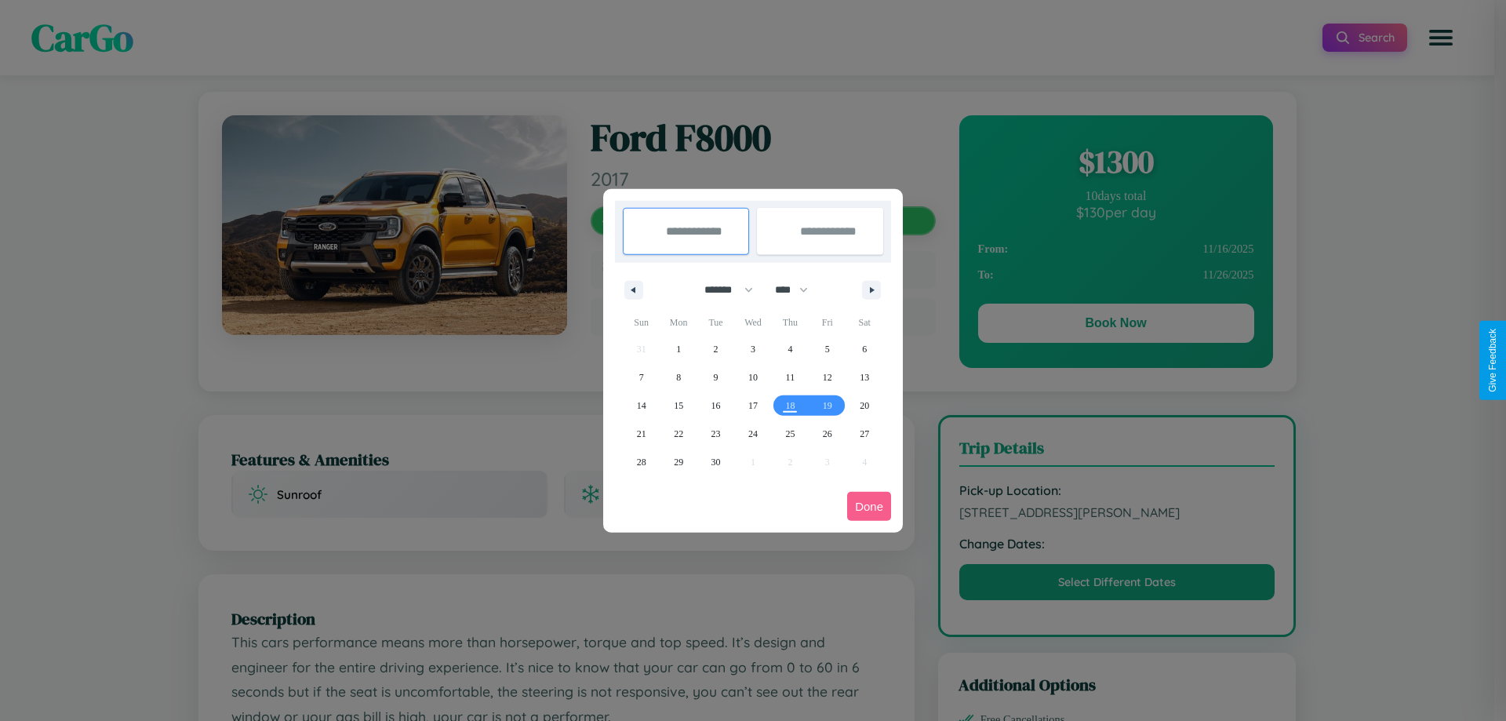
click at [721, 289] on select "******* ******** ***** ***** *** **** **** ****** ********* ******* ******** **…" at bounding box center [725, 290] width 67 height 26
select select "*"
click at [826, 405] on span "17" at bounding box center [827, 405] width 9 height 28
type input "**********"
click at [641, 461] on span "26" at bounding box center [641, 462] width 9 height 28
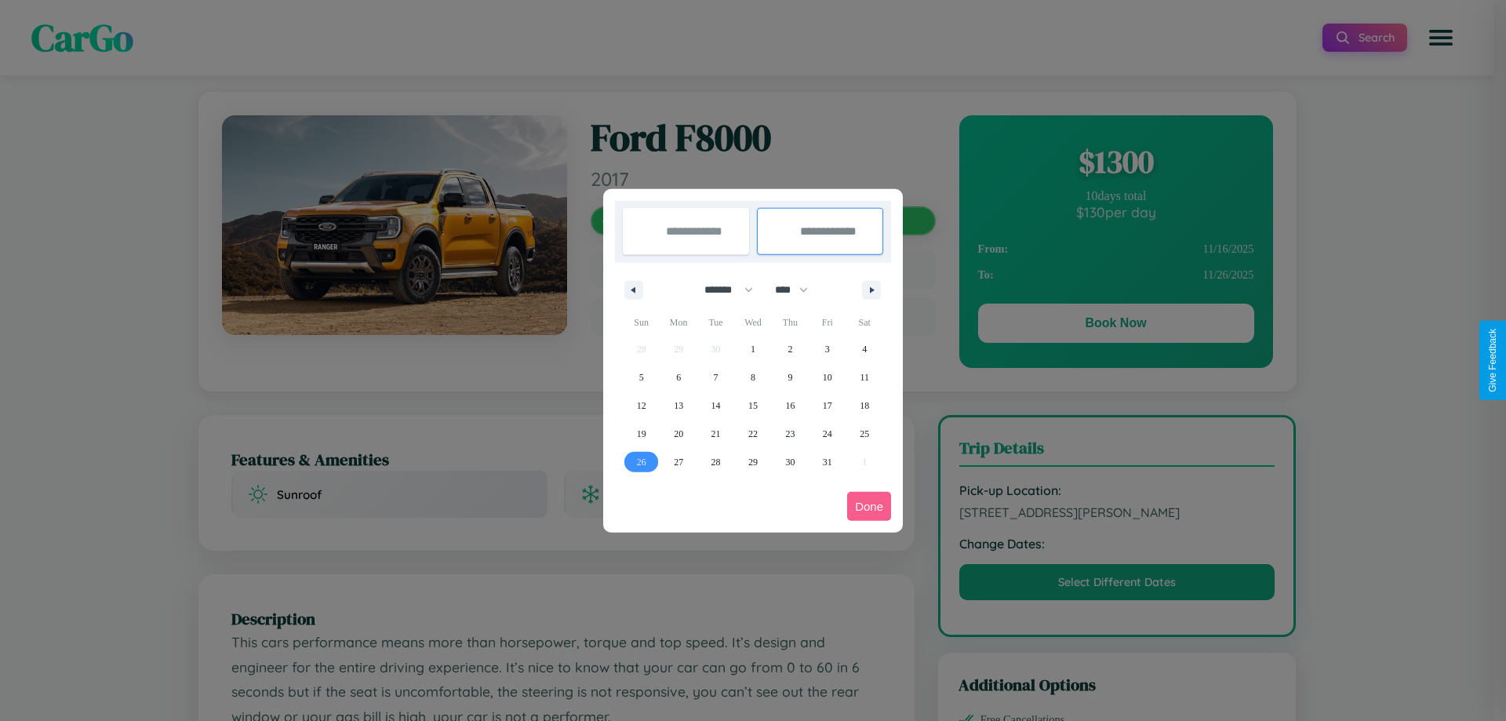
type input "**********"
click at [869, 506] on button "Done" at bounding box center [869, 506] width 44 height 29
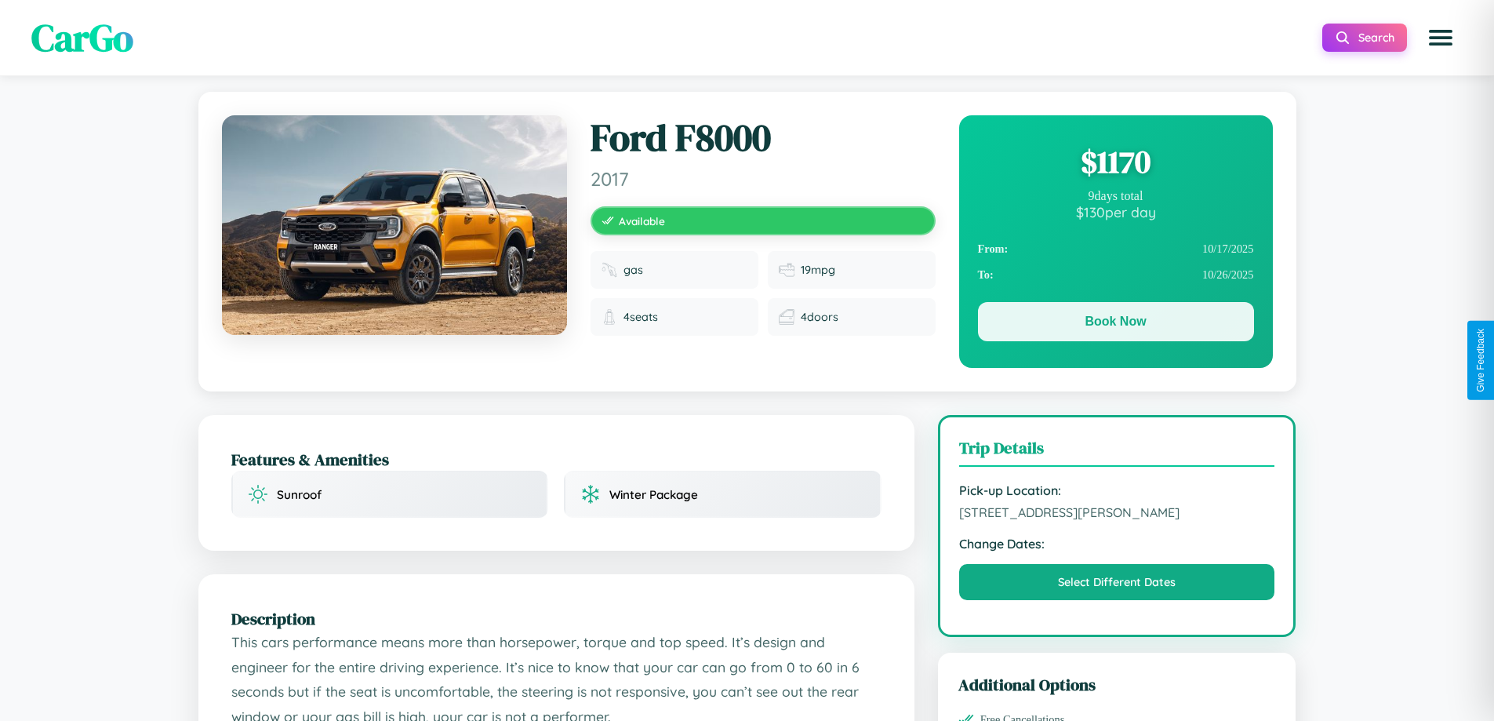
click at [1115, 321] on button "Book Now" at bounding box center [1116, 321] width 276 height 39
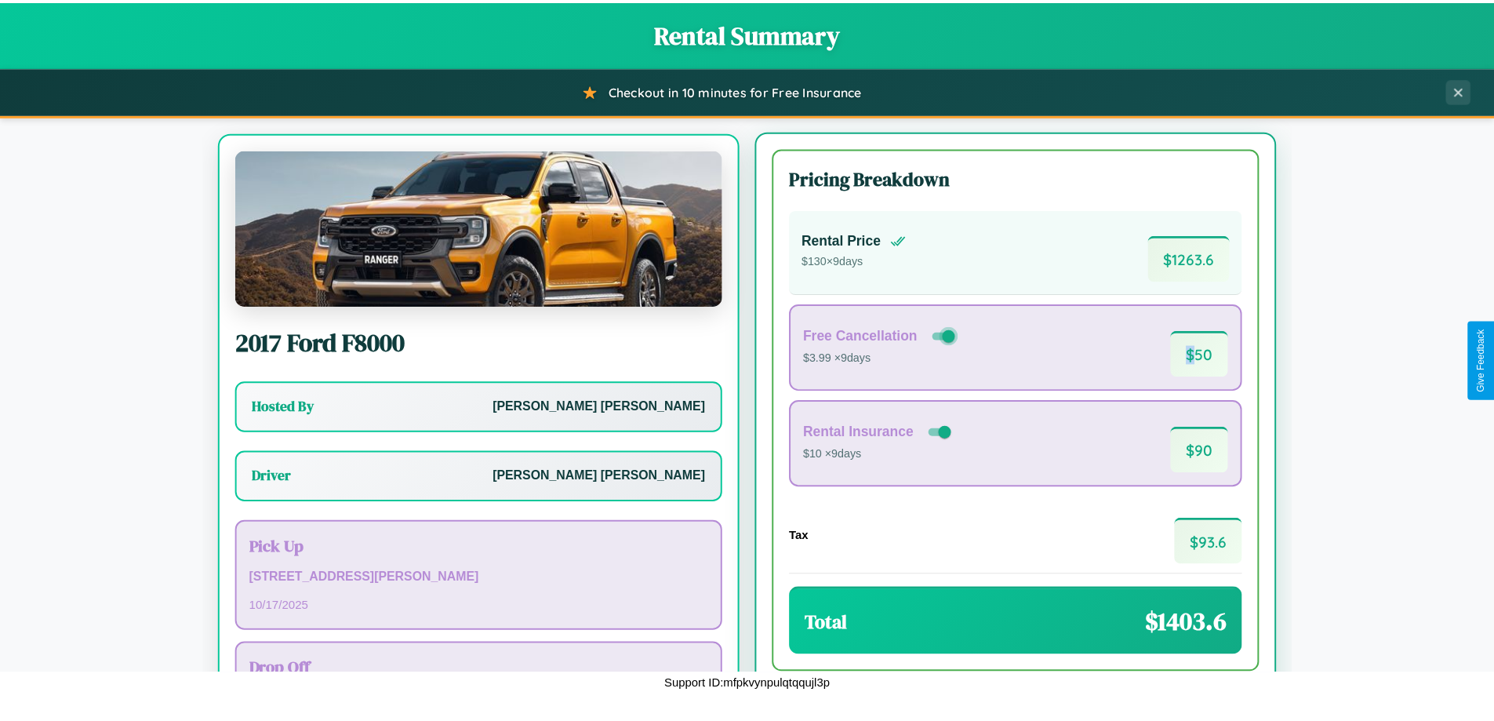
scroll to position [73, 0]
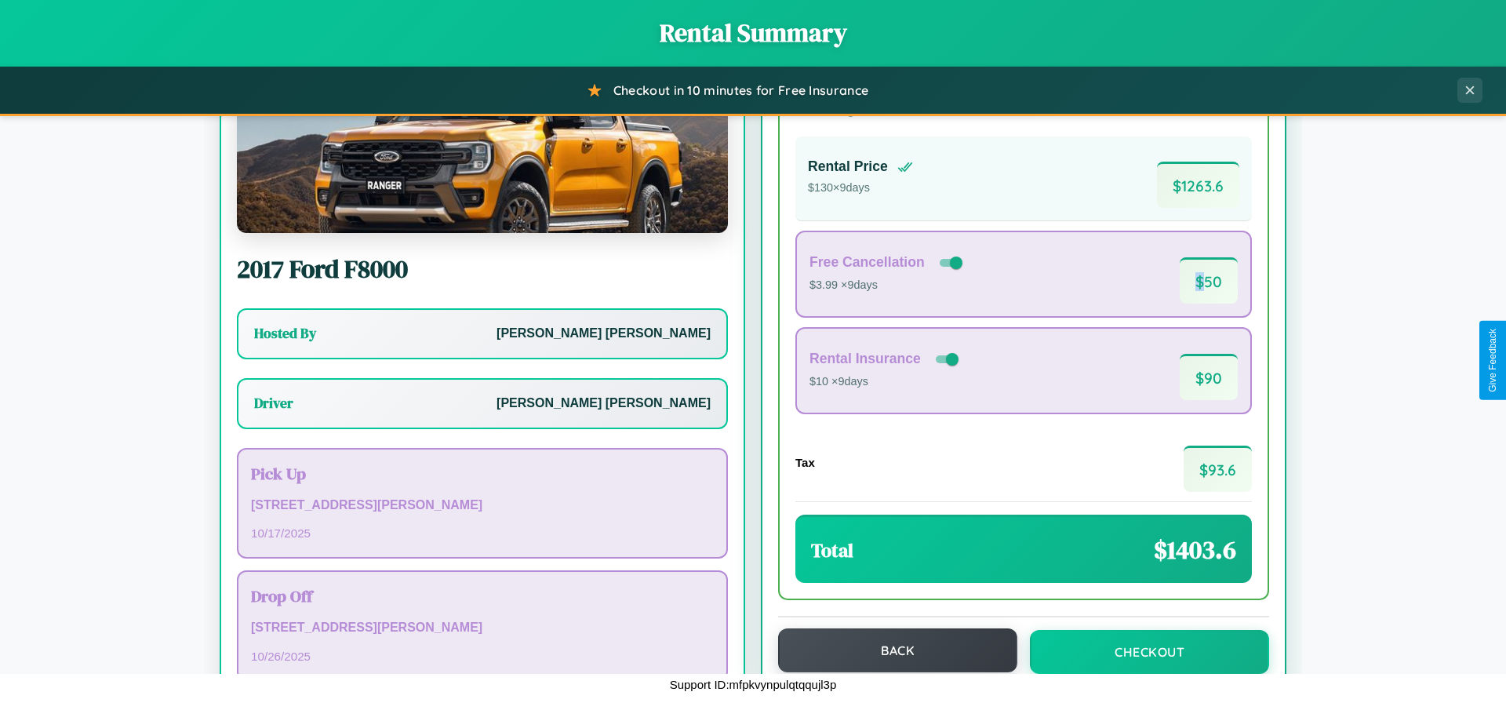
click at [890, 651] on button "Back" at bounding box center [897, 650] width 239 height 44
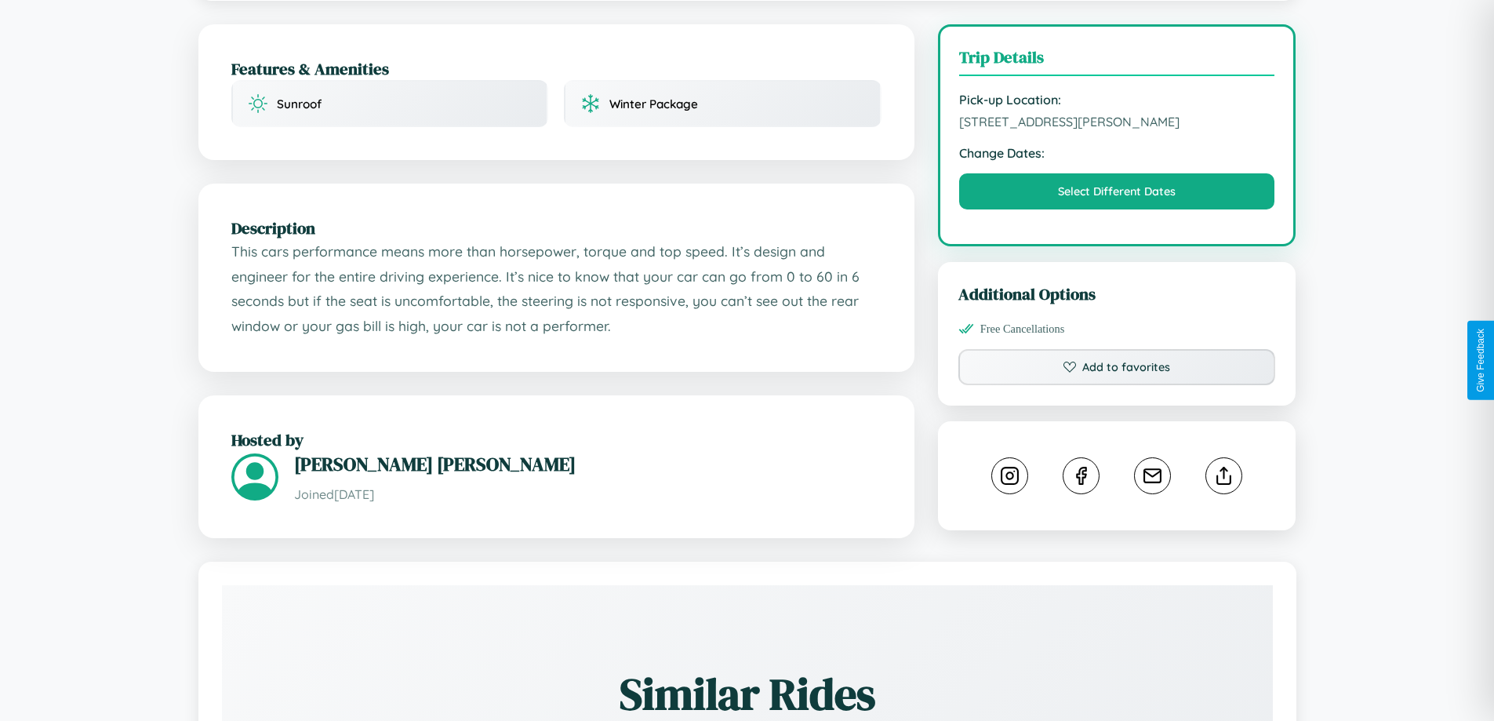
scroll to position [506, 0]
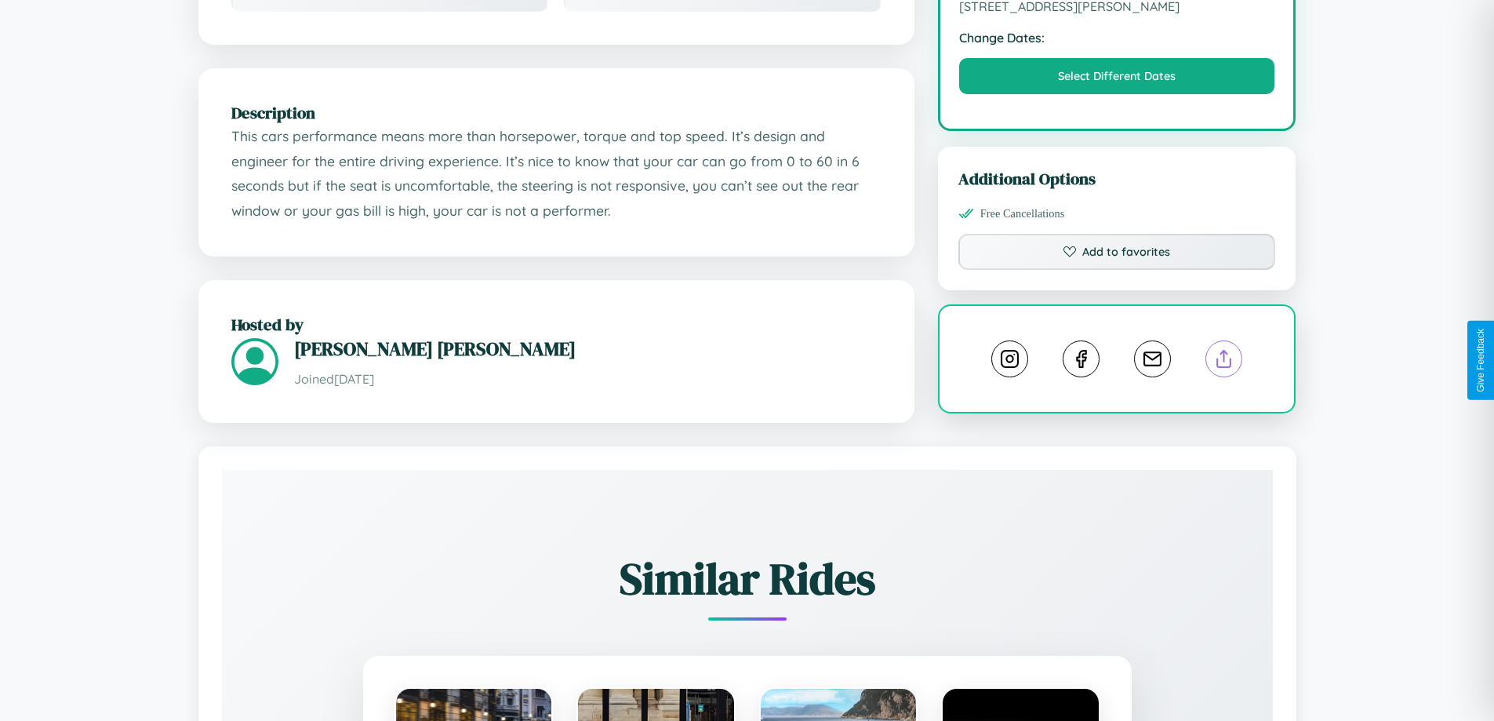
click at [1224, 359] on line at bounding box center [1224, 356] width 0 height 11
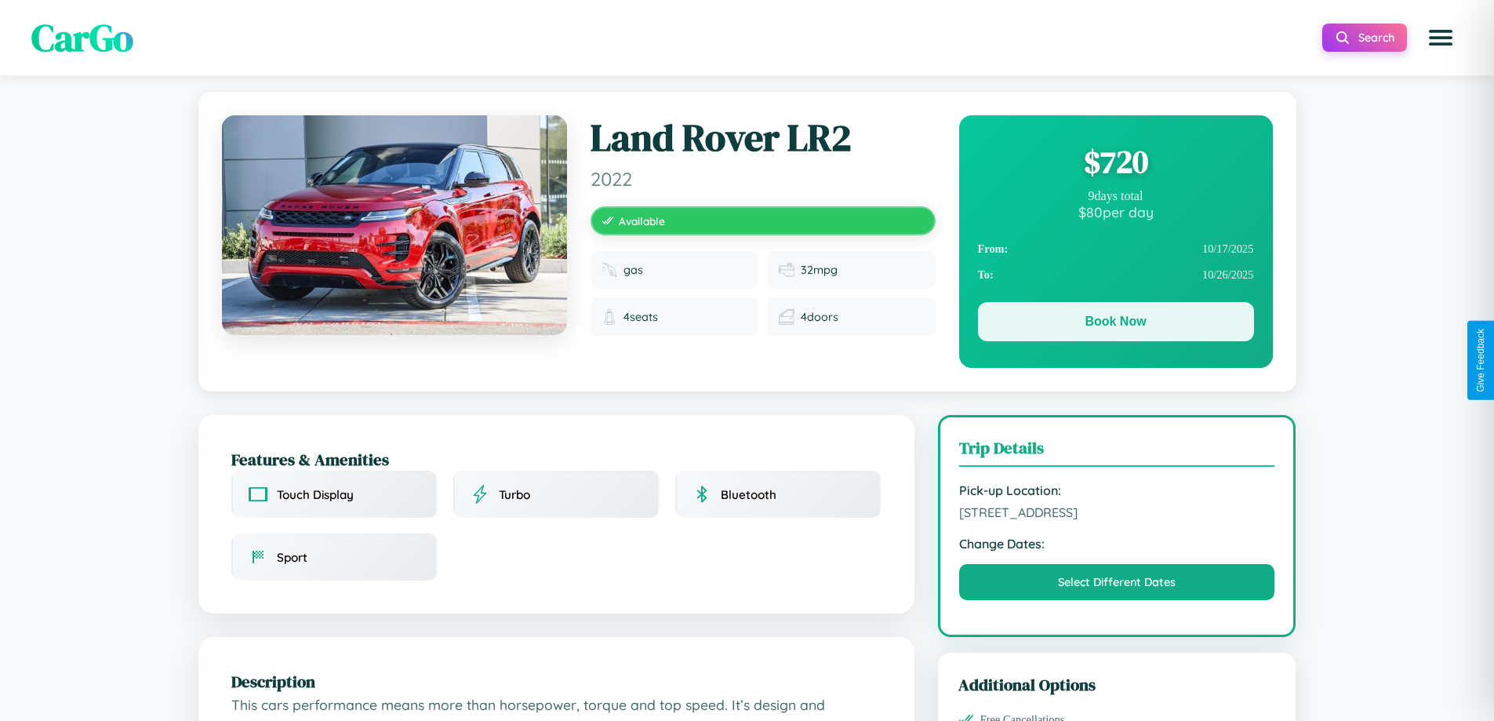
click at [1115, 323] on button "Book Now" at bounding box center [1116, 321] width 276 height 39
